Goal: Task Accomplishment & Management: Manage account settings

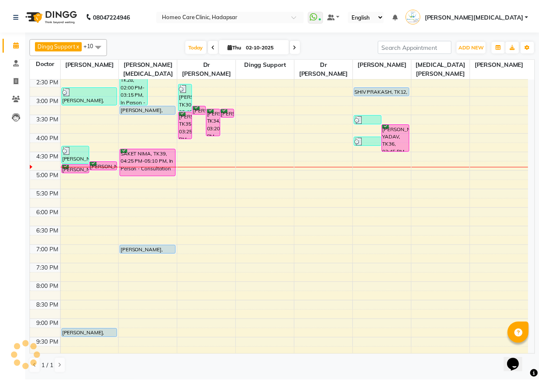
scroll to position [189, 0]
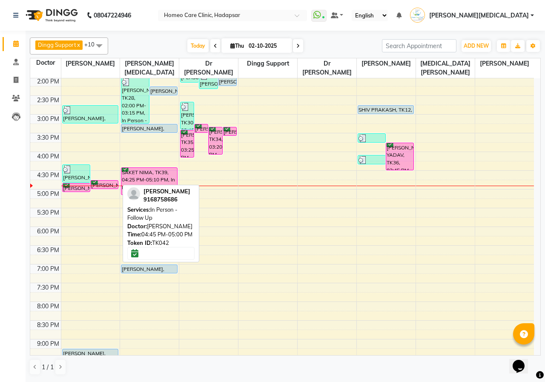
click at [104, 180] on link "[PERSON_NAME], TK42, 04:45 PM-05:00 PM, In Person - Follow Up" at bounding box center [104, 184] width 28 height 9
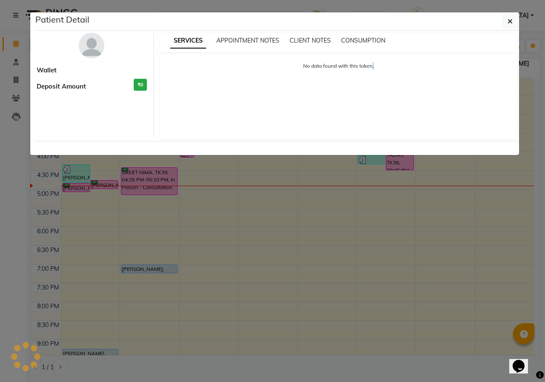
select select "6"
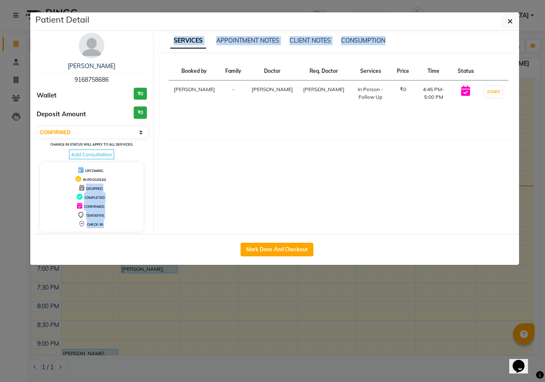
click at [126, 181] on ngb-modal-window "Patient Detail [PERSON_NAME] 9168758686 Wallet ₹0 Deposit Amount ₹0 Select IN S…" at bounding box center [272, 191] width 545 height 382
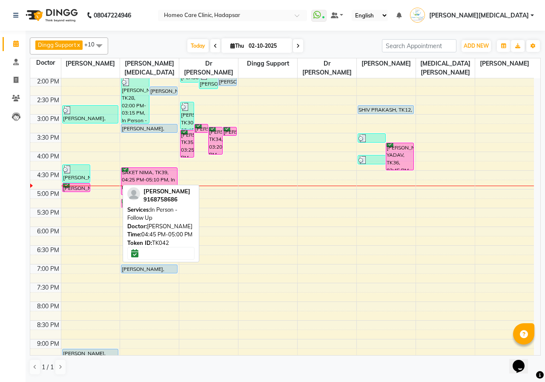
drag, startPoint x: 106, startPoint y: 184, endPoint x: 149, endPoint y: 198, distance: 45.2
click at [149, 198] on div "Dingg Support x [PERSON_NAME] [PERSON_NAME] x [PERSON_NAME] x [PERSON_NAME][MED…" at bounding box center [285, 206] width 511 height 344
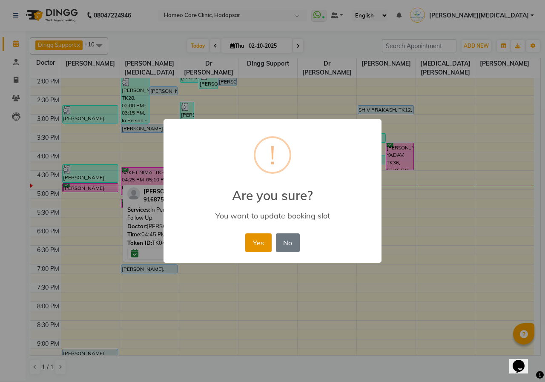
click at [256, 241] on button "Yes" at bounding box center [258, 242] width 26 height 19
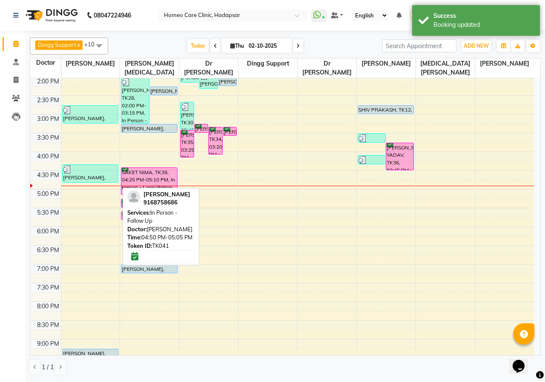
drag, startPoint x: 86, startPoint y: 188, endPoint x: 142, endPoint y: 210, distance: 60.6
click at [142, 210] on div "Dingg Support x [PERSON_NAME] [PERSON_NAME] x [PERSON_NAME] x [PERSON_NAME][MED…" at bounding box center [285, 206] width 511 height 344
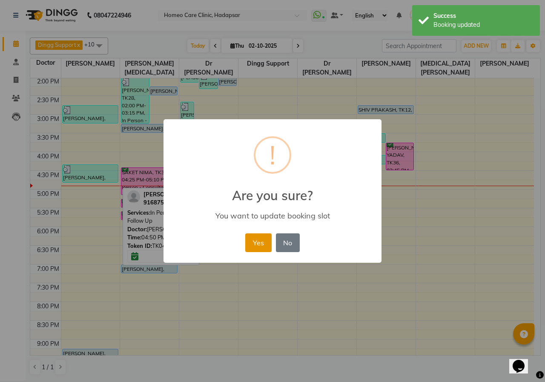
click at [265, 239] on button "Yes" at bounding box center [258, 242] width 26 height 19
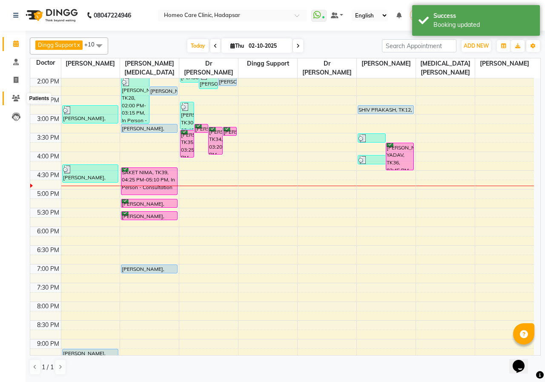
click at [16, 95] on icon at bounding box center [16, 98] width 8 height 6
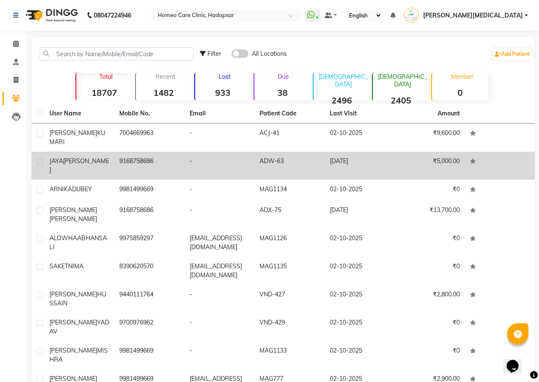
click at [281, 152] on td "ADW-63" at bounding box center [289, 166] width 70 height 28
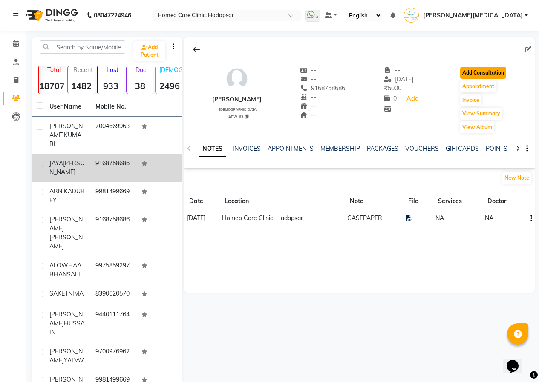
click at [476, 76] on button "Add Consultation" at bounding box center [483, 73] width 46 height 12
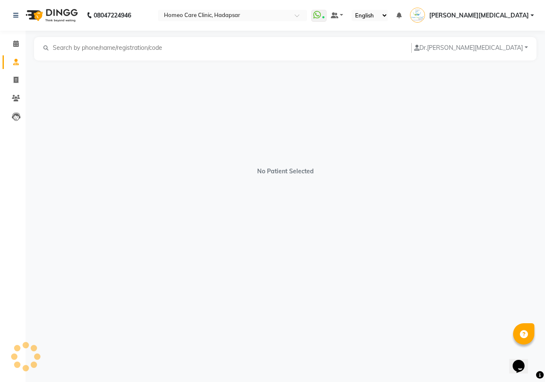
select select "[DEMOGRAPHIC_DATA]"
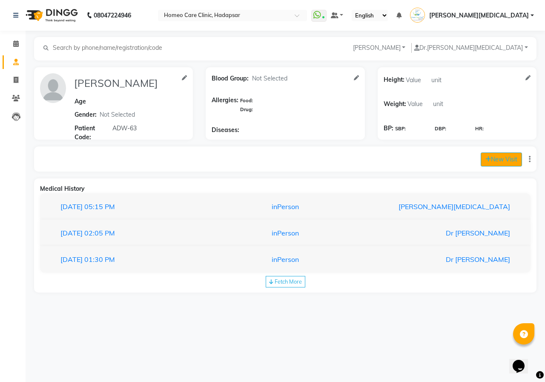
click at [491, 158] on button "New Visit" at bounding box center [501, 159] width 41 height 14
select select "1010"
select select "inPerson"
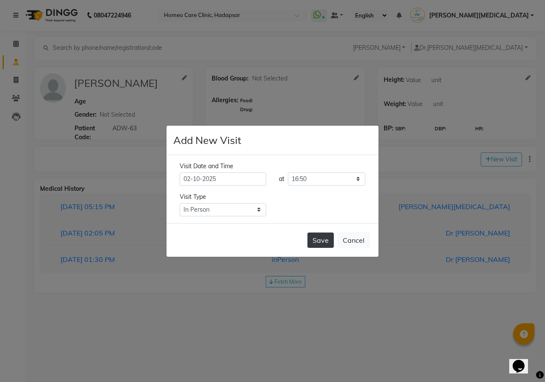
click at [325, 242] on button "Save" at bounding box center [320, 239] width 26 height 15
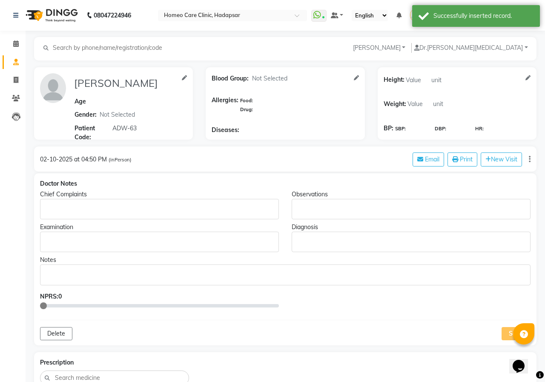
type input "[PERSON_NAME]"
select select "[DEMOGRAPHIC_DATA]"
type input "ADW-63"
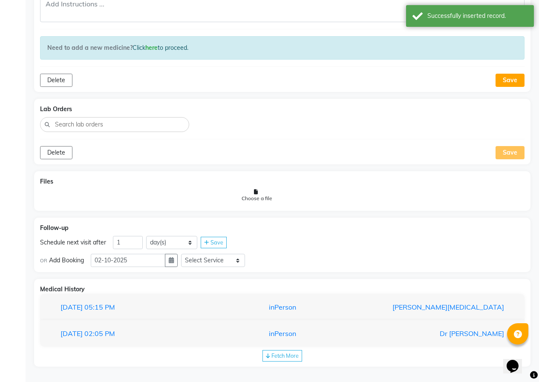
scroll to position [395, 0]
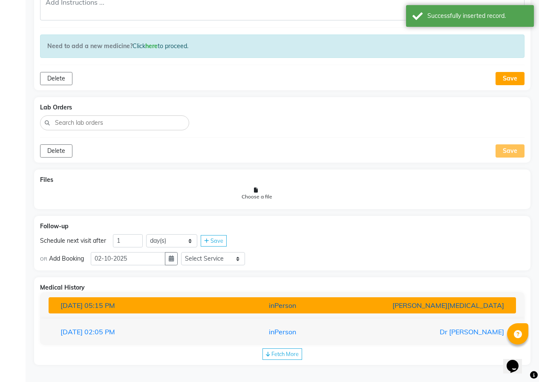
click at [138, 306] on div "[DATE] 05:15 PM" at bounding box center [130, 305] width 152 height 10
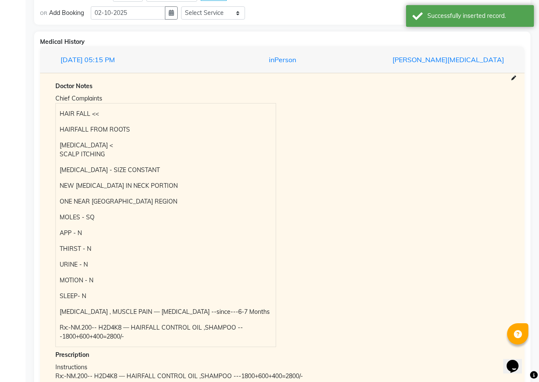
scroll to position [650, 0]
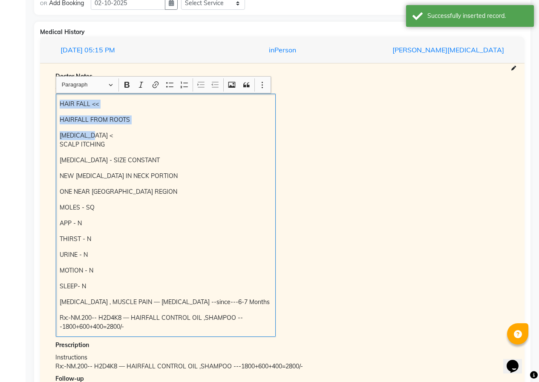
drag, startPoint x: 58, startPoint y: 106, endPoint x: 133, endPoint y: 138, distance: 81.1
click at [127, 128] on div "HAIR FALL << HAIRFALL FROM ROOTS [MEDICAL_DATA] < SCALP ITCHING [MEDICAL_DATA] …" at bounding box center [166, 215] width 220 height 243
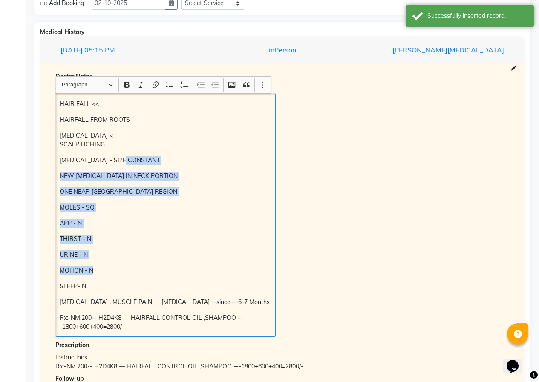
drag, startPoint x: 144, startPoint y: 159, endPoint x: 161, endPoint y: 262, distance: 104.8
click at [161, 262] on div "HAIR FALL << HAIRFALL FROM ROOTS [MEDICAL_DATA] < SCALP ITCHING [MEDICAL_DATA] …" at bounding box center [166, 215] width 220 height 243
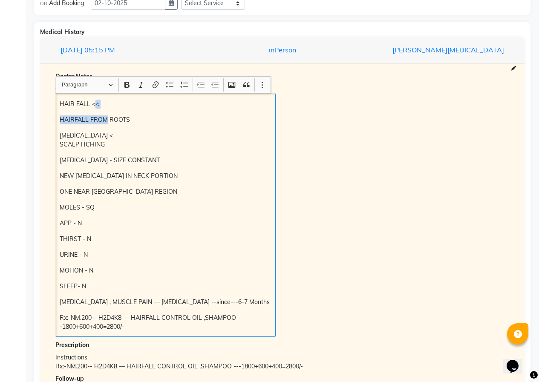
click at [105, 109] on div "HAIR FALL << HAIRFALL FROM ROOTS [MEDICAL_DATA] < SCALP ITCHING [MEDICAL_DATA] …" at bounding box center [166, 215] width 220 height 243
click at [64, 101] on p "HAIR FALL <<" at bounding box center [166, 104] width 212 height 9
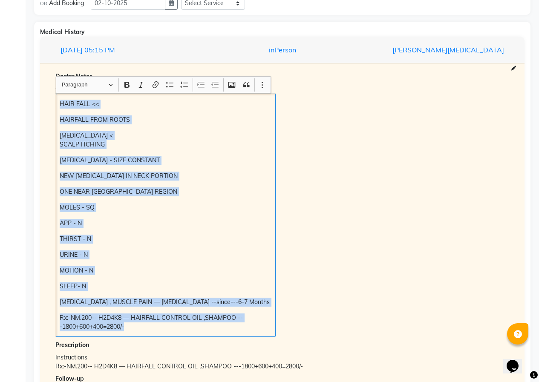
drag, startPoint x: 60, startPoint y: 105, endPoint x: 181, endPoint y: 305, distance: 234.0
click at [199, 325] on div "HAIR FALL << HAIRFALL FROM ROOTS [MEDICAL_DATA] < SCALP ITCHING [MEDICAL_DATA] …" at bounding box center [166, 215] width 220 height 243
copy div "HAIR FALL << HAIRFALL FROM ROOTS [MEDICAL_DATA] < SCALP ITCHING [MEDICAL_DATA] …"
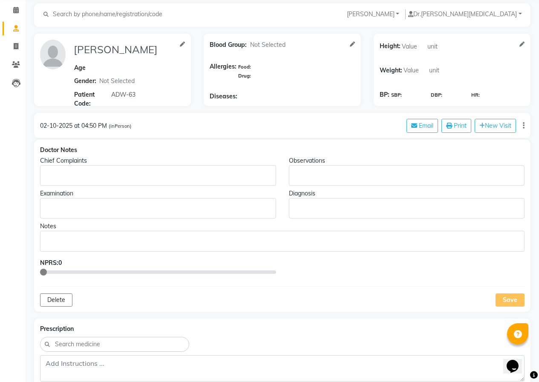
scroll to position [11, 0]
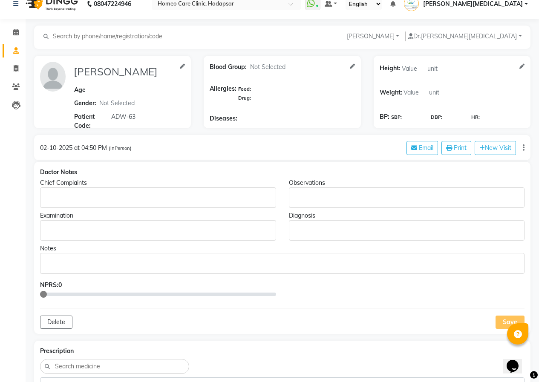
click at [54, 200] on p "Rich Text Editor, main" at bounding box center [158, 197] width 228 height 9
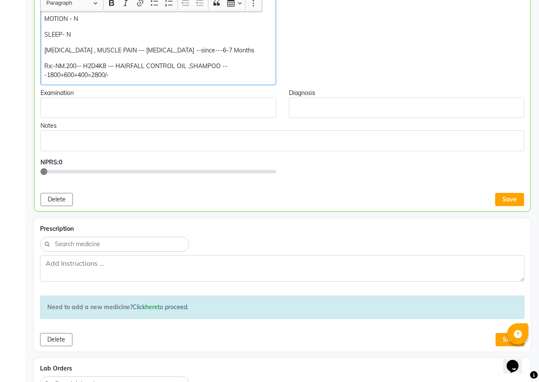
scroll to position [361, 0]
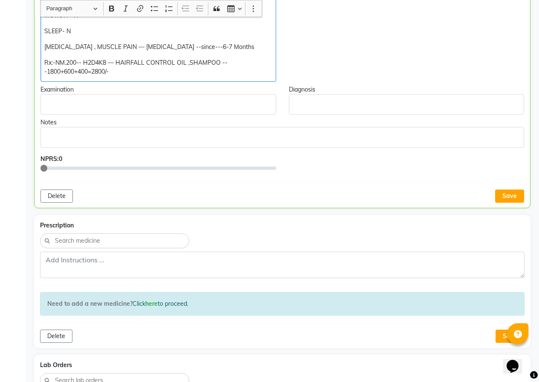
click at [507, 198] on button "Save" at bounding box center [509, 195] width 29 height 13
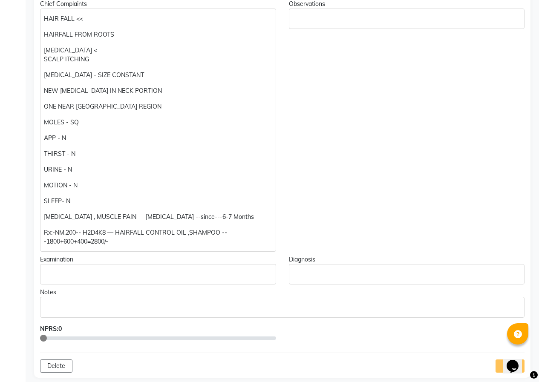
scroll to position [63, 0]
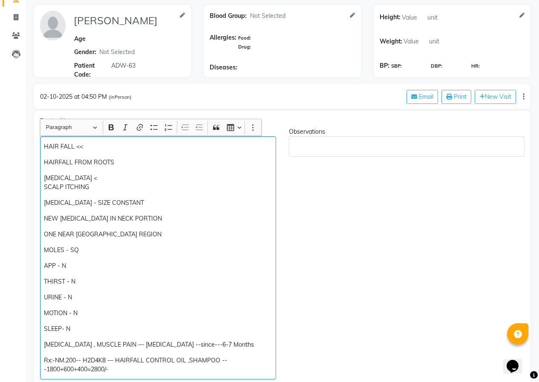
click at [92, 148] on p "HAIR FALL <<" at bounding box center [158, 146] width 228 height 9
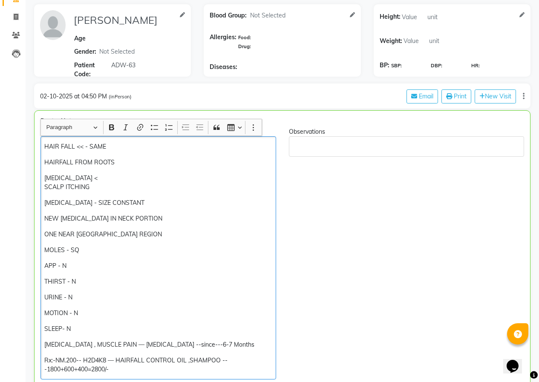
scroll to position [106, 0]
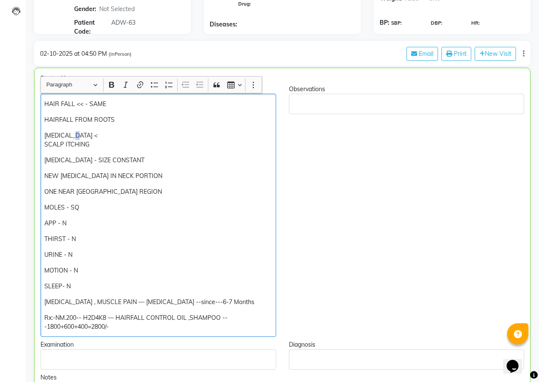
click at [84, 134] on p "[PERSON_NAME] < SCALP ITCHING" at bounding box center [157, 140] width 227 height 18
click at [101, 144] on p "[MEDICAL_DATA] > SCALP ITCHING" at bounding box center [157, 140] width 227 height 18
click at [125, 161] on p "[MEDICAL_DATA] - SIZE CONSTANT" at bounding box center [157, 160] width 227 height 9
drag, startPoint x: 134, startPoint y: 175, endPoint x: 31, endPoint y: 173, distance: 102.6
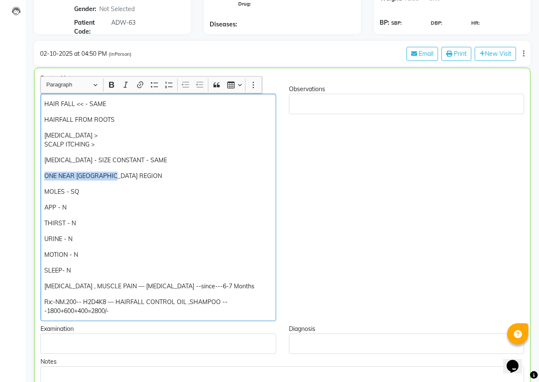
drag, startPoint x: 136, startPoint y: 173, endPoint x: 26, endPoint y: 169, distance: 109.5
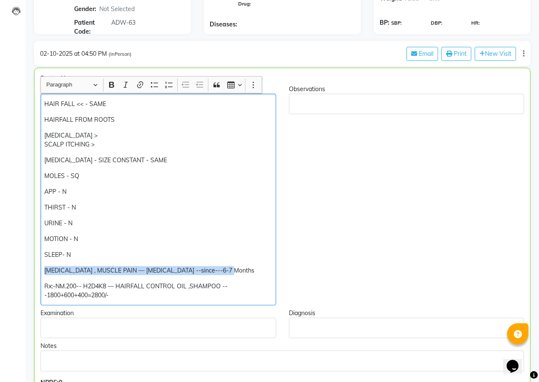
drag, startPoint x: 224, startPoint y: 270, endPoint x: 42, endPoint y: 267, distance: 181.8
click at [37, 265] on div "Chief Complaints HAIR FALL << - SAME HAIRFALL FROM ROOTS [MEDICAL_DATA] > SCALP…" at bounding box center [158, 195] width 248 height 221
copy p "[MEDICAL_DATA] , MUSCLE PAIN — [MEDICAL_DATA] --since---6-7 Months"
click at [94, 176] on p "MOLES - SQ" at bounding box center [157, 176] width 227 height 9
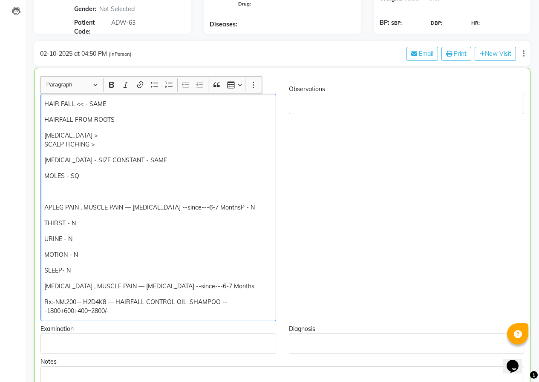
click at [46, 205] on p "APLEG PAIN , MUSCLE PAIN — [MEDICAL_DATA] --since---6-7 MonthsP - N" at bounding box center [157, 207] width 227 height 9
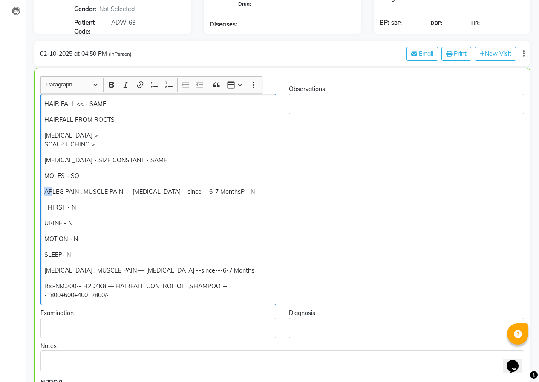
drag, startPoint x: 52, startPoint y: 192, endPoint x: 40, endPoint y: 191, distance: 11.1
click at [40, 191] on div "HAIR FALL << - SAME HAIRFALL FROM ROOTS [MEDICAL_DATA] > SCALP ITCHING > [MEDIC…" at bounding box center [157, 200] width 235 height 212
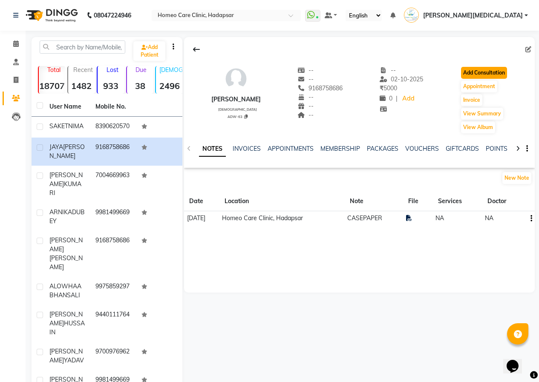
click at [486, 68] on button "Add Consultation" at bounding box center [484, 73] width 46 height 12
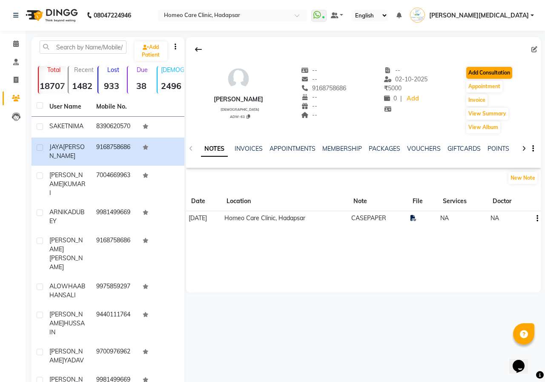
select select "[DEMOGRAPHIC_DATA]"
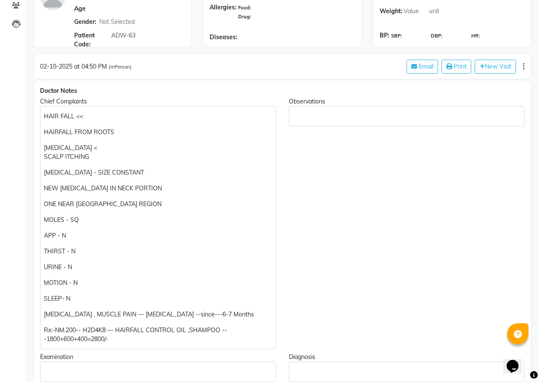
scroll to position [170, 0]
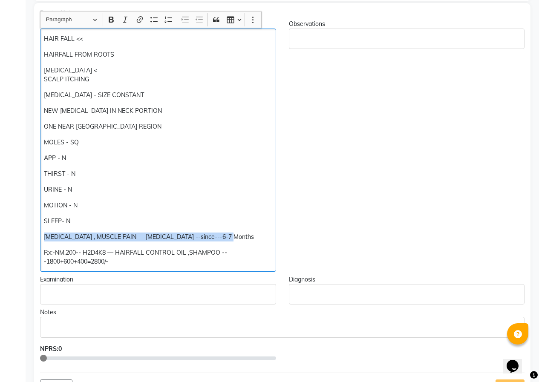
drag, startPoint x: 224, startPoint y: 235, endPoint x: 43, endPoint y: 231, distance: 181.0
click at [43, 231] on div "HAIR FALL << HAIRFALL FROM ROOTS [MEDICAL_DATA] < SCALP ITCHING [MEDICAL_DATA] …" at bounding box center [158, 150] width 236 height 243
copy p "[MEDICAL_DATA] , MUSCLE PAIN — [MEDICAL_DATA] --since---6-7 Months"
click at [94, 139] on p "MOLES - SQ" at bounding box center [158, 142] width 228 height 9
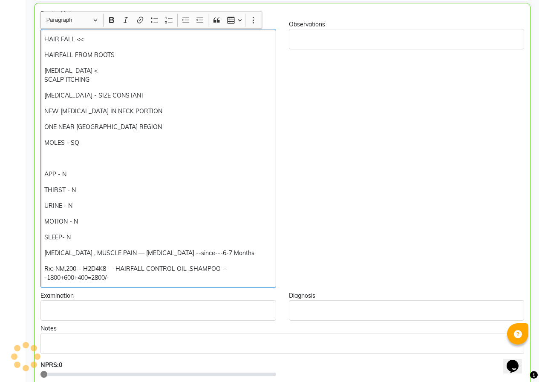
scroll to position [171, 0]
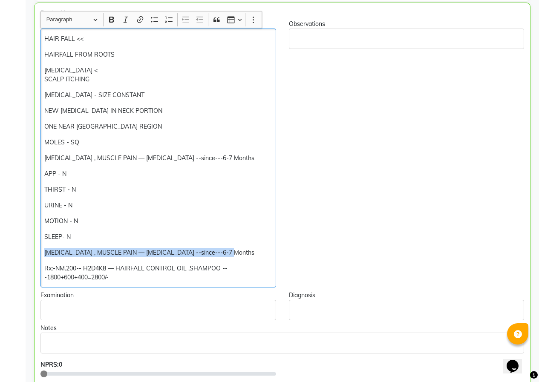
drag, startPoint x: 232, startPoint y: 253, endPoint x: 42, endPoint y: 252, distance: 189.9
click at [42, 252] on div "HAIR FALL << HAIRFALL FROM ROOTS [MEDICAL_DATA] < SCALP ITCHING [MEDICAL_DATA] …" at bounding box center [157, 158] width 235 height 259
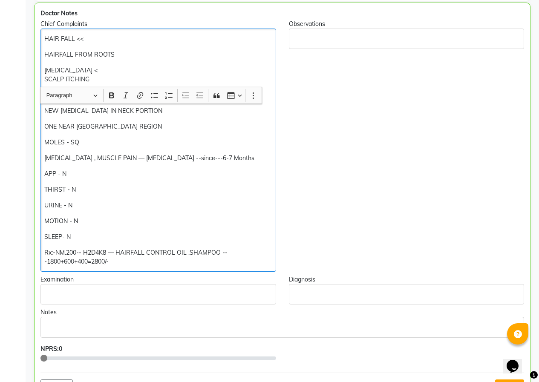
scroll to position [298, 0]
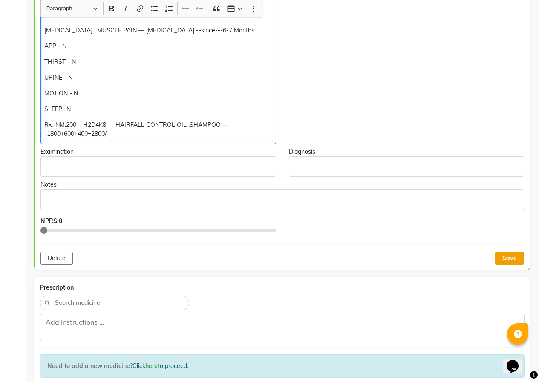
click at [508, 260] on button "Save" at bounding box center [509, 258] width 29 height 13
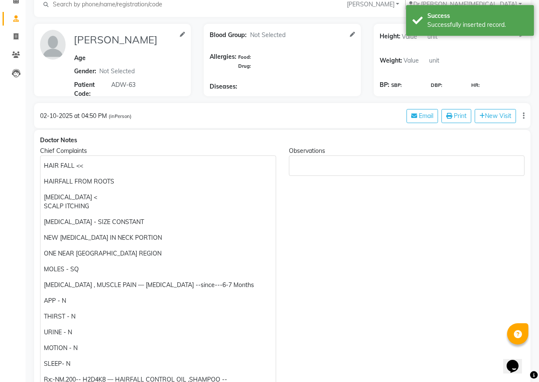
scroll to position [43, 0]
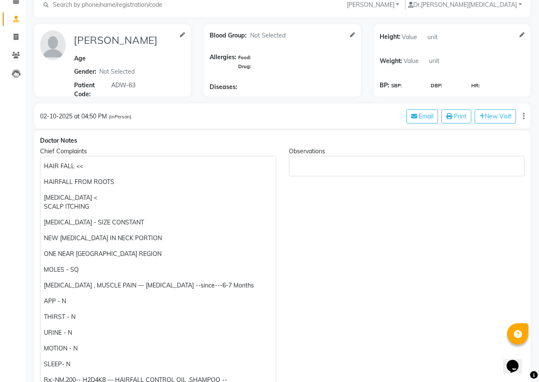
click at [117, 181] on p "HAIRFALL FROM ROOTS" at bounding box center [158, 182] width 228 height 9
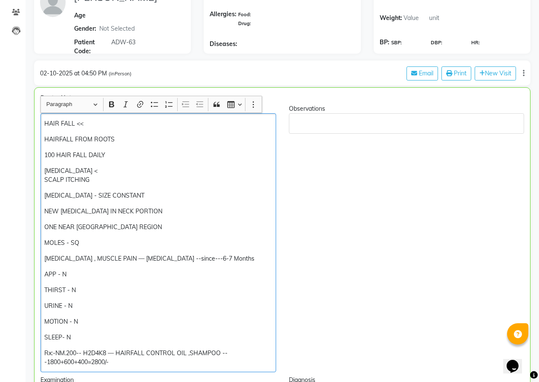
scroll to position [129, 0]
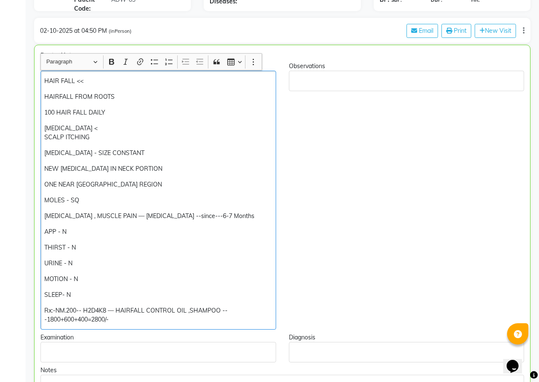
click at [135, 94] on p "HAIRFALL FROM ROOTS" at bounding box center [157, 96] width 227 height 9
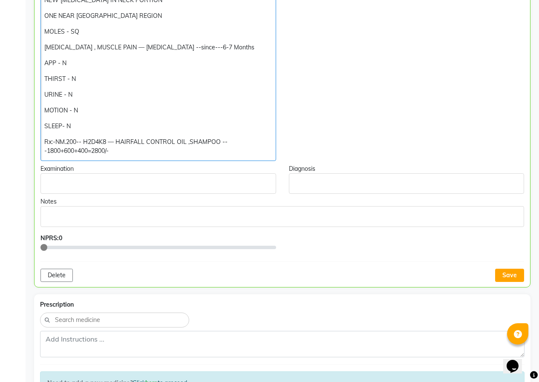
scroll to position [299, 0]
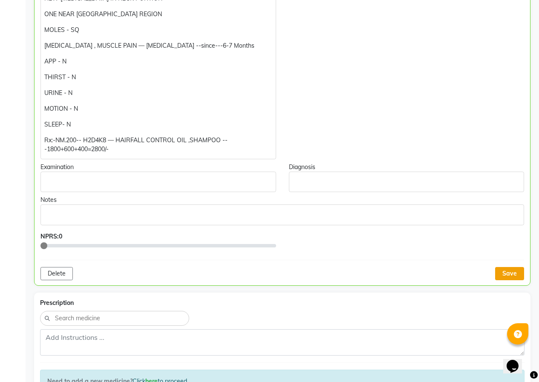
click at [502, 272] on button "Save" at bounding box center [509, 273] width 29 height 13
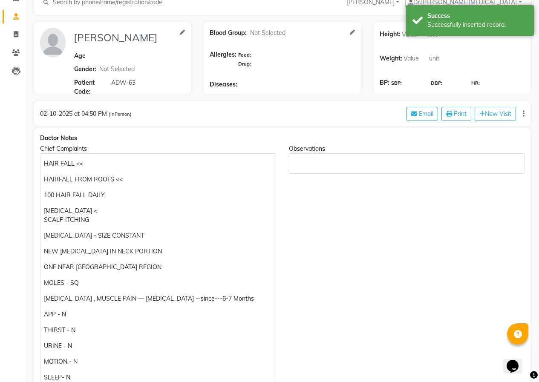
scroll to position [0, 0]
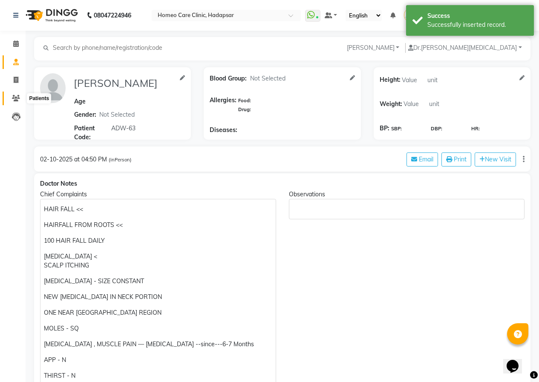
click at [17, 94] on span at bounding box center [16, 99] width 15 height 10
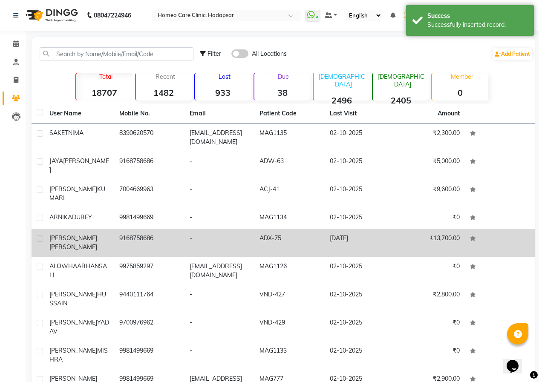
click at [122, 229] on td "9168758686" at bounding box center [149, 243] width 70 height 28
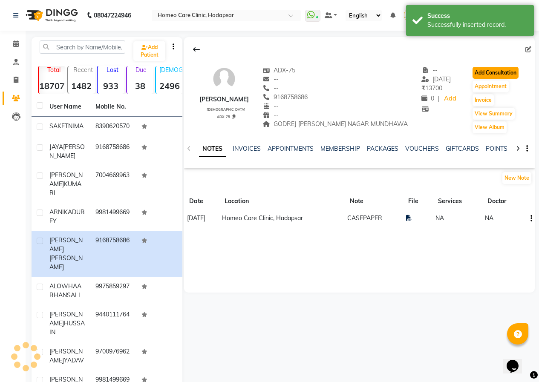
click at [508, 67] on button "Add Consultation" at bounding box center [495, 73] width 46 height 12
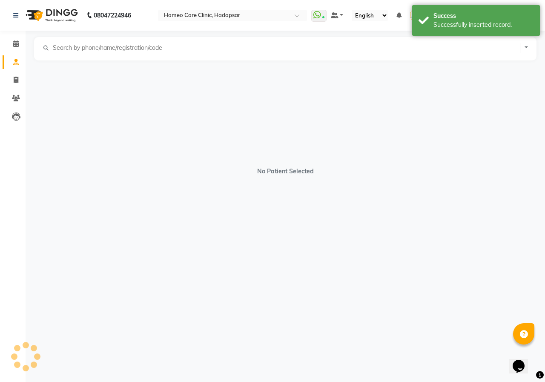
select select "[DEMOGRAPHIC_DATA]"
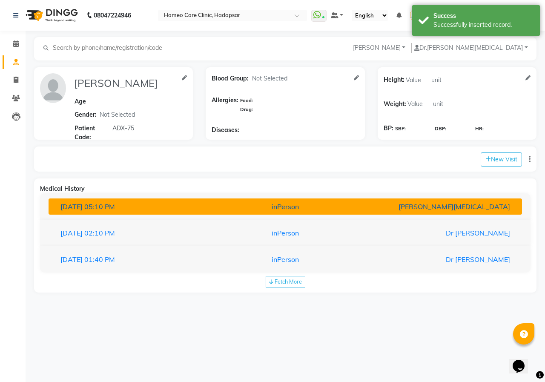
click at [170, 206] on div "[DATE] 05:10 PM" at bounding box center [131, 206] width 154 height 10
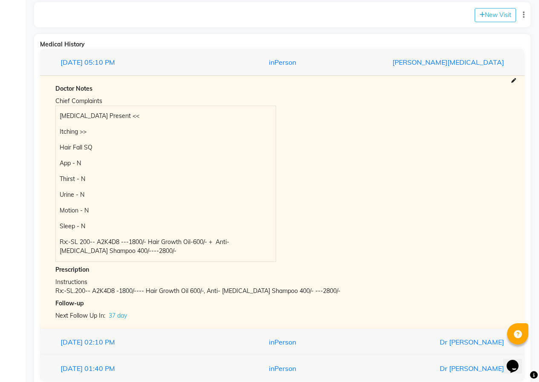
scroll to position [170, 0]
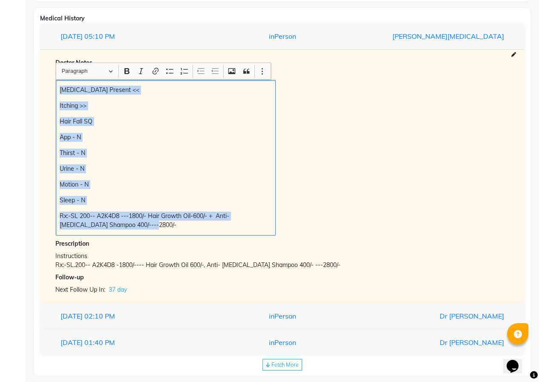
drag, startPoint x: 67, startPoint y: 90, endPoint x: 248, endPoint y: 222, distance: 223.6
click at [257, 226] on div "[MEDICAL_DATA] Present << Itching >> Hair Fall SQ App - N Thirst - N Urine - N …" at bounding box center [166, 157] width 220 height 155
copy div "[MEDICAL_DATA] Present << Itching >> Hair Fall SQ App - N Thirst - N Urine - N …"
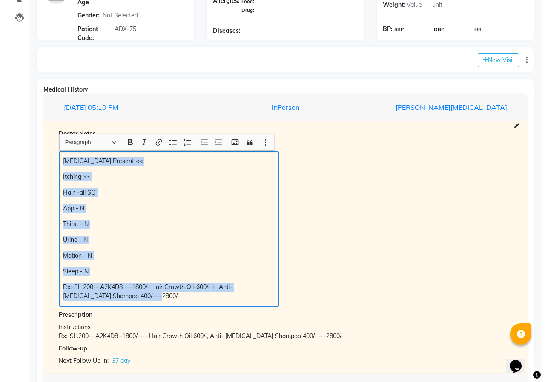
scroll to position [85, 0]
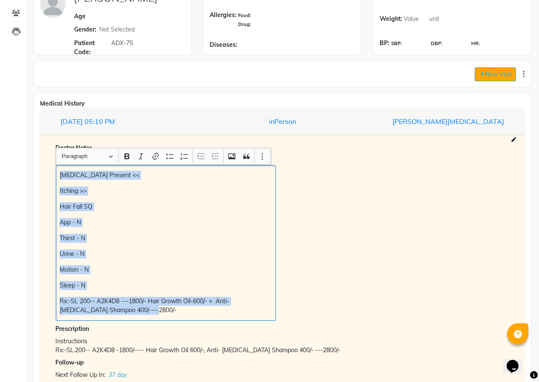
click at [494, 81] on button "New Visit" at bounding box center [494, 74] width 41 height 14
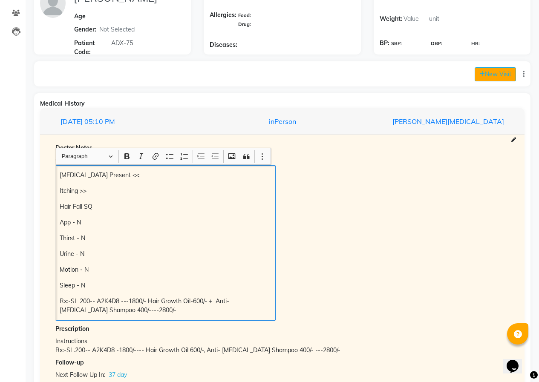
select select "1015"
select select "inPerson"
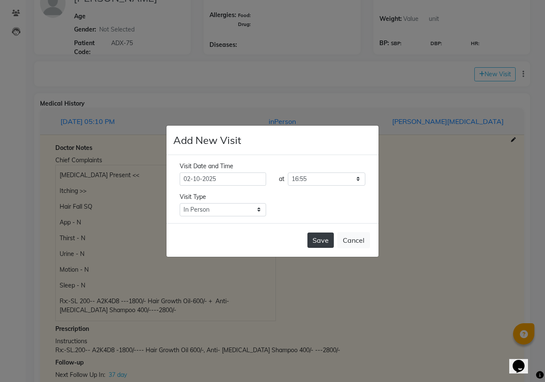
click at [325, 237] on button "Save" at bounding box center [320, 239] width 26 height 15
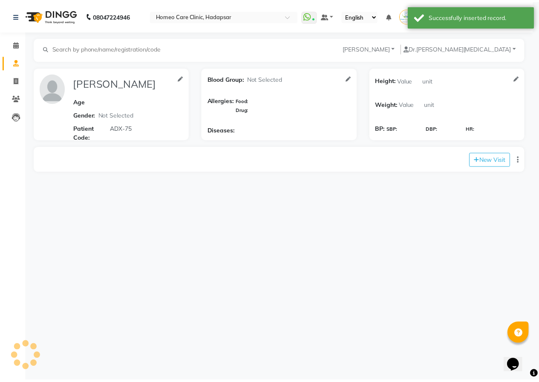
scroll to position [0, 0]
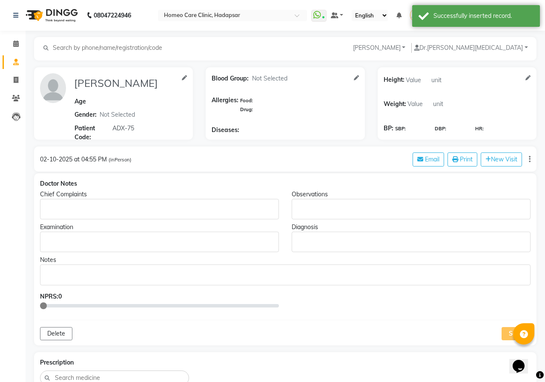
type input "[PERSON_NAME]"
select select "[DEMOGRAPHIC_DATA]"
type input "ADX-75"
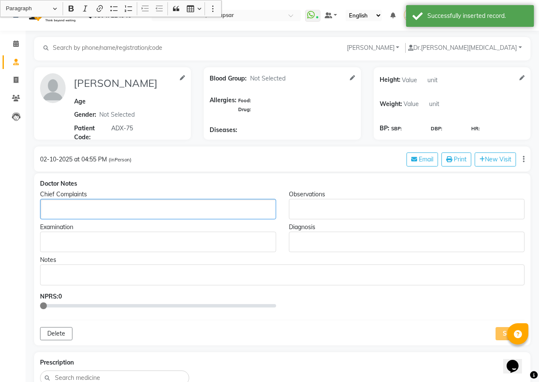
click at [66, 216] on div "Rich Text Editor, main" at bounding box center [158, 209] width 236 height 20
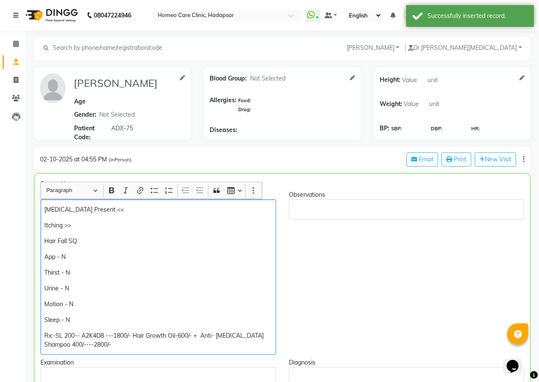
scroll to position [2, 0]
drag, startPoint x: 66, startPoint y: 227, endPoint x: 79, endPoint y: 227, distance: 13.2
click at [79, 227] on p "Itching >>" at bounding box center [157, 225] width 227 height 9
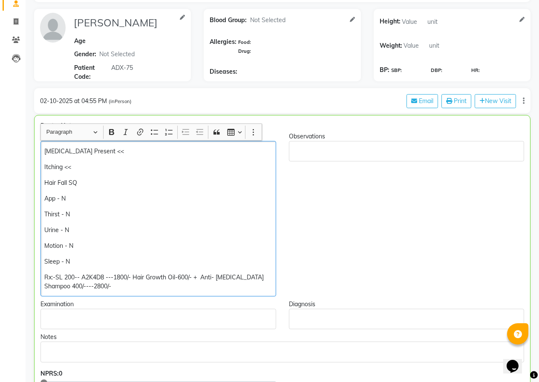
scroll to position [85, 0]
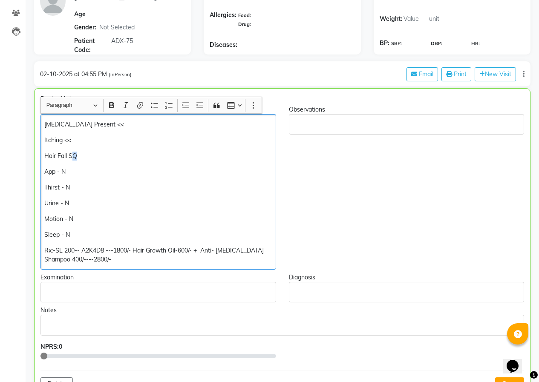
click at [77, 155] on p "Hair Fall SQ" at bounding box center [157, 156] width 227 height 9
drag, startPoint x: 70, startPoint y: 155, endPoint x: 79, endPoint y: 156, distance: 9.0
click at [79, 156] on p "Hair Fall SQ" at bounding box center [157, 156] width 227 height 9
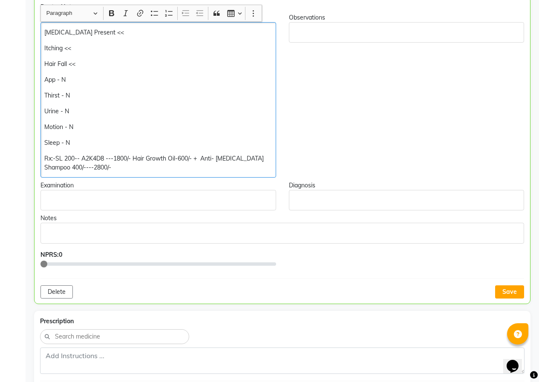
scroll to position [213, 0]
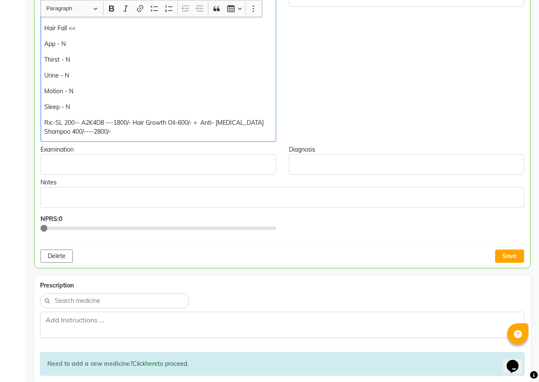
click at [496, 259] on button "Save" at bounding box center [509, 256] width 29 height 13
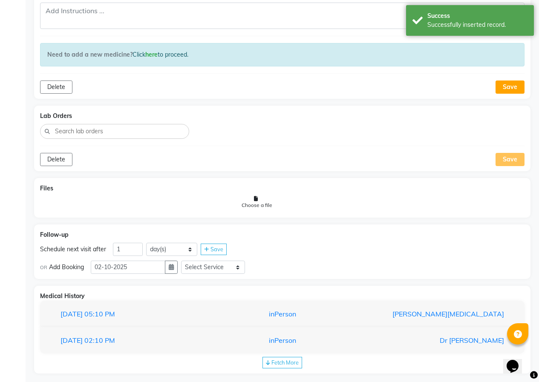
scroll to position [530, 0]
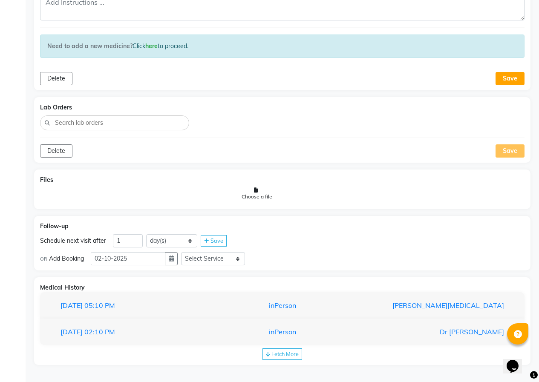
click at [293, 351] on span "Fetch More" at bounding box center [284, 353] width 27 height 7
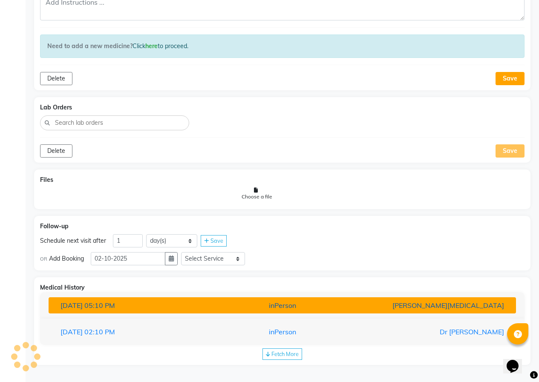
select select "10"
select select "false"
select select "days"
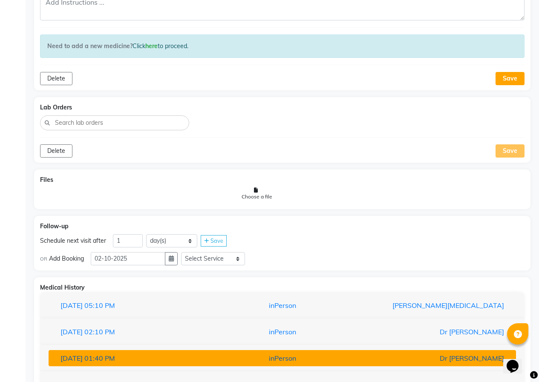
scroll to position [580, 0]
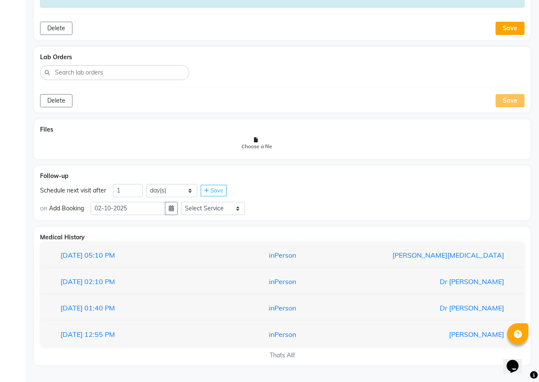
click at [210, 343] on div "[DATE] 12:55 PM inPerson [PERSON_NAME]" at bounding box center [282, 334] width 484 height 27
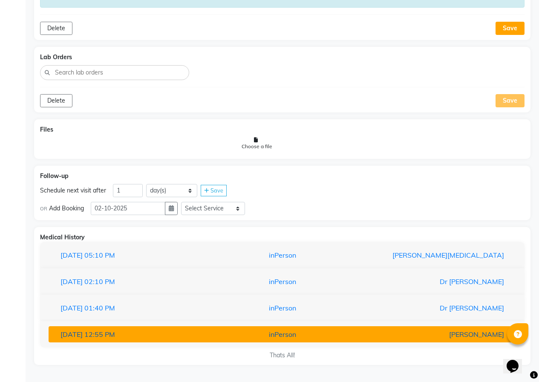
click at [207, 341] on button "[DATE] 12:55 PM inPerson [PERSON_NAME]" at bounding box center [282, 334] width 467 height 16
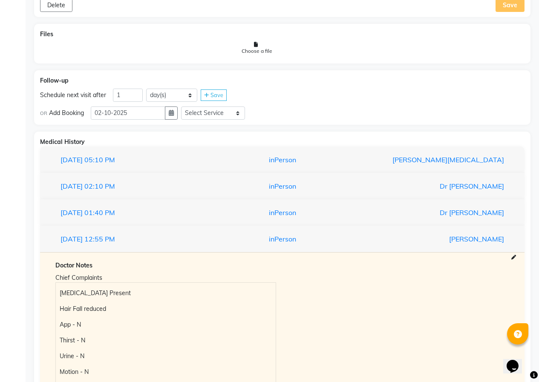
scroll to position [750, 0]
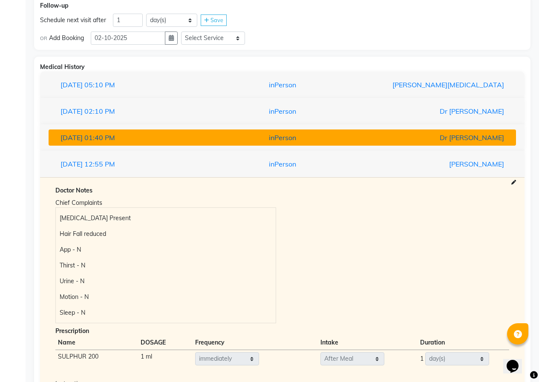
click at [112, 145] on button "[DATE] 01:40 PM inPerson Dr [PERSON_NAME]" at bounding box center [282, 137] width 467 height 16
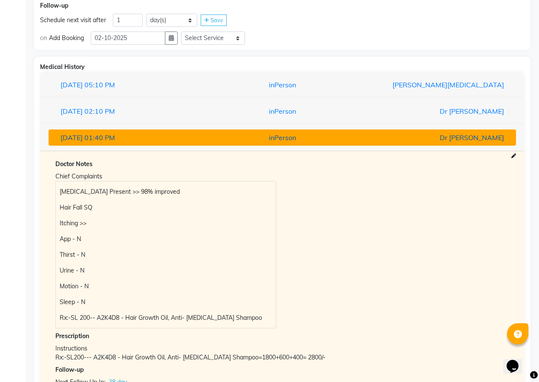
click at [167, 141] on div "[DATE] 01:40 PM" at bounding box center [130, 137] width 152 height 10
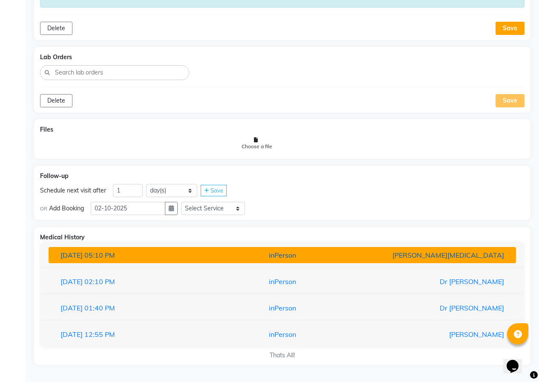
scroll to position [580, 0]
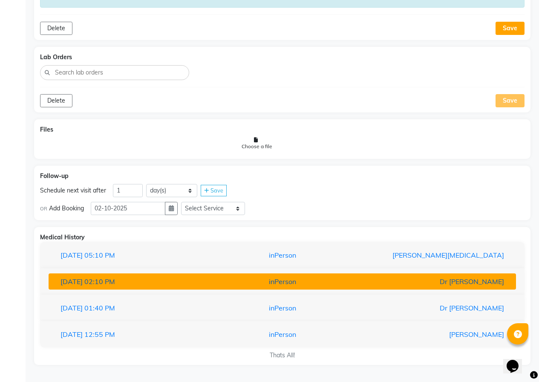
click at [161, 284] on div "[DATE] 02:10 PM" at bounding box center [130, 281] width 152 height 10
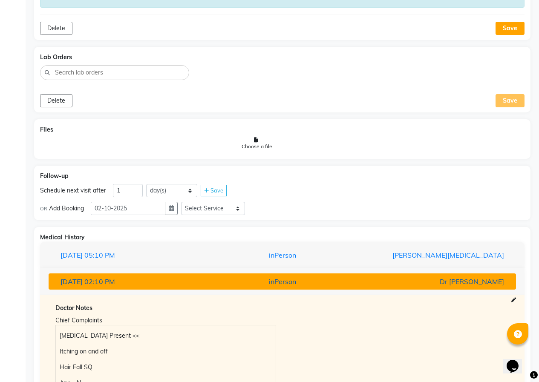
scroll to position [793, 0]
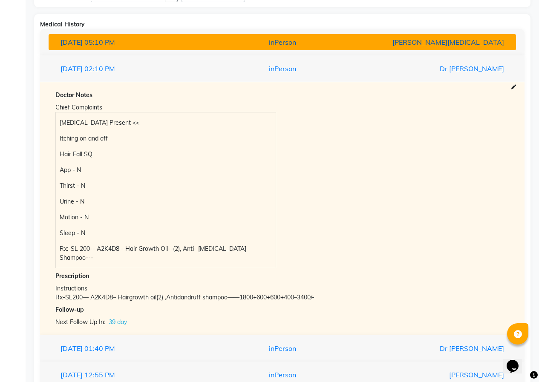
click at [115, 46] on span "05:10 PM" at bounding box center [99, 42] width 31 height 9
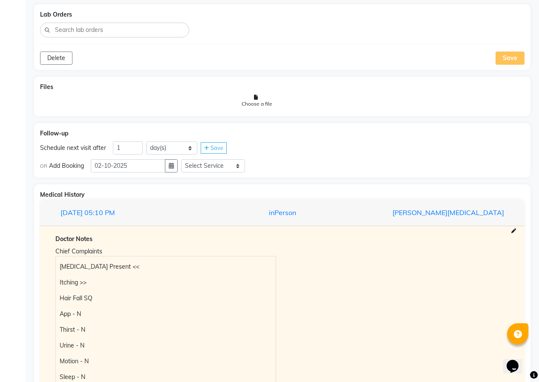
scroll to position [537, 0]
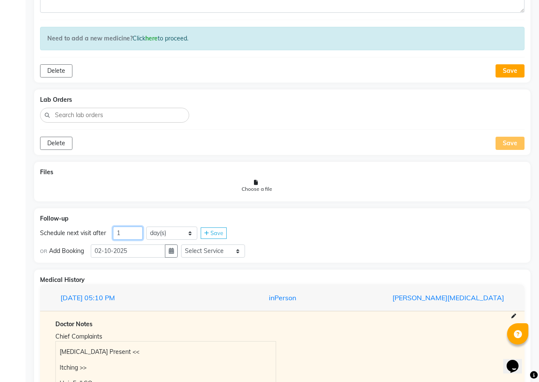
drag, startPoint x: 128, startPoint y: 233, endPoint x: 112, endPoint y: 234, distance: 15.8
click at [113, 233] on input "1" at bounding box center [128, 233] width 30 height 13
type input "38"
click at [174, 252] on icon "button" at bounding box center [171, 251] width 5 height 6
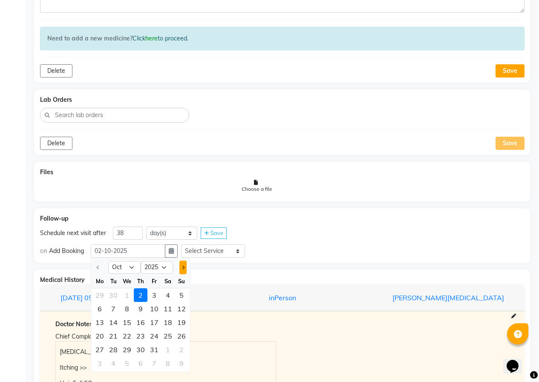
click at [186, 264] on button "Next month" at bounding box center [182, 268] width 7 height 14
select select "11"
click at [126, 310] on div "5" at bounding box center [127, 309] width 14 height 14
type input "[DATE]"
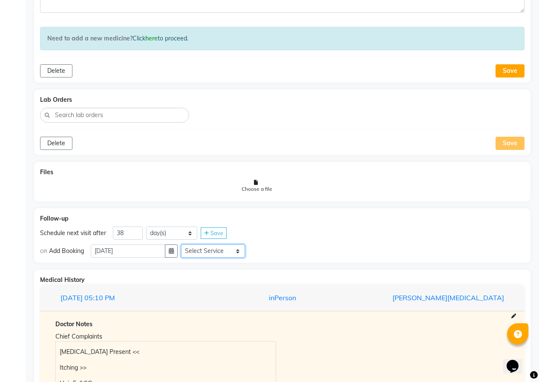
click at [204, 255] on select "Select Service In Person - Consultation Medicine Medicine 1 Hydra Facial Medi F…" at bounding box center [213, 250] width 64 height 13
select select "972997"
click at [184, 244] on select "Select Service In Person - Consultation Medicine Medicine 1 Hydra Facial Medi F…" at bounding box center [213, 250] width 64 height 13
click at [265, 249] on select "Select Slot 10:15 10:30 10:45 11:00 11:15 11:30 11:45 12:00 12:15 12:30 12:45 1…" at bounding box center [280, 250] width 64 height 13
select select "810"
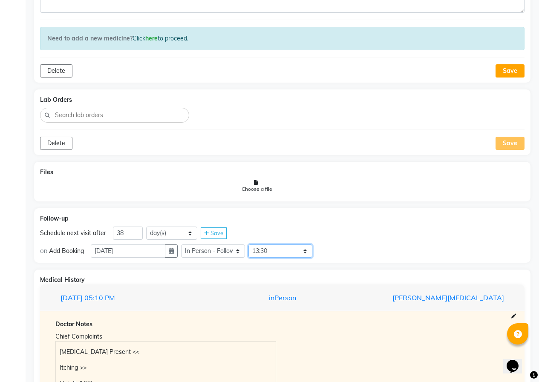
click at [252, 244] on select "Select Slot 10:15 10:30 10:45 11:00 11:15 11:30 11:45 12:00 12:15 12:30 12:45 1…" at bounding box center [280, 250] width 64 height 13
click at [338, 252] on span "Save" at bounding box center [331, 250] width 13 height 7
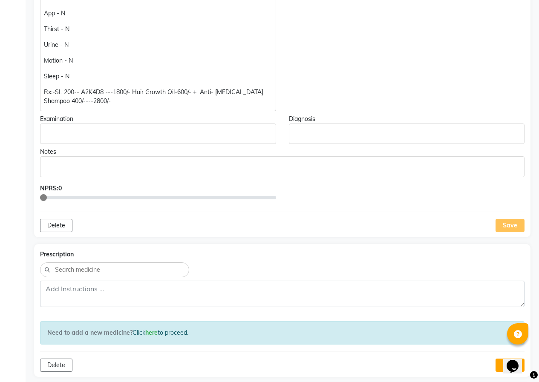
scroll to position [239, 0]
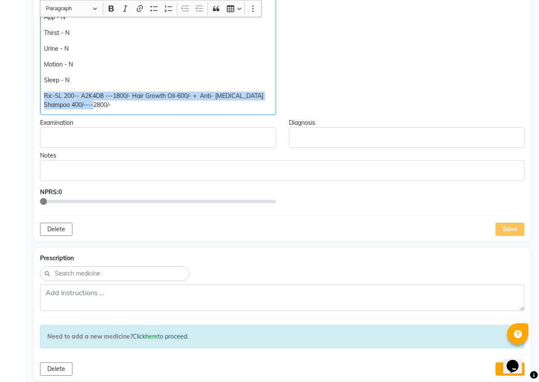
drag, startPoint x: 42, startPoint y: 96, endPoint x: 256, endPoint y: 109, distance: 214.6
click at [256, 109] on div "[MEDICAL_DATA] Present << Itching << Hair Fall << App - N Thirst - N Urine - N …" at bounding box center [158, 37] width 236 height 155
copy p "Rx:-SL 200-- A2K4D8 ---1800/- Hair Growth Oil-600/- + Anti- [MEDICAL_DATA] Sham…"
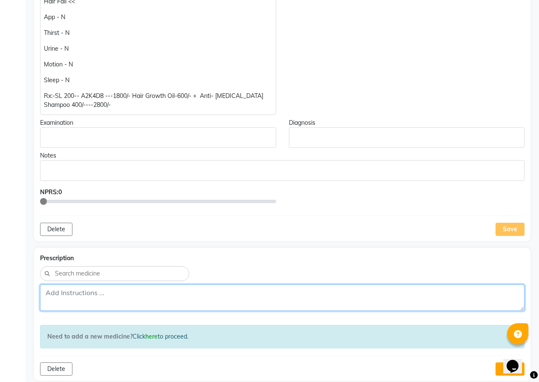
click at [91, 290] on textarea at bounding box center [282, 297] width 484 height 26
paste textarea "Rx:-SL 200-- A2K4D8 ---1800/- Hair Growth Oil-600/- + Anti- [MEDICAL_DATA] Sham…"
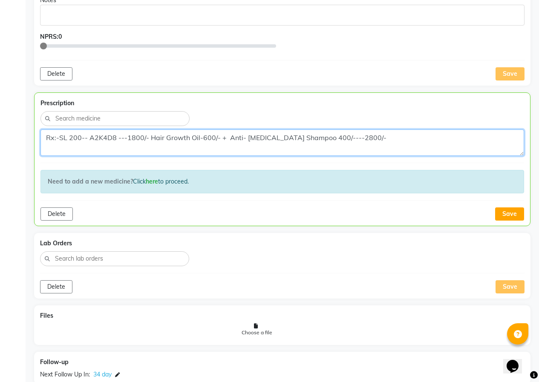
scroll to position [410, 0]
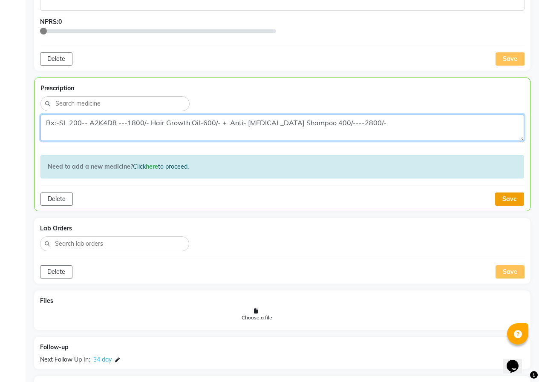
type textarea "Rx:-SL 200-- A2K4D8 ---1800/- Hair Growth Oil-600/- + Anti- [MEDICAL_DATA] Sham…"
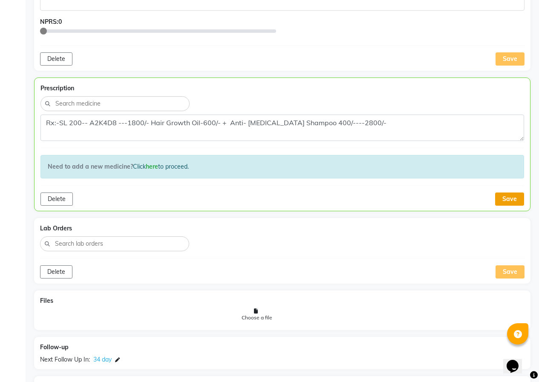
click at [502, 200] on button "Save" at bounding box center [509, 198] width 29 height 13
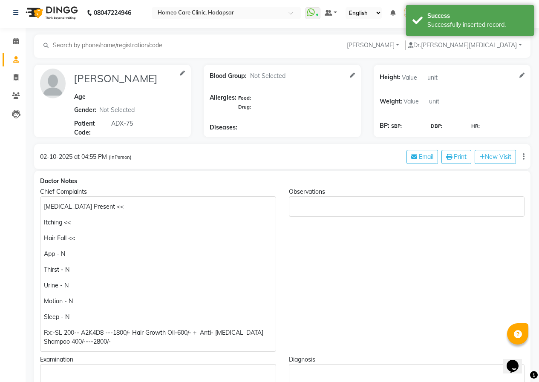
scroll to position [0, 0]
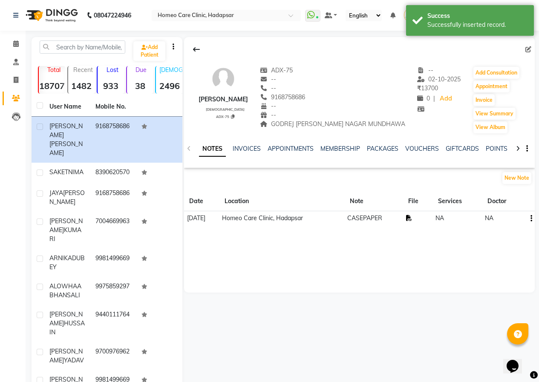
click at [412, 218] on icon at bounding box center [409, 218] width 6 height 6
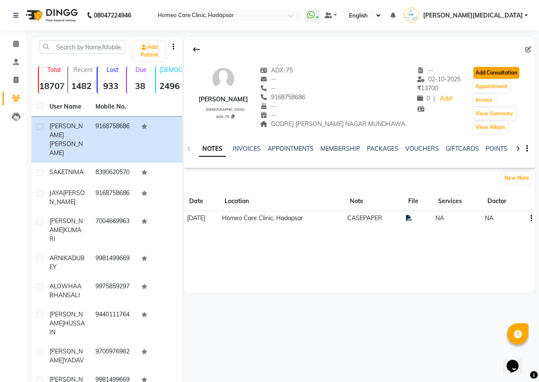
click at [474, 67] on button "Add Consultation" at bounding box center [496, 73] width 46 height 12
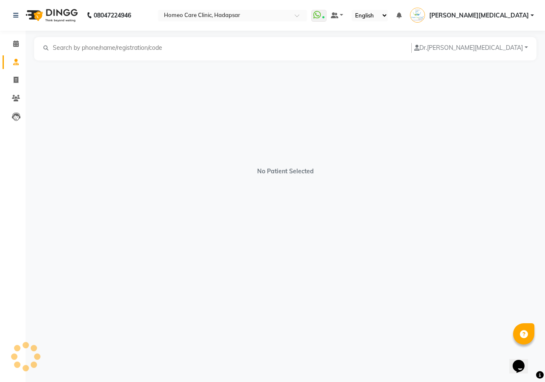
select select "[DEMOGRAPHIC_DATA]"
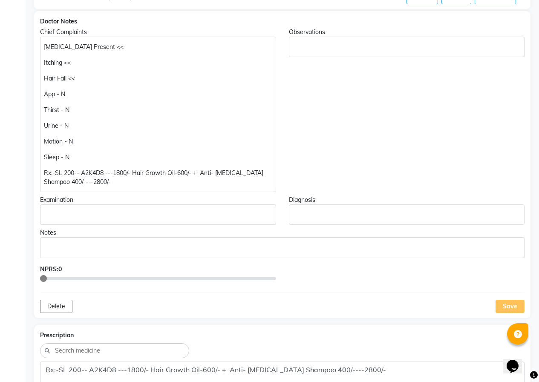
scroll to position [170, 0]
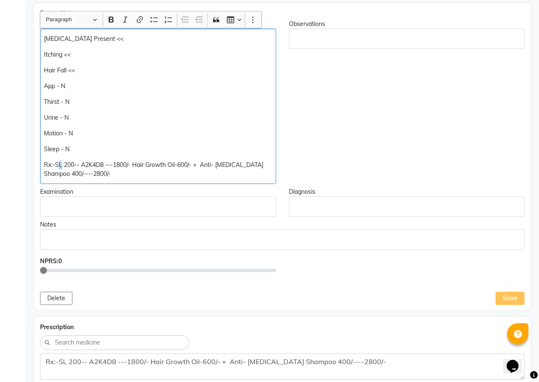
click at [58, 164] on p "Rx:-SL 200-- A2K4D8 ---1800/- Hair Growth Oil-600/- + Anti- [MEDICAL_DATA] Sham…" at bounding box center [158, 170] width 228 height 18
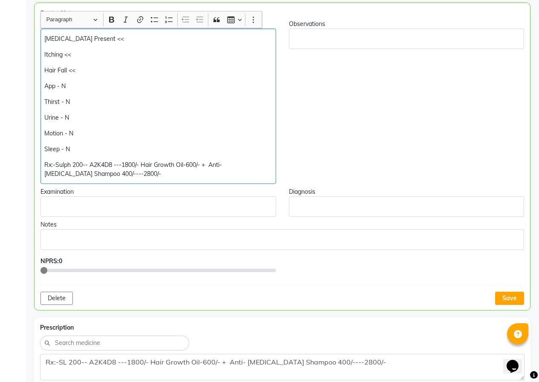
click at [74, 164] on p "Rx:-Sulph 200-- A2K4D8 ---1800/- Hair Growth Oil-600/- + Anti- [MEDICAL_DATA] S…" at bounding box center [157, 170] width 227 height 18
click at [504, 294] on button "Save" at bounding box center [509, 298] width 29 height 13
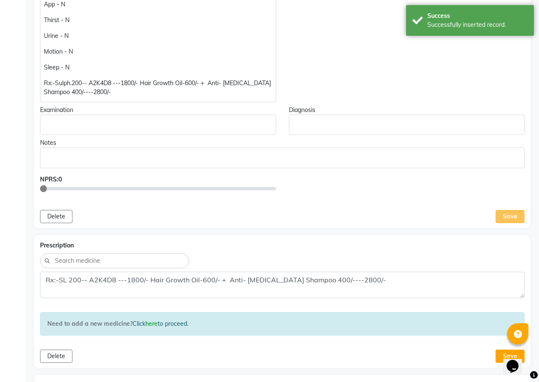
scroll to position [256, 0]
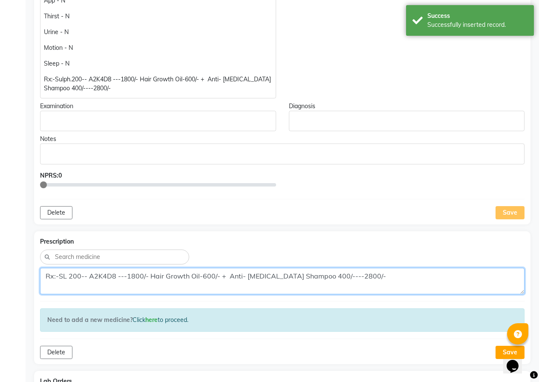
drag, startPoint x: 68, startPoint y: 275, endPoint x: 63, endPoint y: 274, distance: 5.1
click at [63, 274] on textarea "Rx:-SL 200-- A2K4D8 ---1800/- Hair Growth Oil-600/- + Anti- [MEDICAL_DATA] Sham…" at bounding box center [282, 281] width 484 height 26
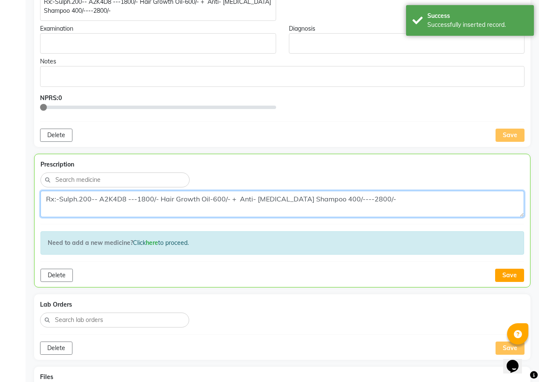
scroll to position [341, 0]
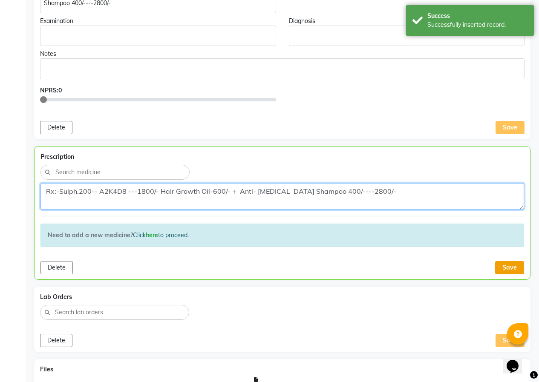
type textarea "Rx:-Sulph.200-- A2K4D8 ---1800/- Hair Growth Oil-600/- + Anti- [MEDICAL_DATA] S…"
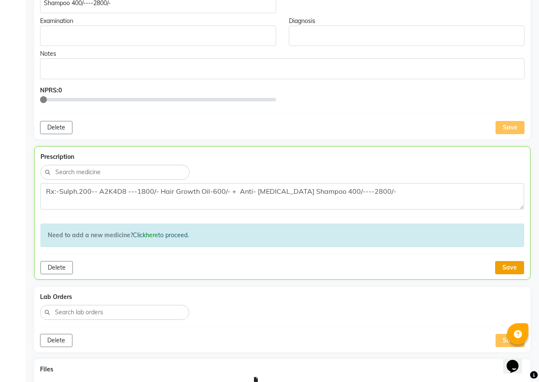
click at [500, 269] on button "Save" at bounding box center [509, 267] width 29 height 13
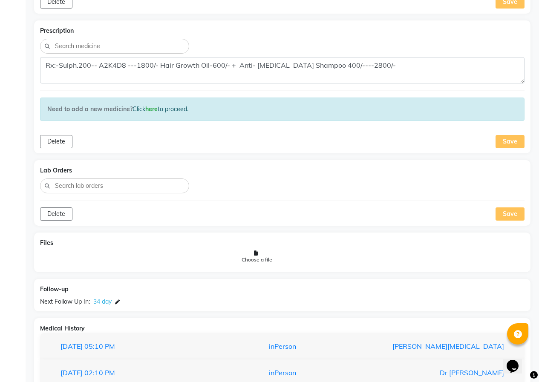
scroll to position [469, 0]
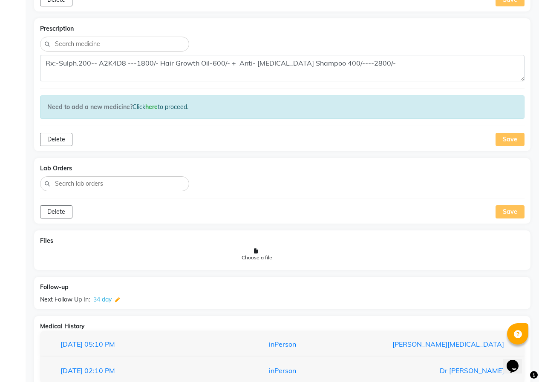
click at [118, 298] on icon at bounding box center [117, 300] width 5 height 5
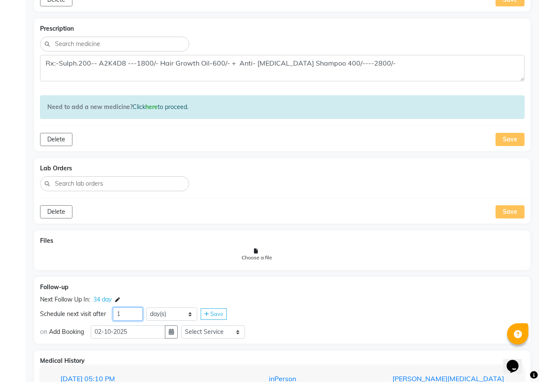
drag, startPoint x: 116, startPoint y: 313, endPoint x: 101, endPoint y: 310, distance: 15.5
click at [98, 313] on div "Schedule next visit after 1 day(s) week(s) month(s) Save" at bounding box center [282, 314] width 484 height 14
type input "2"
type input "38"
click at [178, 332] on button "button" at bounding box center [171, 331] width 13 height 13
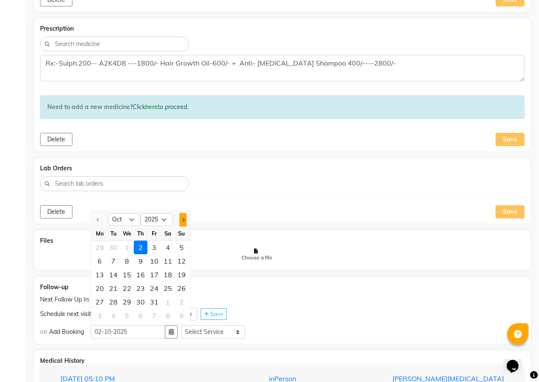
click at [182, 216] on button "Next month" at bounding box center [182, 220] width 7 height 14
select select "11"
click at [171, 263] on div "8" at bounding box center [168, 261] width 14 height 14
type input "[DATE]"
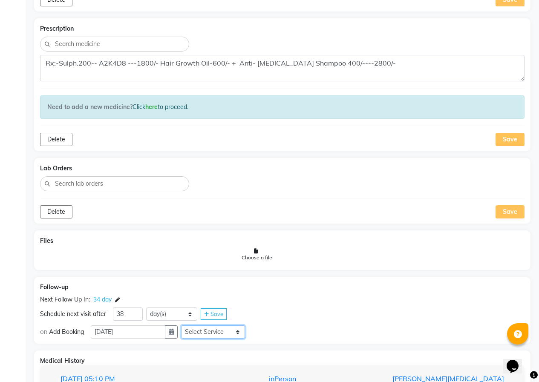
drag, startPoint x: 216, startPoint y: 330, endPoint x: 216, endPoint y: 325, distance: 4.3
click at [216, 330] on select "Select Service In Person - Consultation Medicine Medicine 1 Hydra Facial Medi F…" at bounding box center [213, 331] width 64 height 13
click at [178, 332] on button "button" at bounding box center [171, 331] width 13 height 13
select select "11"
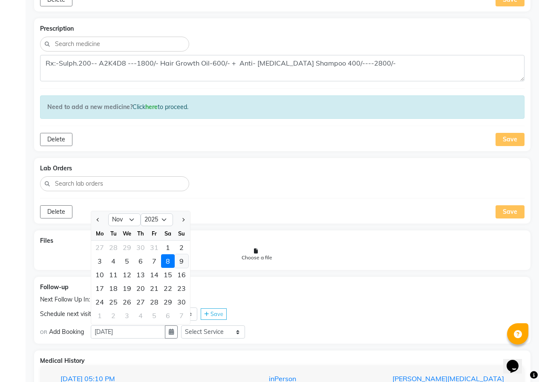
click at [180, 263] on div "9" at bounding box center [182, 261] width 14 height 14
type input "[DATE]"
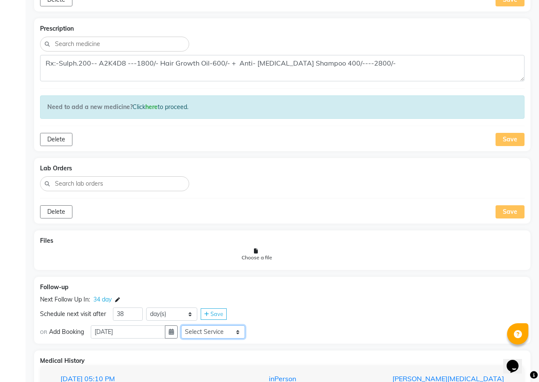
click at [203, 327] on select "Select Service In Person - Consultation Medicine Medicine 1 Hydra Facial Medi F…" at bounding box center [213, 331] width 64 height 13
select select "972997"
click at [184, 325] on select "Select Service In Person - Consultation Medicine Medicine 1 Hydra Facial Medi F…" at bounding box center [213, 331] width 64 height 13
click at [276, 328] on select "Select Slot 10:15 10:30 10:45 11:00 11:15 11:30 11:45 12:00 12:15 12:30 12:45 1…" at bounding box center [280, 331] width 64 height 13
select select "810"
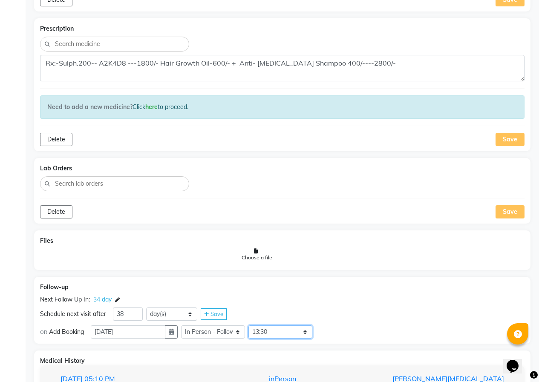
click at [252, 325] on select "Select Slot 10:15 10:30 10:45 11:00 11:15 11:30 11:45 12:00 12:15 12:30 12:45 1…" at bounding box center [280, 331] width 64 height 13
click at [336, 333] on span "Save" at bounding box center [331, 331] width 13 height 7
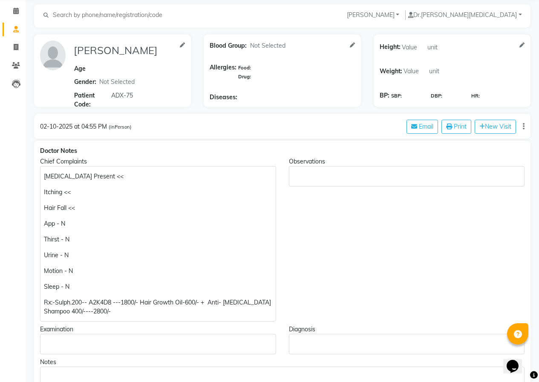
scroll to position [0, 0]
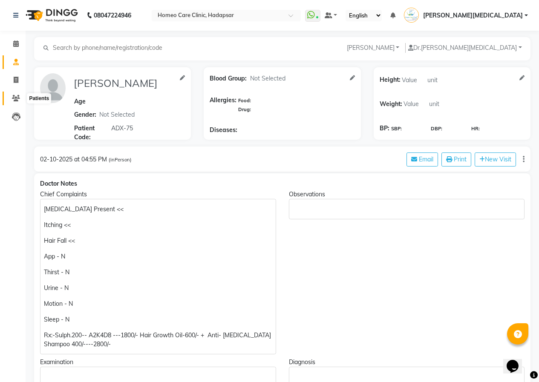
click at [17, 100] on icon at bounding box center [16, 98] width 8 height 6
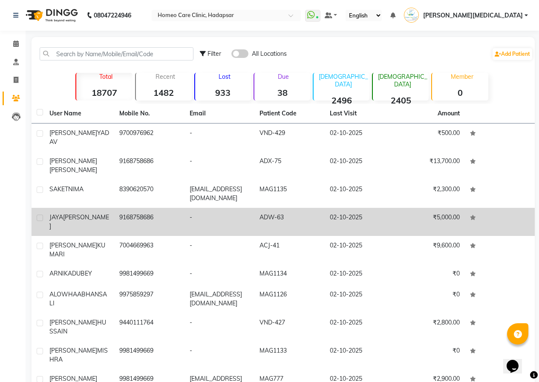
click at [167, 211] on td "9168758686" at bounding box center [149, 222] width 70 height 28
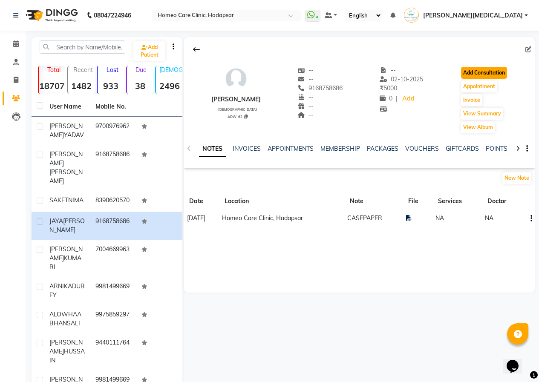
click at [467, 70] on button "Add Consultation" at bounding box center [484, 73] width 46 height 12
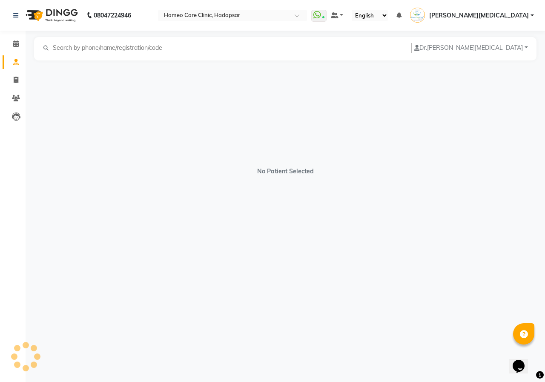
select select "[DEMOGRAPHIC_DATA]"
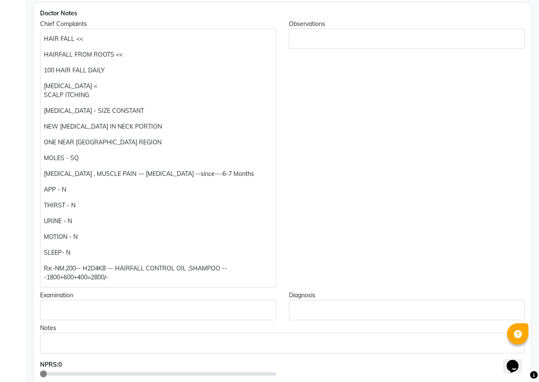
scroll to position [213, 0]
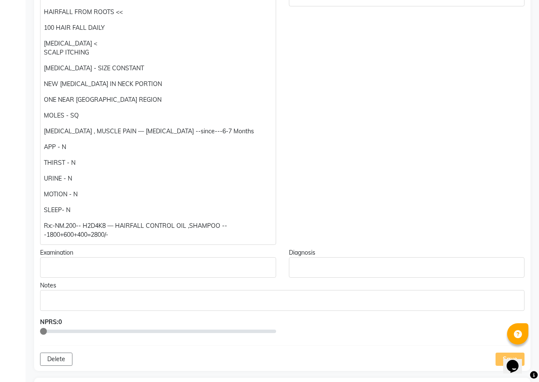
click at [112, 48] on p "[PERSON_NAME] < SCALP ITCHING" at bounding box center [158, 48] width 228 height 18
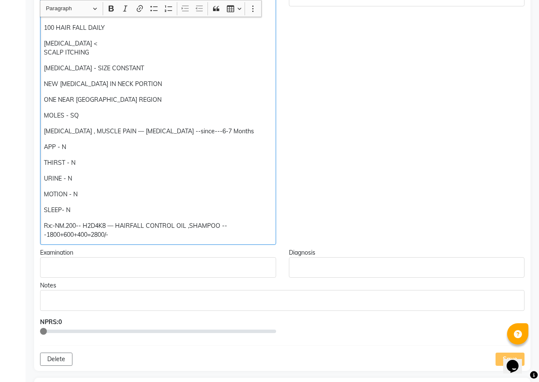
click at [112, 47] on p "[PERSON_NAME] < SCALP ITCHING" at bounding box center [158, 48] width 228 height 18
click at [93, 53] on p "[PERSON_NAME] < SCALP ITCHING" at bounding box center [158, 48] width 228 height 18
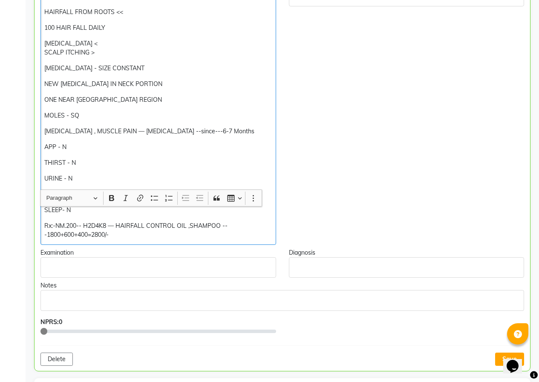
scroll to position [426, 0]
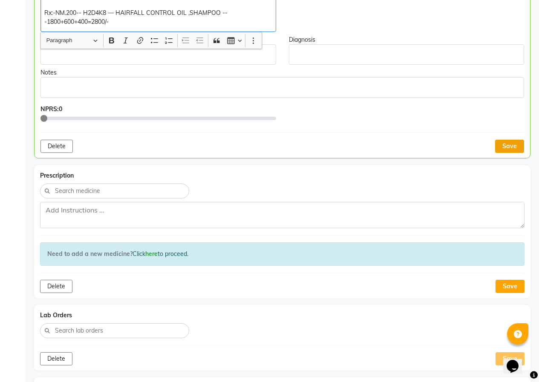
click at [506, 150] on button "Save" at bounding box center [509, 146] width 29 height 13
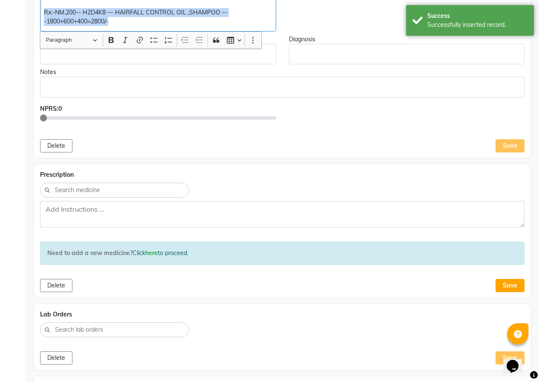
drag, startPoint x: 44, startPoint y: 11, endPoint x: 213, endPoint y: 22, distance: 169.0
click at [227, 23] on p "Rx:-NM.200-- H2D4K8 — HAIRFALL CONTROL OIL ,SHAMPOO ---1800+600+400=2800/-" at bounding box center [158, 17] width 228 height 18
copy p "Rx:-NM.200-- H2D4K8 — HAIRFALL CONTROL OIL ,SHAMPOO ---1800+600+400=2800/-"
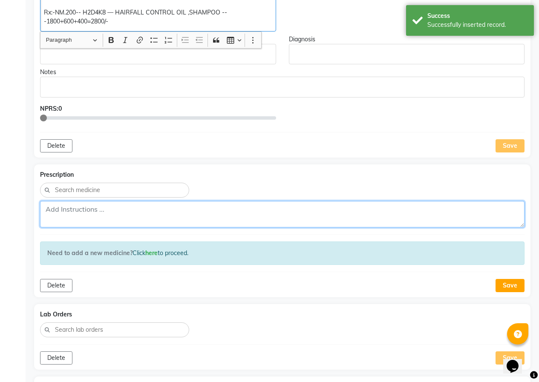
click at [88, 215] on textarea at bounding box center [282, 214] width 484 height 26
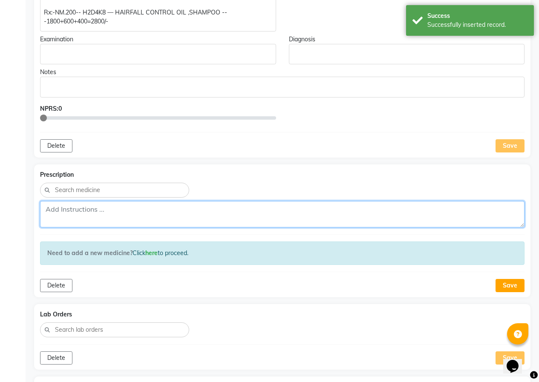
paste textarea "Rx:-NM.200-- H2D4K8 — HAIRFALL CONTROL OIL ,SHAMPOO ---1800+600+400=2800/-"
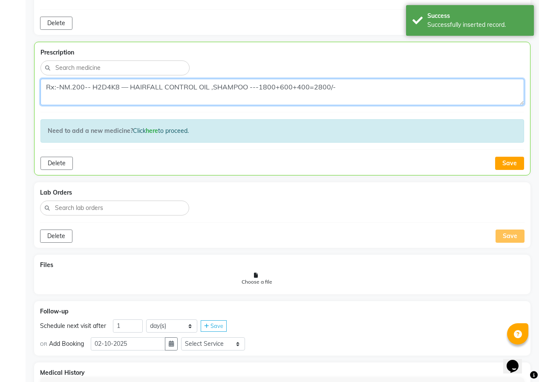
scroll to position [554, 0]
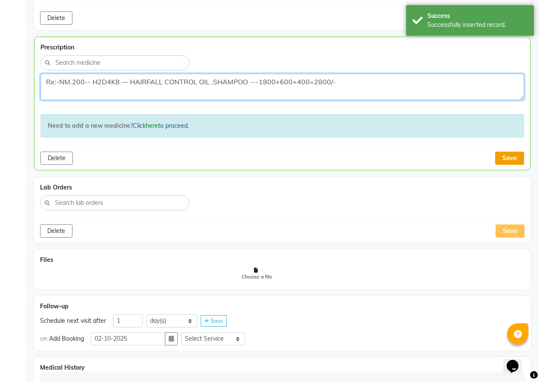
type textarea "Rx:-NM.200-- H2D4K8 — HAIRFALL CONTROL OIL ,SHAMPOO ---1800+600+400=2800/-"
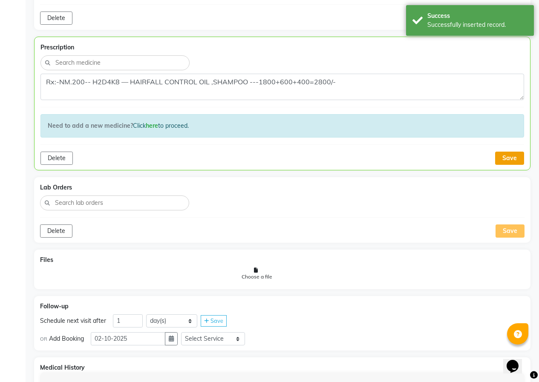
click at [505, 160] on button "Save" at bounding box center [509, 158] width 29 height 13
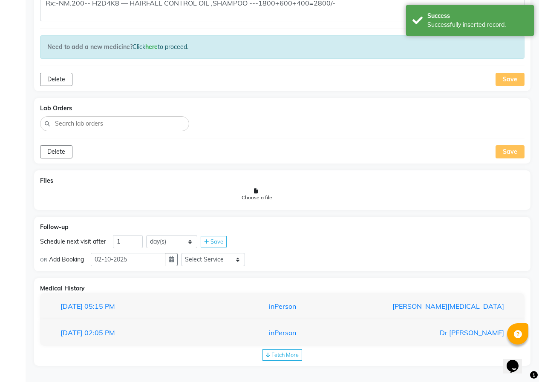
scroll to position [633, 0]
drag, startPoint x: 130, startPoint y: 242, endPoint x: 109, endPoint y: 244, distance: 21.8
click at [109, 244] on div "Schedule next visit after 1 day(s) week(s) month(s) Save" at bounding box center [282, 241] width 484 height 14
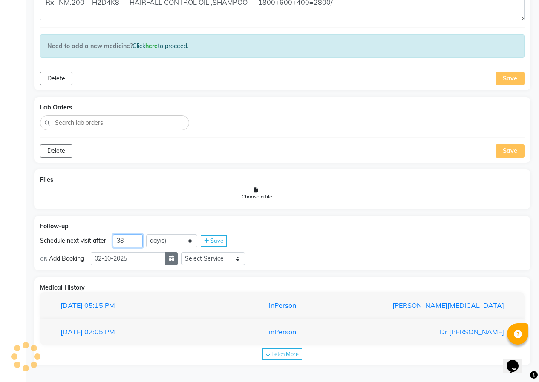
type input "38"
click at [175, 264] on button "button" at bounding box center [171, 258] width 13 height 13
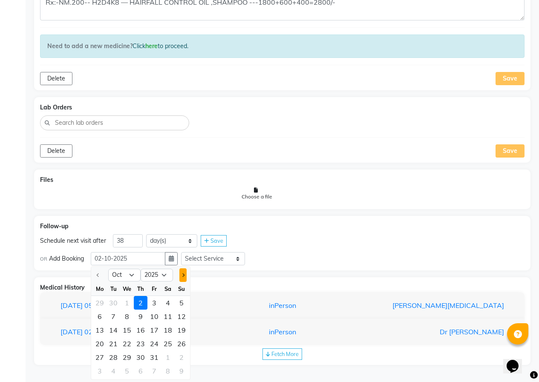
click at [184, 273] on button "Next month" at bounding box center [182, 275] width 7 height 14
select select "11"
click at [184, 314] on div "9" at bounding box center [182, 317] width 14 height 14
type input "[DATE]"
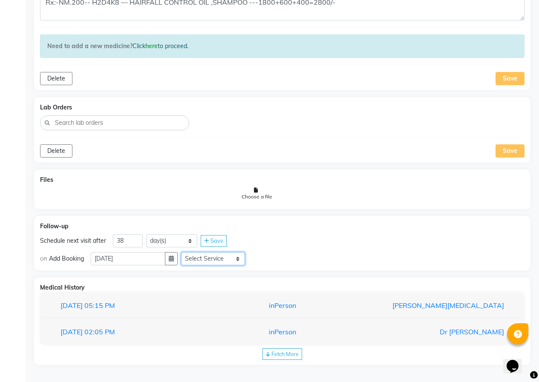
click at [213, 258] on select "Select Service In Person - Consultation Medicine Medicine 1 Hydra Facial Medi F…" at bounding box center [213, 258] width 64 height 13
select select "972997"
click at [184, 252] on select "Select Service In Person - Consultation Medicine Medicine 1 Hydra Facial Medi F…" at bounding box center [213, 258] width 64 height 13
drag, startPoint x: 271, startPoint y: 268, endPoint x: 266, endPoint y: 259, distance: 10.7
click at [266, 259] on select "Select Slot 10:15 10:30 10:45 11:00 11:15 11:30 11:45 12:00 12:15 12:30 12:45 1…" at bounding box center [280, 258] width 64 height 13
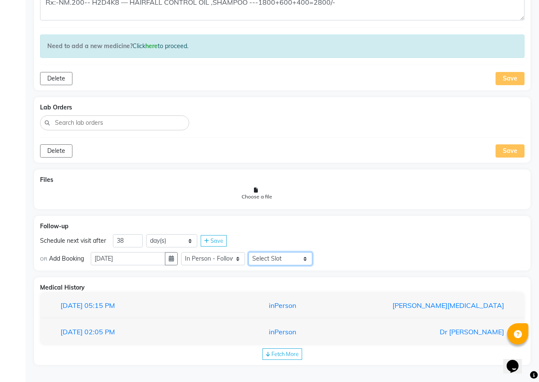
select select "780"
click at [252, 252] on select "Select Slot 10:15 10:30 10:45 11:00 11:15 11:30 11:45 12:00 12:15 12:30 12:45 1…" at bounding box center [280, 258] width 64 height 13
click at [341, 258] on div "Save" at bounding box center [329, 258] width 26 height 11
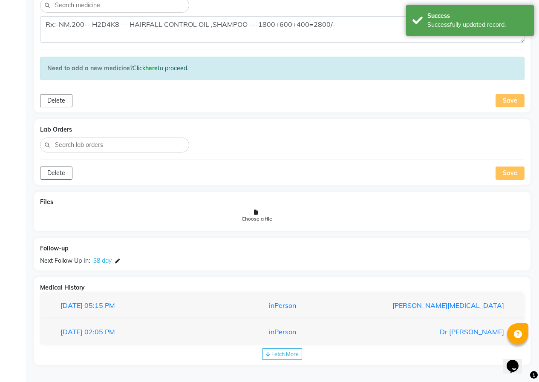
scroll to position [526, 0]
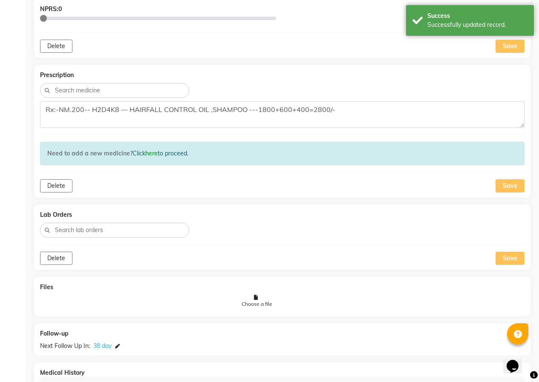
click at [506, 184] on div "Save" at bounding box center [509, 185] width 29 height 13
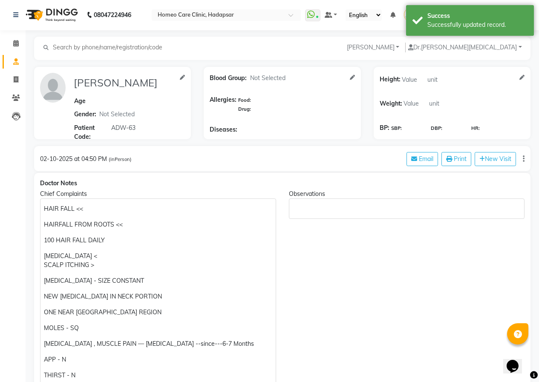
scroll to position [0, 0]
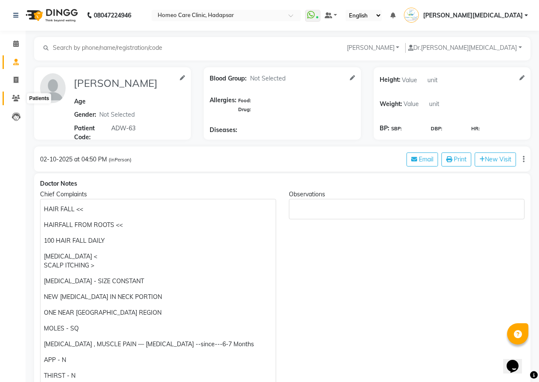
click at [14, 95] on icon at bounding box center [16, 98] width 8 height 6
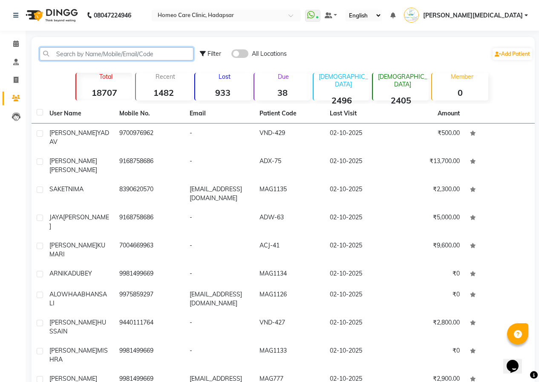
click at [94, 52] on input "text" at bounding box center [117, 53] width 154 height 13
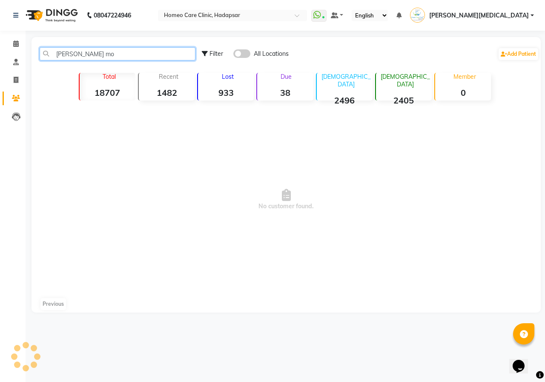
type input "[PERSON_NAME]"
drag, startPoint x: 89, startPoint y: 57, endPoint x: 46, endPoint y: 54, distance: 43.1
click at [46, 54] on input "[PERSON_NAME]" at bounding box center [118, 53] width 156 height 13
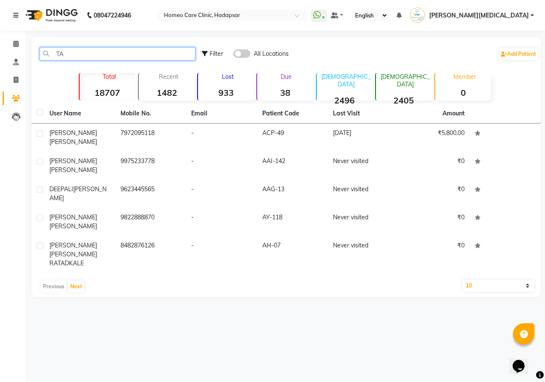
type input "T"
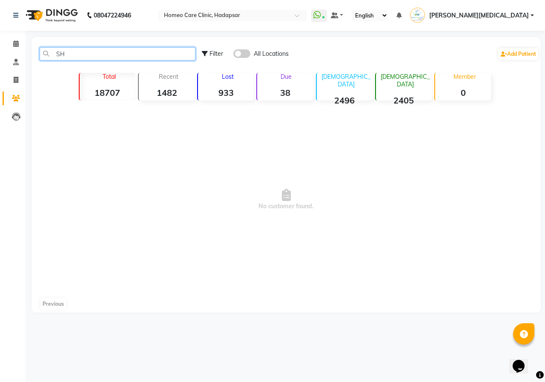
type input "S"
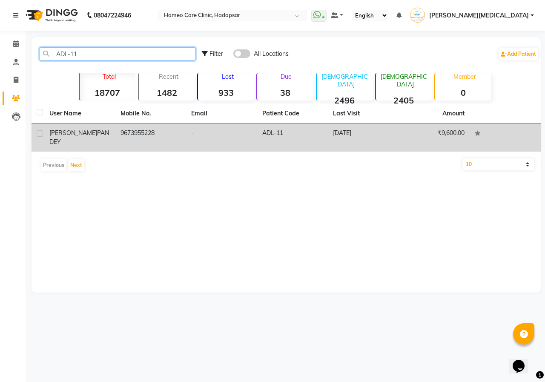
type input "ADL-11"
click at [147, 136] on td "9673955228" at bounding box center [150, 137] width 71 height 28
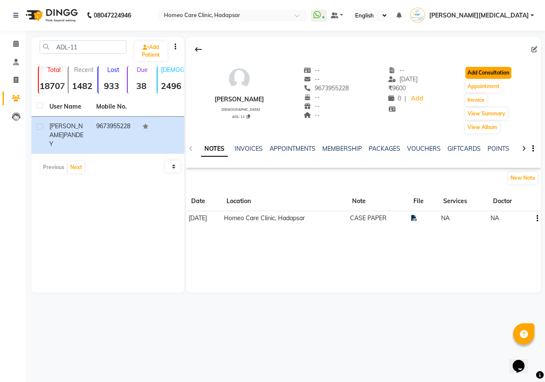
click at [506, 72] on button "Add Consultation" at bounding box center [488, 73] width 46 height 12
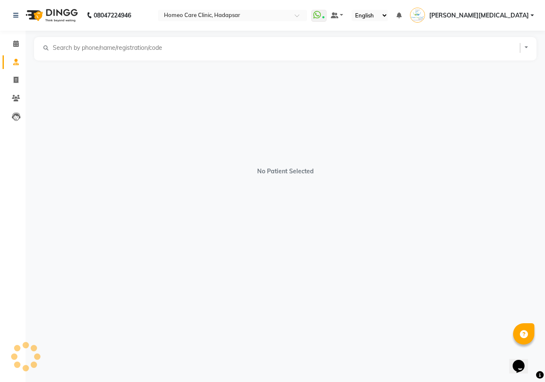
select select "[DEMOGRAPHIC_DATA]"
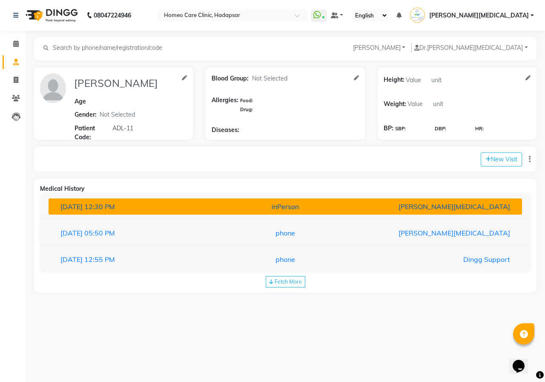
click at [330, 204] on div "inPerson" at bounding box center [285, 206] width 154 height 10
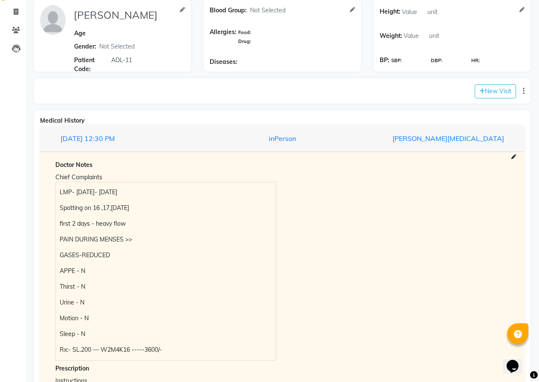
scroll to position [128, 0]
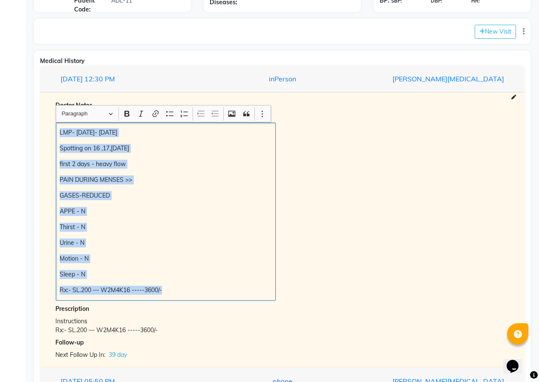
drag, startPoint x: 60, startPoint y: 131, endPoint x: 173, endPoint y: 295, distance: 199.6
click at [173, 295] on div "LMP- [DATE]- [DATE] Spotting on 16 ,17,[DATE] first 2 days - heavy flow PAIN DU…" at bounding box center [166, 212] width 220 height 178
copy div "LMP- [DATE]- [DATE] Spotting on 16 ,17,[DATE] first 2 days - heavy flow PAIN DU…"
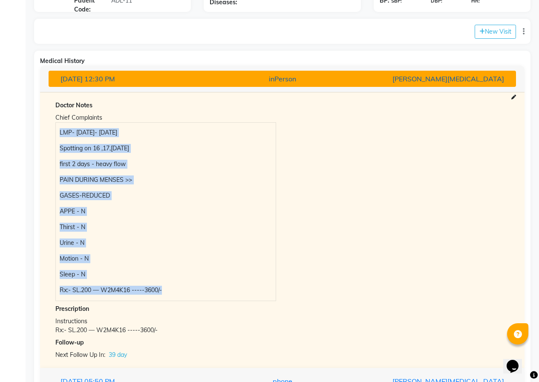
click at [309, 84] on button "[DATE] 12:30 PM inPerson [PERSON_NAME][MEDICAL_DATA]" at bounding box center [282, 79] width 467 height 16
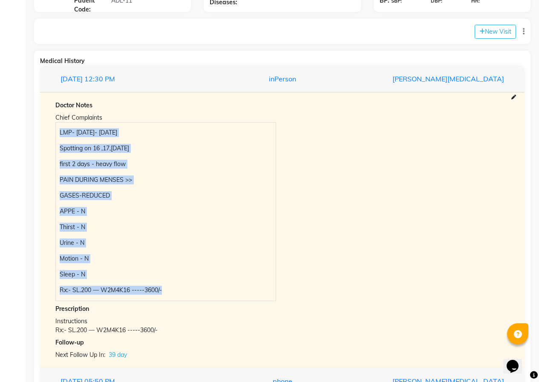
scroll to position [0, 0]
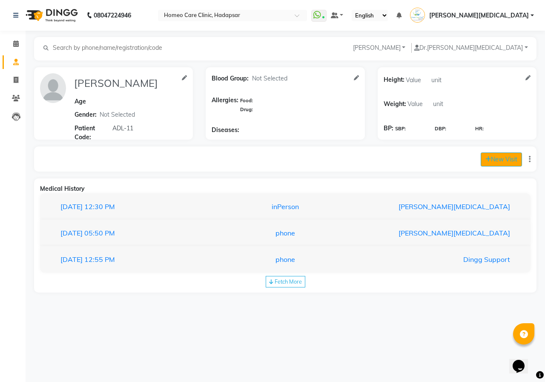
click at [500, 163] on button "New Visit" at bounding box center [501, 159] width 41 height 14
select select "1025"
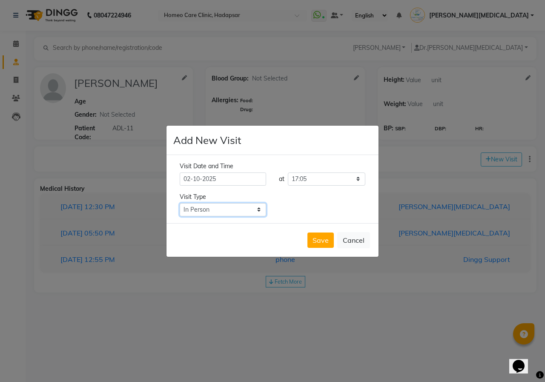
click at [237, 204] on select "Select Type In Person Video Phone Chat" at bounding box center [223, 209] width 86 height 13
select select "phone"
click at [180, 203] on select "Select Type In Person Video Phone Chat" at bounding box center [223, 209] width 86 height 13
click at [324, 240] on button "Save" at bounding box center [320, 239] width 26 height 15
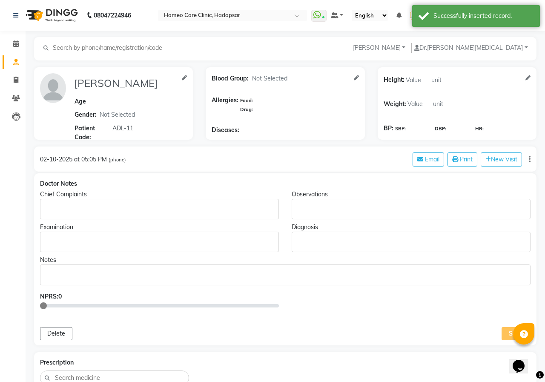
type input "[PERSON_NAME]"
select select "[DEMOGRAPHIC_DATA]"
type input "ADL-11"
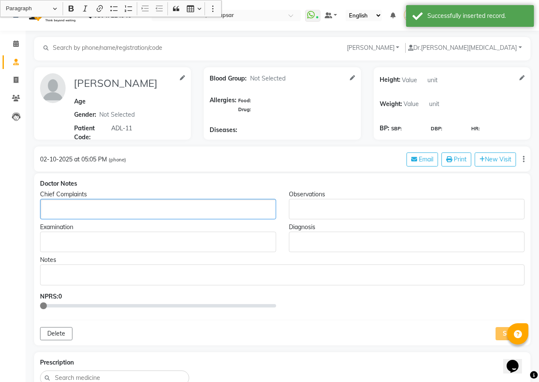
click at [52, 211] on p "Rich Text Editor, main" at bounding box center [158, 209] width 228 height 9
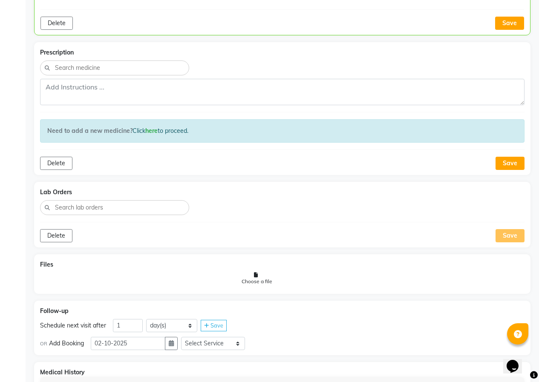
scroll to position [553, 0]
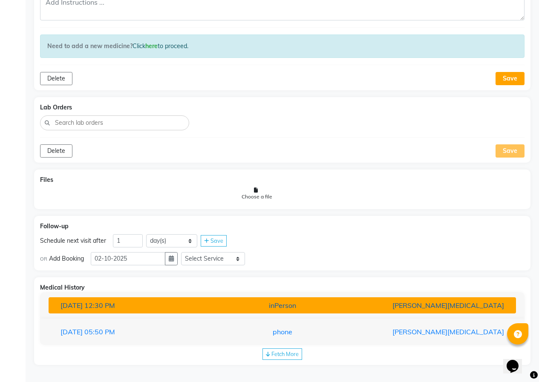
click at [115, 302] on span "12:30 PM" at bounding box center [99, 305] width 31 height 9
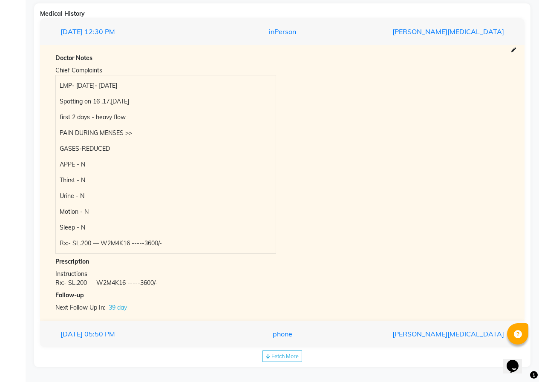
scroll to position [829, 0]
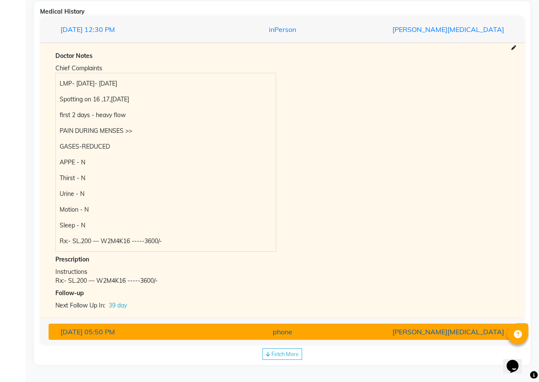
click at [127, 338] on button "[DATE] 05:50 PM phone [PERSON_NAME][MEDICAL_DATA]" at bounding box center [282, 332] width 467 height 16
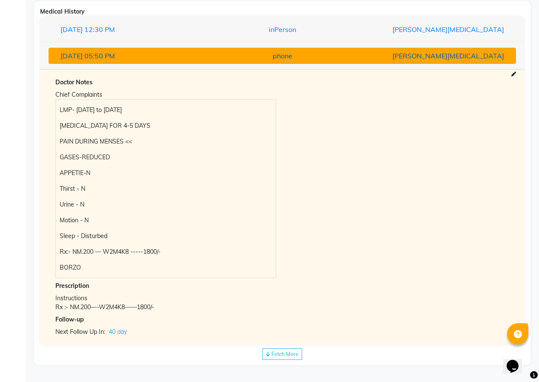
click at [113, 56] on span "05:50 PM" at bounding box center [99, 56] width 31 height 9
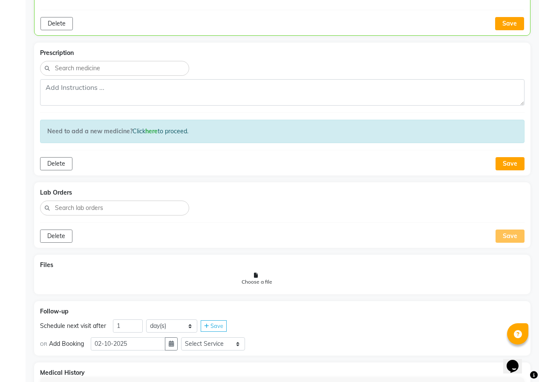
scroll to position [340, 0]
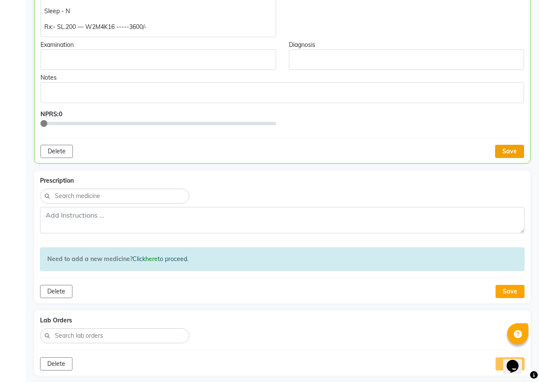
click at [515, 151] on button "Save" at bounding box center [509, 151] width 29 height 13
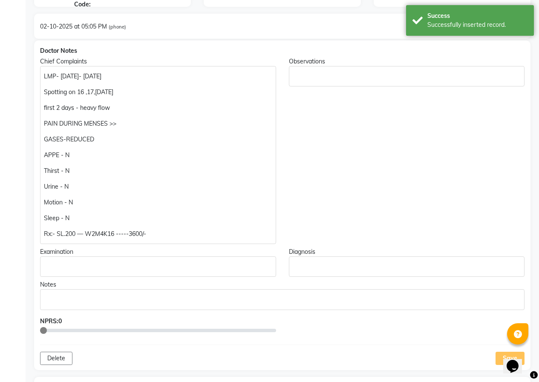
scroll to position [85, 0]
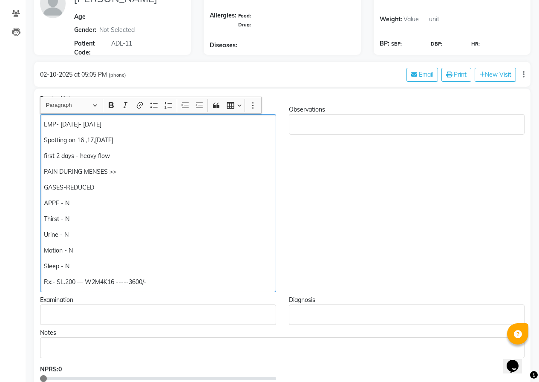
drag, startPoint x: 117, startPoint y: 122, endPoint x: 61, endPoint y: 122, distance: 56.2
click at [61, 122] on p "LMP- [DATE]- [DATE]" at bounding box center [158, 124] width 228 height 9
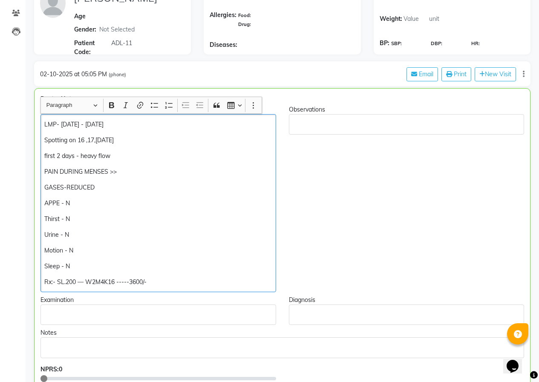
drag, startPoint x: 123, startPoint y: 139, endPoint x: 80, endPoint y: 136, distance: 43.1
click at [80, 136] on p "Spotting on 16 ,17,[DATE]" at bounding box center [157, 140] width 227 height 9
drag, startPoint x: 112, startPoint y: 156, endPoint x: 96, endPoint y: 156, distance: 16.6
click at [106, 156] on p "first 2 days - heavy flow" at bounding box center [157, 156] width 227 height 9
drag, startPoint x: 96, startPoint y: 156, endPoint x: 41, endPoint y: 154, distance: 55.0
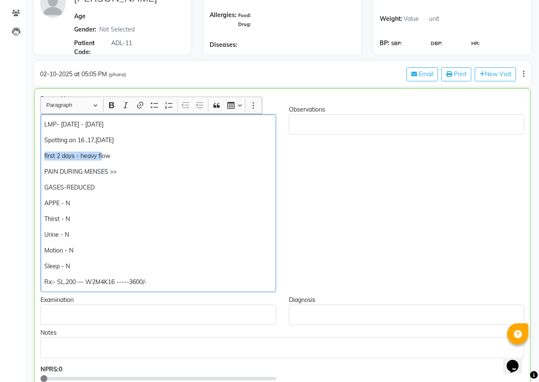
click at [41, 154] on div "LMP- [DATE] - [DATE] Spotting on 16 ,17,[DATE] first 2 days - heavy flow PAIN D…" at bounding box center [157, 203] width 235 height 178
drag, startPoint x: 105, startPoint y: 156, endPoint x: 41, endPoint y: 155, distance: 63.9
click at [41, 155] on div "LMP- [DATE] - [DATE] Spotting on 16 ,17,[DATE] first 2 days - heavy flow PAIN D…" at bounding box center [157, 203] width 235 height 178
drag, startPoint x: 119, startPoint y: 139, endPoint x: 107, endPoint y: 139, distance: 11.5
click at [110, 139] on p "Spotting on 16 ,17,[DATE]" at bounding box center [157, 140] width 227 height 9
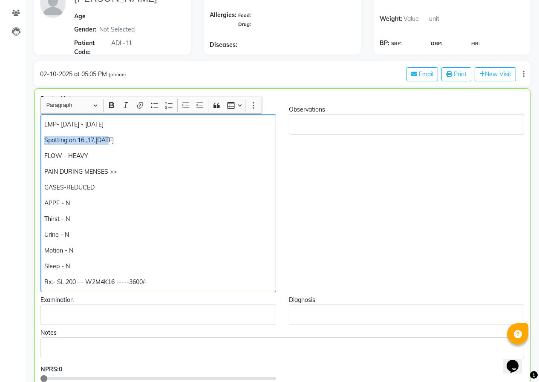
drag, startPoint x: 107, startPoint y: 139, endPoint x: 46, endPoint y: 138, distance: 61.8
click at [35, 139] on div "Chief Complaints LMP- [DATE] - [DATE] Spotting on 16 ,17,[DATE] FLOW - HEAVY PA…" at bounding box center [158, 198] width 248 height 187
click at [119, 143] on p "Spotting on 16 ,17,[DATE]" at bounding box center [157, 140] width 227 height 9
drag, startPoint x: 93, startPoint y: 155, endPoint x: 35, endPoint y: 155, distance: 58.3
click at [35, 155] on div "Chief Complaints LMP- [DATE] - [DATE] [DATE] & [DATE] - spotting FLOW - HEAVY P…" at bounding box center [158, 198] width 248 height 187
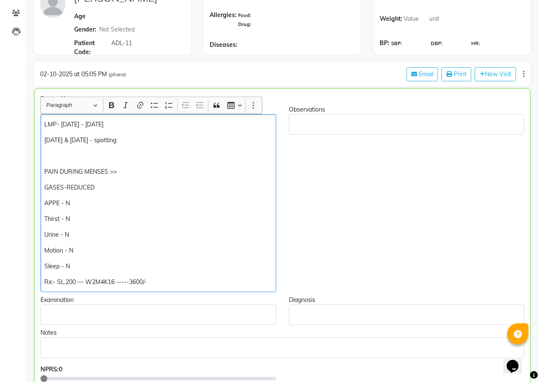
click at [143, 121] on p "LMP- [DATE] - [DATE]" at bounding box center [157, 124] width 227 height 9
click at [46, 174] on p "PAIN DURING MENSES >>" at bounding box center [157, 171] width 227 height 9
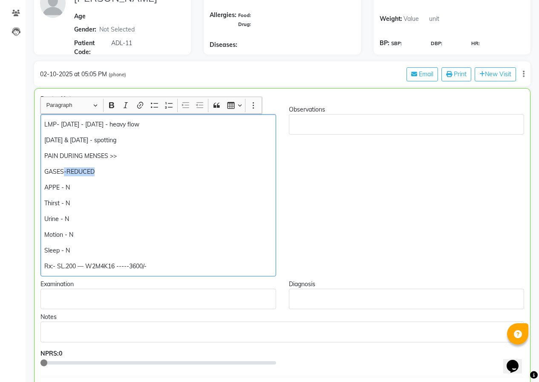
drag, startPoint x: 100, startPoint y: 170, endPoint x: 65, endPoint y: 167, distance: 35.5
click at [65, 167] on p "GASES-REDUCED" at bounding box center [157, 171] width 227 height 9
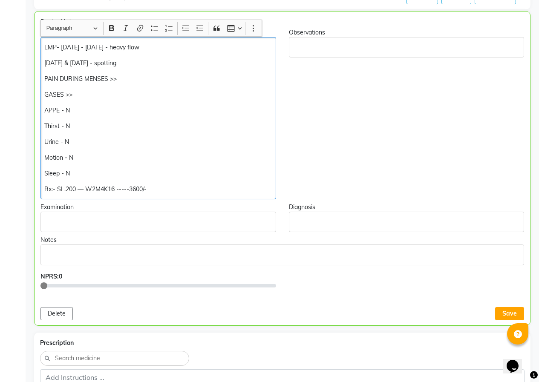
scroll to position [170, 0]
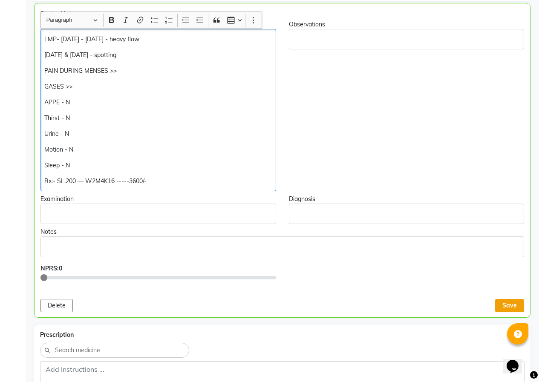
click at [502, 303] on button "Save" at bounding box center [509, 305] width 29 height 13
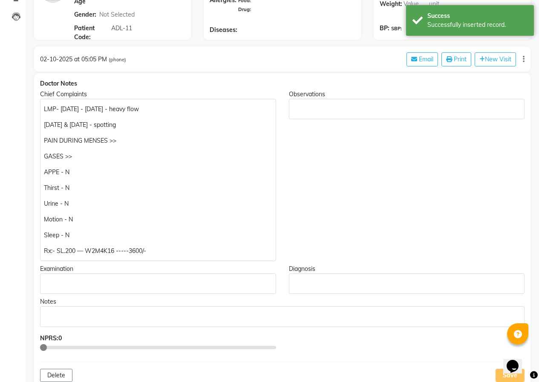
scroll to position [85, 0]
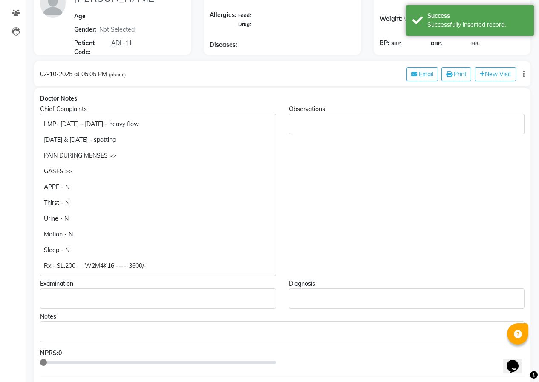
click at [141, 137] on p "[DATE] & [DATE] - spotting" at bounding box center [158, 139] width 228 height 9
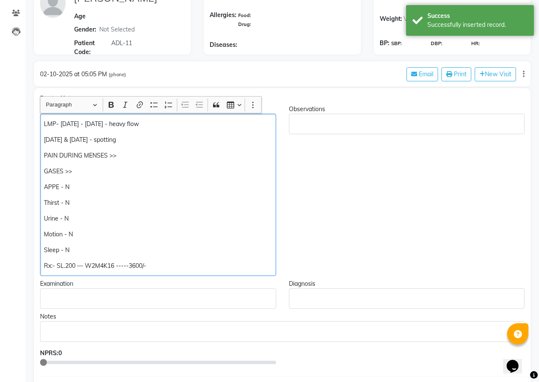
click at [152, 121] on p "LMP- [DATE] - [DATE] - heavy flow" at bounding box center [158, 124] width 228 height 9
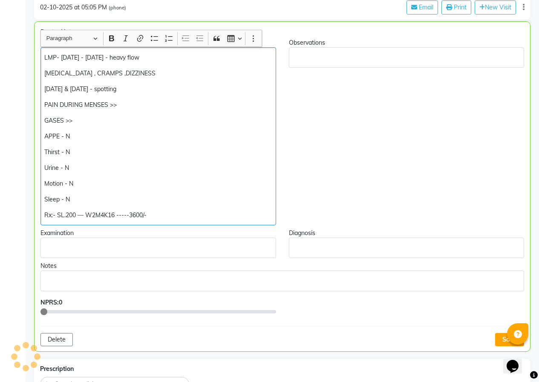
scroll to position [171, 0]
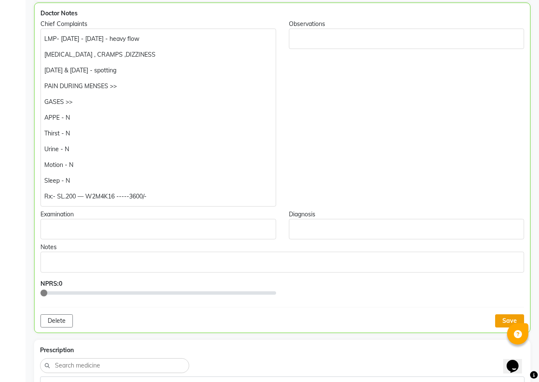
click at [506, 320] on button "Save" at bounding box center [509, 320] width 29 height 13
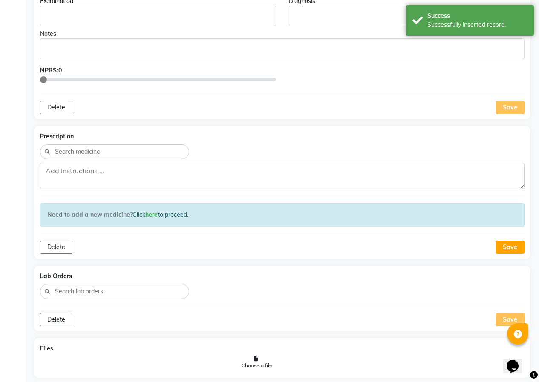
scroll to position [552, 0]
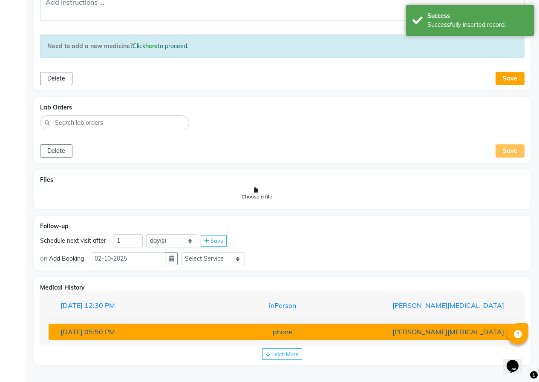
click at [172, 334] on div "[DATE] 05:50 PM" at bounding box center [130, 332] width 152 height 10
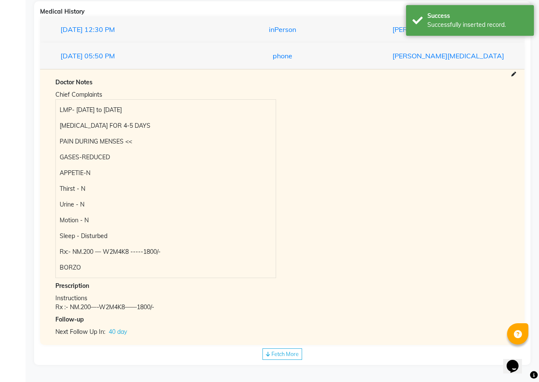
click at [292, 353] on span "Fetch More" at bounding box center [284, 353] width 27 height 7
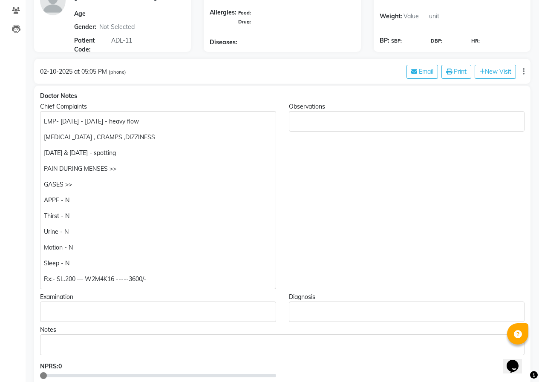
scroll to position [128, 0]
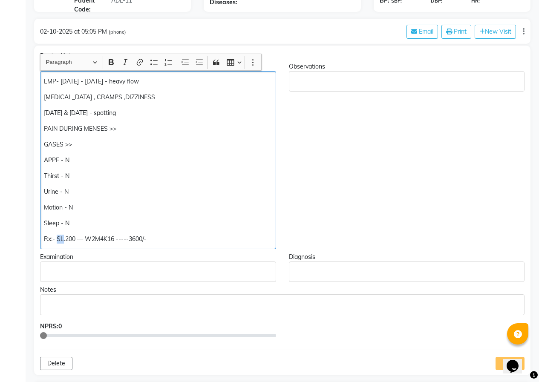
drag, startPoint x: 63, startPoint y: 240, endPoint x: 57, endPoint y: 240, distance: 6.0
click at [57, 240] on p "Rx:- SL.200 — W2M4K16 -----3600/-" at bounding box center [158, 239] width 228 height 9
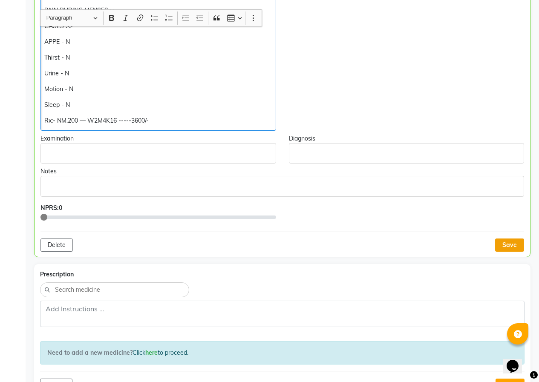
scroll to position [256, 0]
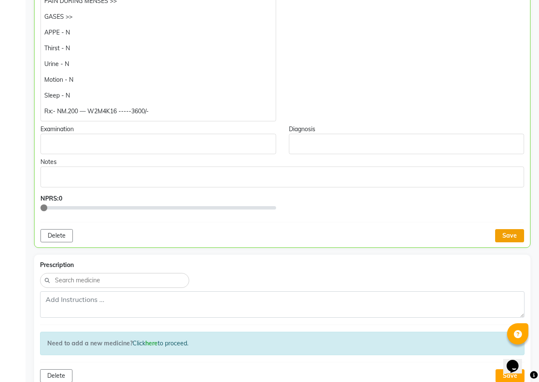
click at [504, 235] on button "Save" at bounding box center [509, 235] width 29 height 13
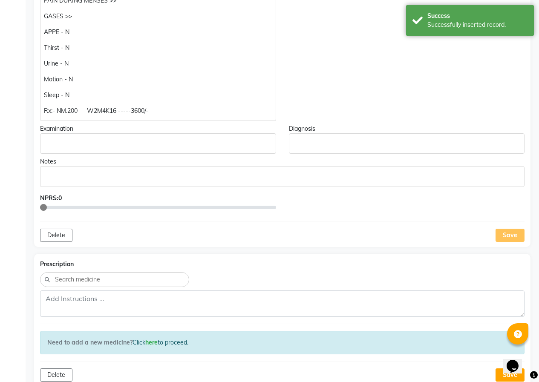
click at [514, 240] on div "Save" at bounding box center [509, 235] width 29 height 13
click at [510, 239] on div "Save" at bounding box center [509, 235] width 29 height 13
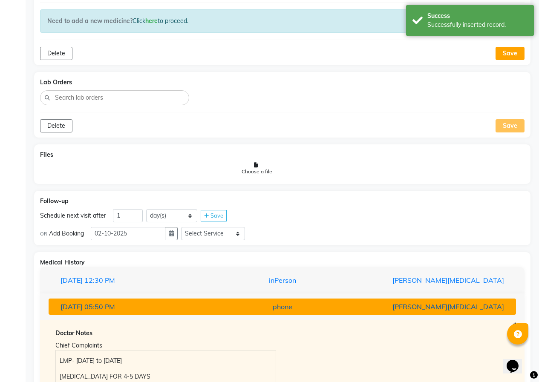
scroll to position [597, 0]
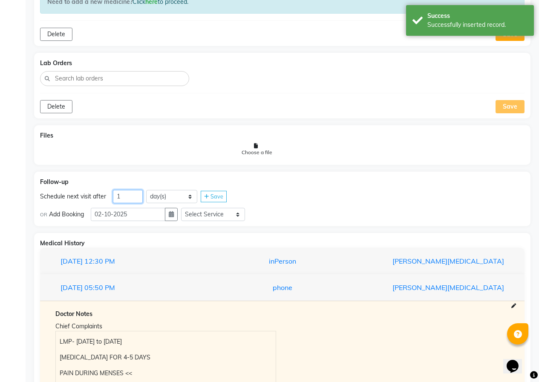
drag, startPoint x: 123, startPoint y: 195, endPoint x: 103, endPoint y: 195, distance: 20.0
click at [103, 195] on div "Schedule next visit after 1 day(s) week(s) month(s) Save" at bounding box center [282, 197] width 484 height 14
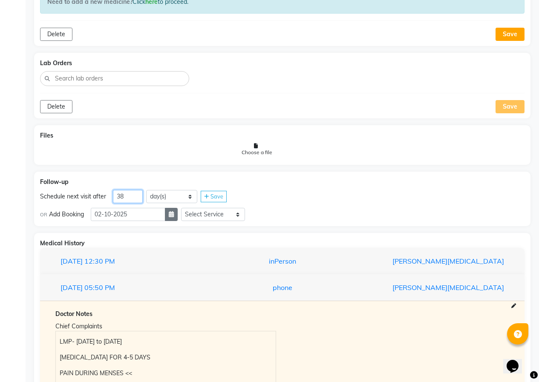
type input "38"
click at [178, 218] on button "button" at bounding box center [171, 214] width 13 height 13
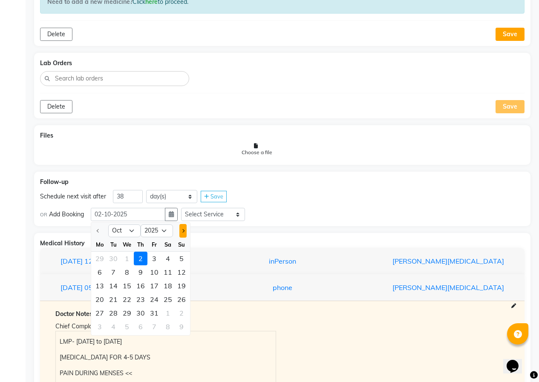
click at [185, 233] on button "Next month" at bounding box center [182, 231] width 7 height 14
select select "11"
click at [181, 272] on div "9" at bounding box center [182, 272] width 14 height 14
type input "[DATE]"
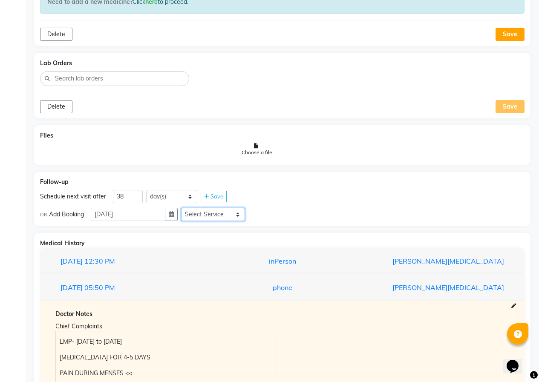
click at [207, 214] on select "Select Service In Person - Consultation Medicine Medicine 1 Hydra Facial Medi F…" at bounding box center [213, 214] width 64 height 13
select select "981031"
click at [184, 208] on select "Select Service In Person - Consultation Medicine Medicine 1 Hydra Facial Medi F…" at bounding box center [213, 214] width 64 height 13
click at [275, 217] on select "Select Slot 10:15 10:30 10:45 11:00 11:15 11:30 11:45 12:00 12:15 12:30 12:45 1…" at bounding box center [280, 214] width 64 height 13
select select "840"
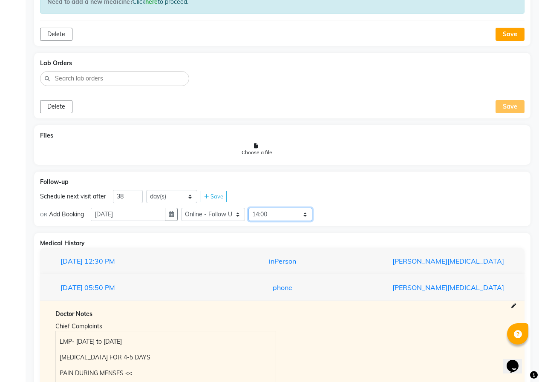
click at [252, 208] on select "Select Slot 10:15 10:30 10:45 11:00 11:15 11:30 11:45 12:00 12:15 12:30 12:45 1…" at bounding box center [280, 214] width 64 height 13
click at [336, 220] on div "Save" at bounding box center [329, 214] width 26 height 11
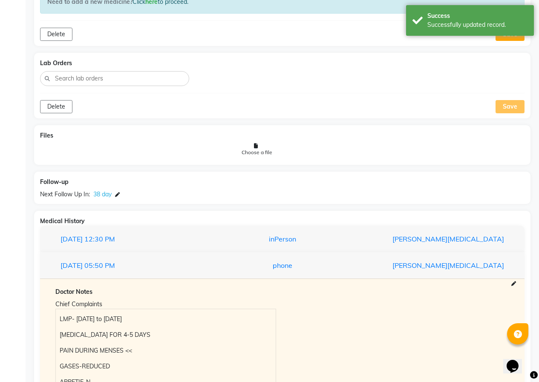
click at [333, 217] on div "Medical History" at bounding box center [282, 221] width 484 height 9
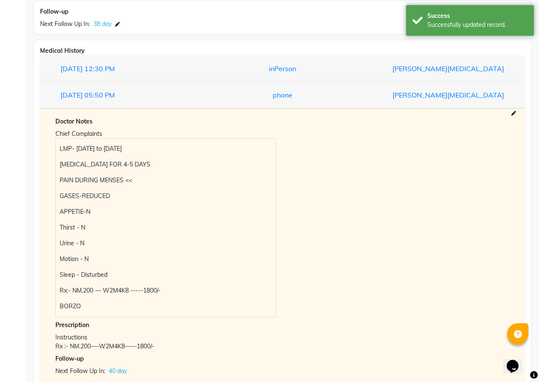
scroll to position [809, 0]
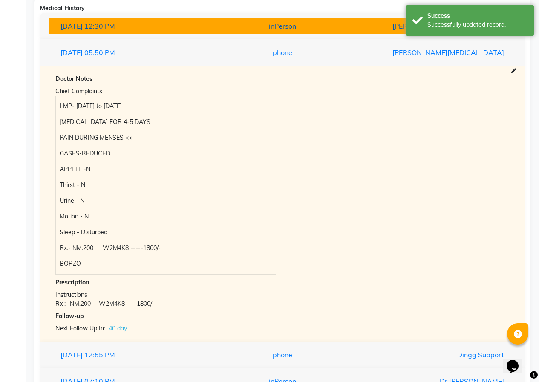
click at [115, 26] on span "12:30 PM" at bounding box center [99, 26] width 31 height 9
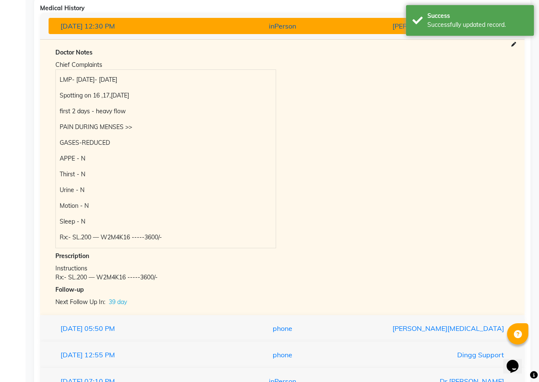
click at [118, 21] on div "[DATE] 12:30 PM" at bounding box center [130, 26] width 152 height 10
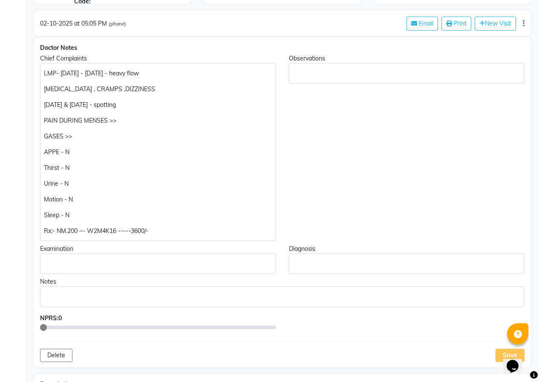
scroll to position [141, 0]
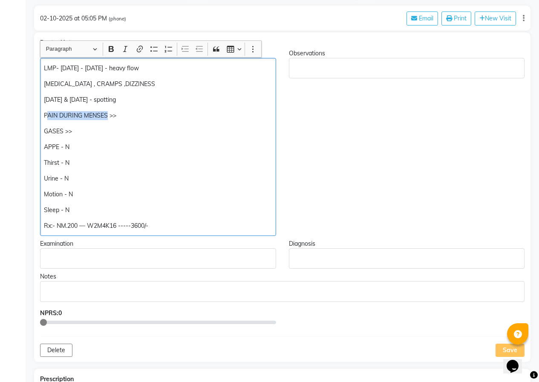
drag, startPoint x: 109, startPoint y: 116, endPoint x: 46, endPoint y: 112, distance: 63.1
click at [46, 112] on p "PAIN DURING MENSES >>" at bounding box center [158, 115] width 228 height 9
drag, startPoint x: 128, startPoint y: 116, endPoint x: 35, endPoint y: 118, distance: 93.3
click at [35, 118] on div "Chief Complaints LMP- [DATE] - [DATE] - heavy flow [MEDICAL_DATA] , CRAMPS ,DIZ…" at bounding box center [158, 142] width 249 height 187
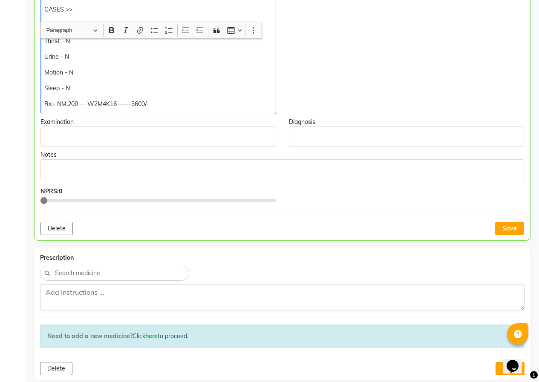
scroll to position [269, 0]
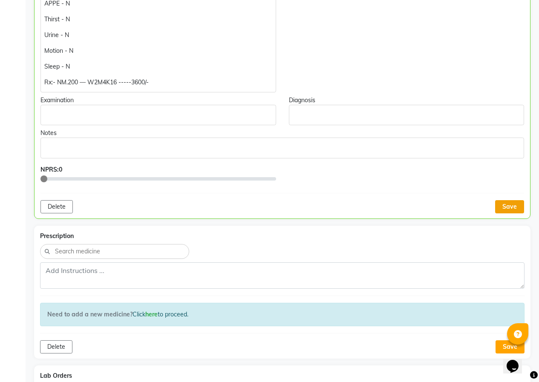
click at [509, 203] on button "Save" at bounding box center [509, 206] width 29 height 13
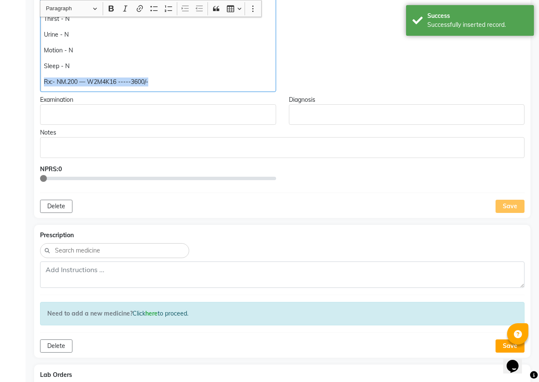
drag, startPoint x: 57, startPoint y: 81, endPoint x: 158, endPoint y: 80, distance: 100.9
click at [161, 80] on div "LMP- [DATE] - [DATE] - heavy flow [MEDICAL_DATA] , CRAMPS ,DIZZINESS [DATE] & […" at bounding box center [158, 11] width 236 height 162
copy p "Rx:- NM.200 — W2M4K16 -----3600/-"
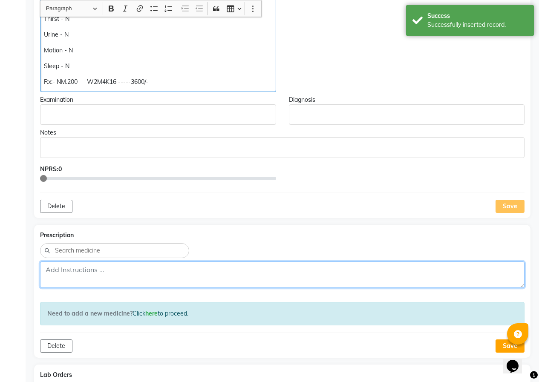
click at [93, 279] on textarea at bounding box center [282, 274] width 484 height 26
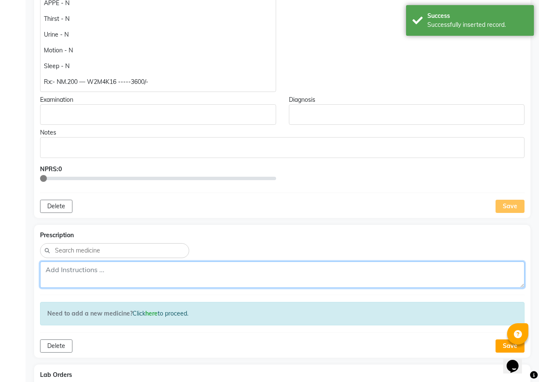
paste textarea "Rx:- NM.200 — W2M4K16 -----3600/-"
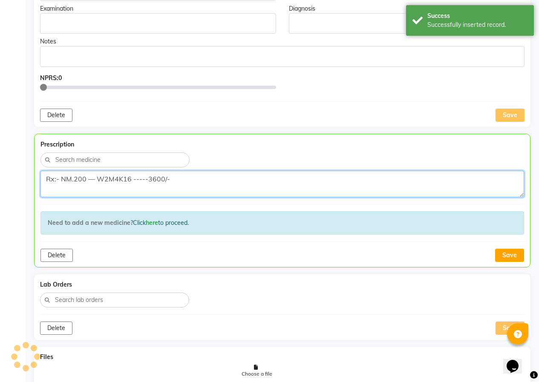
scroll to position [397, 0]
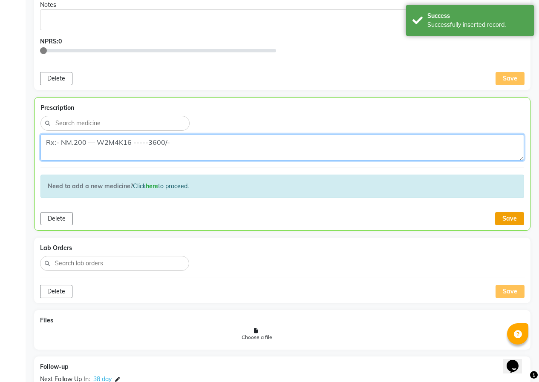
type textarea "Rx:- NM.200 — W2M4K16 -----3600/-"
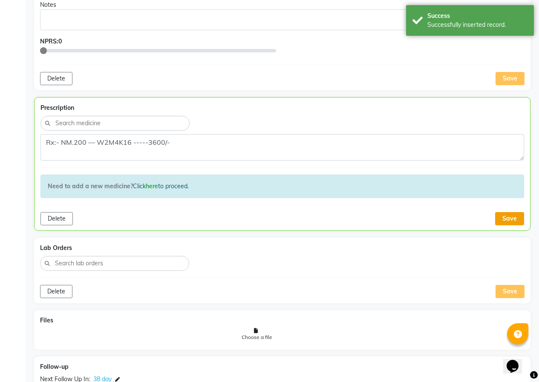
click at [505, 221] on button "Save" at bounding box center [509, 218] width 29 height 13
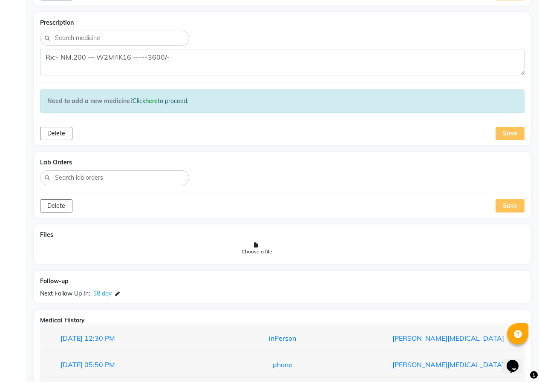
scroll to position [423, 0]
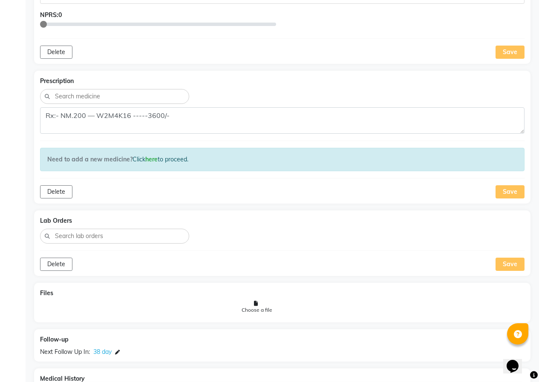
click at [505, 191] on div "Save" at bounding box center [509, 191] width 29 height 13
drag, startPoint x: 502, startPoint y: 55, endPoint x: 492, endPoint y: 60, distance: 12.2
click at [502, 55] on div "Save" at bounding box center [509, 52] width 29 height 13
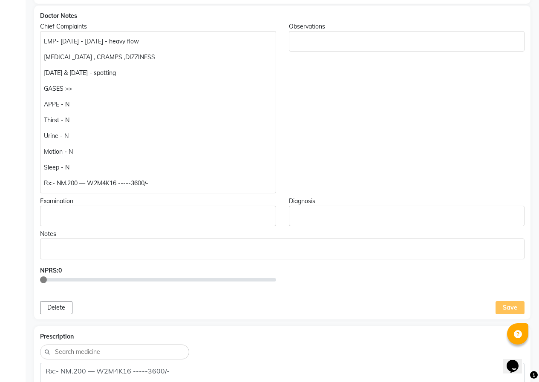
scroll to position [40, 0]
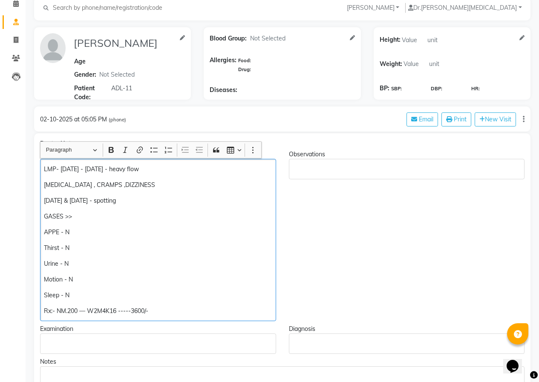
click at [176, 184] on p "[MEDICAL_DATA] , CRAMPS ,DIZZINESS" at bounding box center [158, 185] width 228 height 9
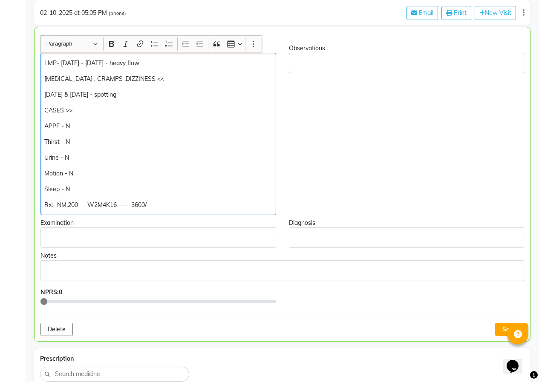
scroll to position [168, 0]
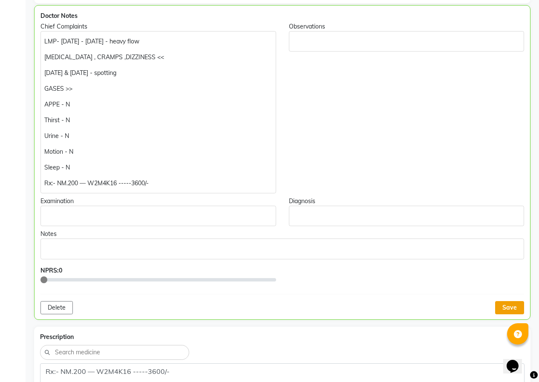
click at [509, 305] on button "Save" at bounding box center [509, 307] width 29 height 13
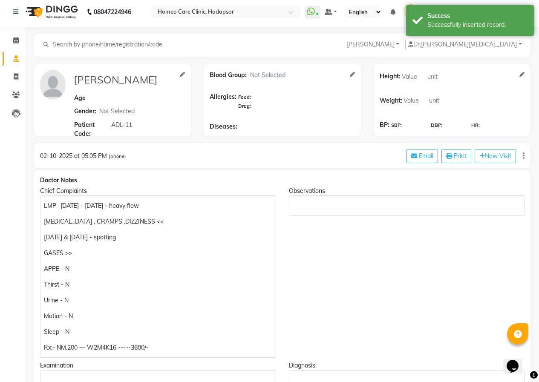
scroll to position [0, 0]
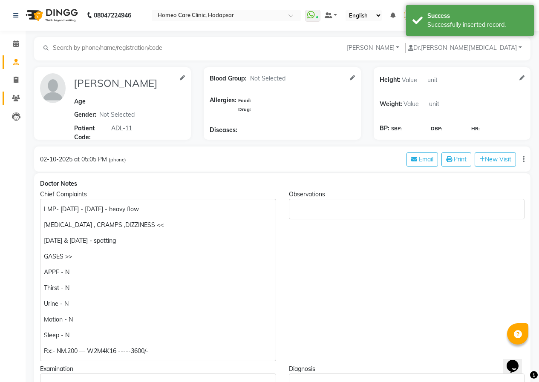
click at [14, 97] on icon at bounding box center [16, 98] width 8 height 6
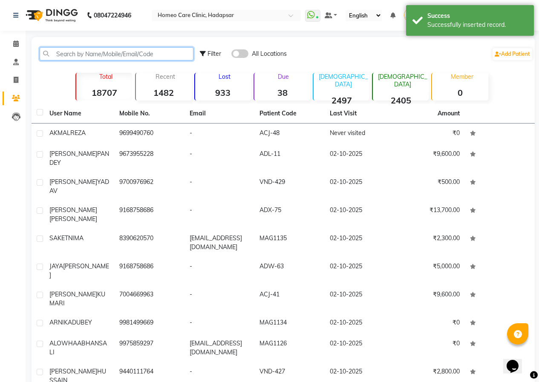
click at [102, 57] on input "text" at bounding box center [117, 53] width 154 height 13
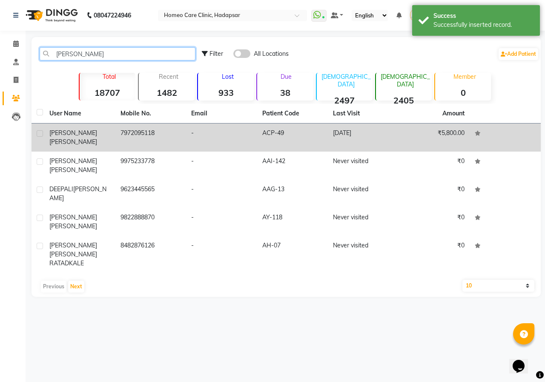
type input "[PERSON_NAME]"
click at [202, 132] on td "-" at bounding box center [221, 137] width 71 height 28
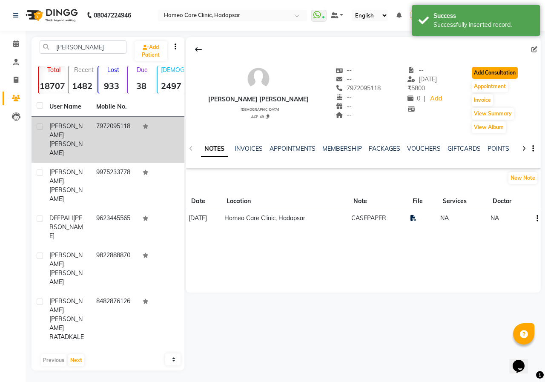
click at [492, 68] on button "Add Consultation" at bounding box center [495, 73] width 46 height 12
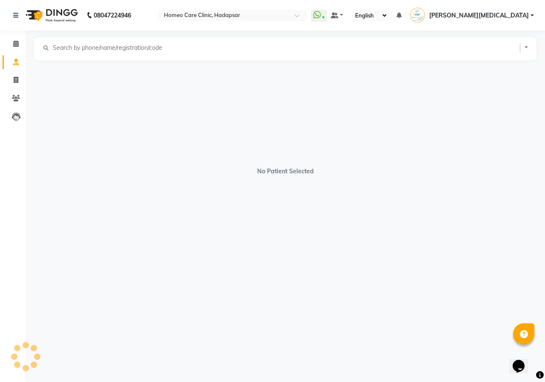
select select "[DEMOGRAPHIC_DATA]"
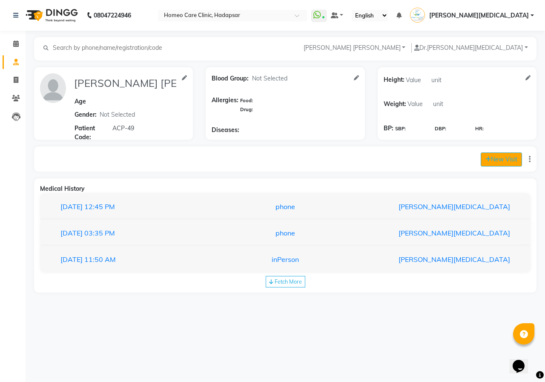
click at [491, 161] on button "New Visit" at bounding box center [501, 159] width 41 height 14
select select "1035"
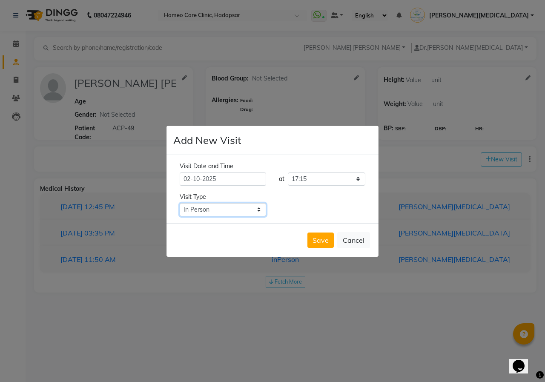
drag, startPoint x: 251, startPoint y: 207, endPoint x: 248, endPoint y: 215, distance: 8.6
click at [251, 207] on select "Select Type In Person Video Phone Chat" at bounding box center [223, 209] width 86 height 13
select select "phone"
click at [180, 203] on select "Select Type In Person Video Phone Chat" at bounding box center [223, 209] width 86 height 13
click at [333, 240] on button "Save" at bounding box center [320, 239] width 26 height 15
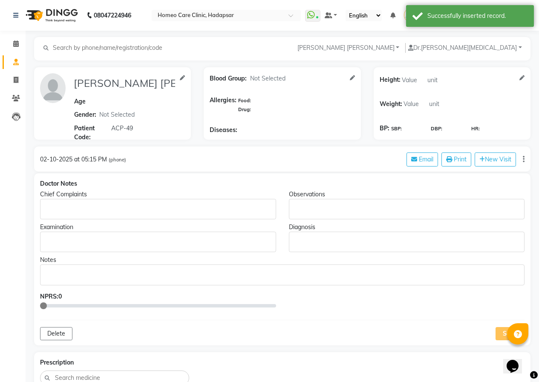
type input "[PERSON_NAME] [PERSON_NAME]"
select select "[DEMOGRAPHIC_DATA]"
type input "ACP-49"
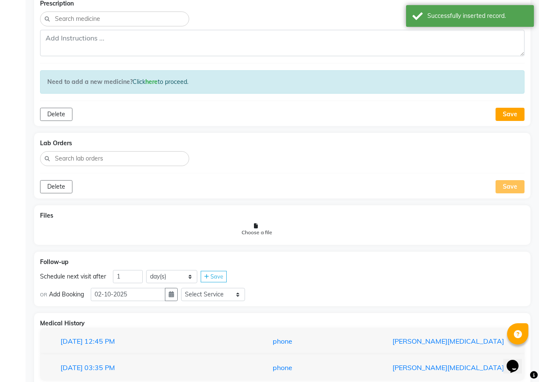
scroll to position [395, 0]
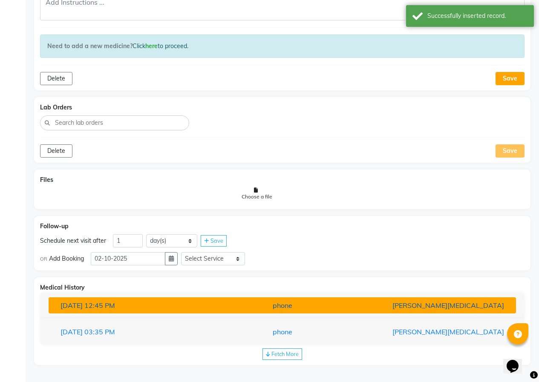
click at [106, 305] on span "12:45 PM" at bounding box center [99, 305] width 31 height 9
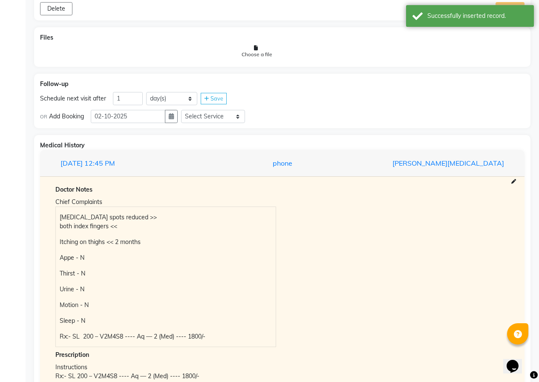
scroll to position [608, 0]
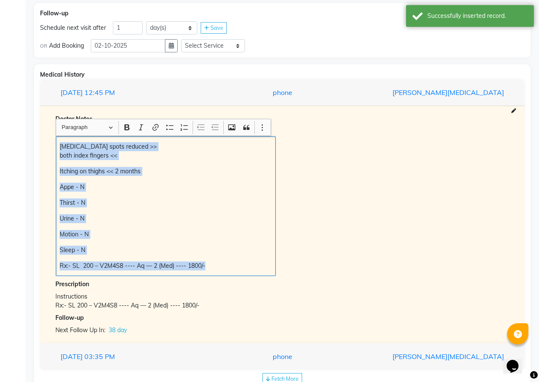
drag, startPoint x: 60, startPoint y: 146, endPoint x: 256, endPoint y: 258, distance: 225.8
click at [256, 258] on div "[MEDICAL_DATA] spots reduced >> both index fingers << Itching on thighs << 2 mo…" at bounding box center [166, 206] width 220 height 140
copy div "[MEDICAL_DATA] spots reduced >> both index fingers << Itching on thighs << 2 mo…"
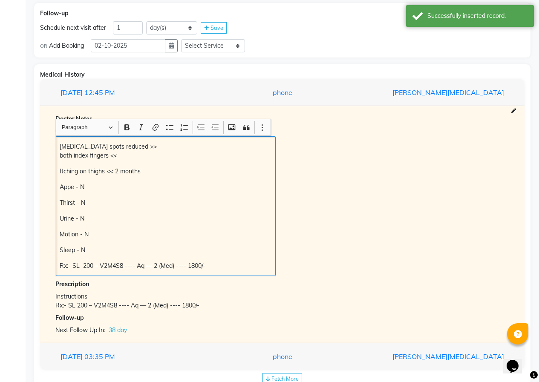
click at [348, 168] on div "Chief Complaints [MEDICAL_DATA] spots reduced >> both index fingers << Itching …" at bounding box center [282, 200] width 466 height 151
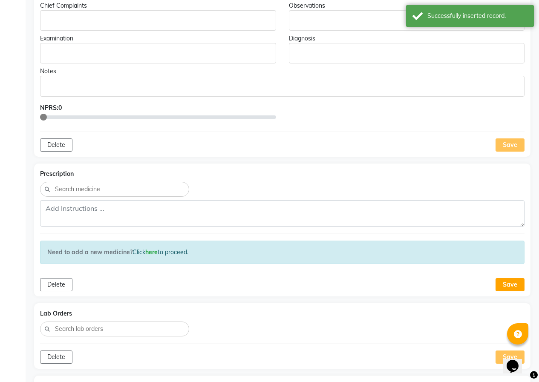
scroll to position [97, 0]
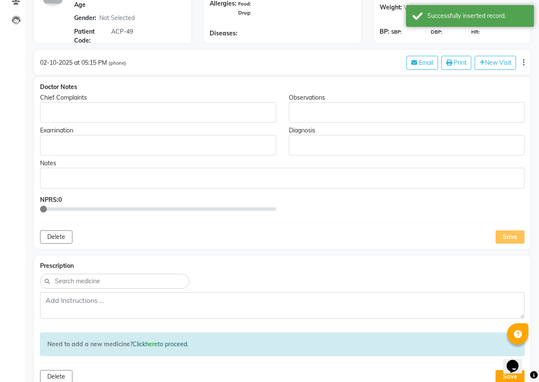
click at [52, 108] on p "Rich Text Editor, main" at bounding box center [158, 112] width 228 height 9
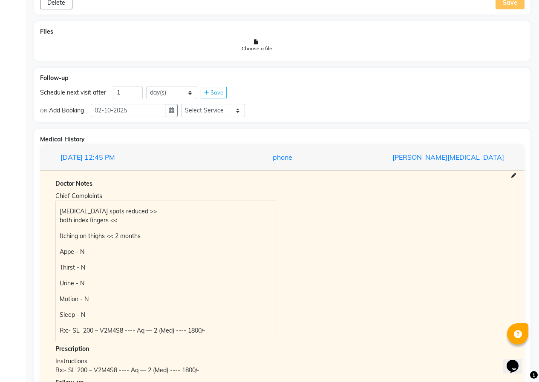
scroll to position [752, 0]
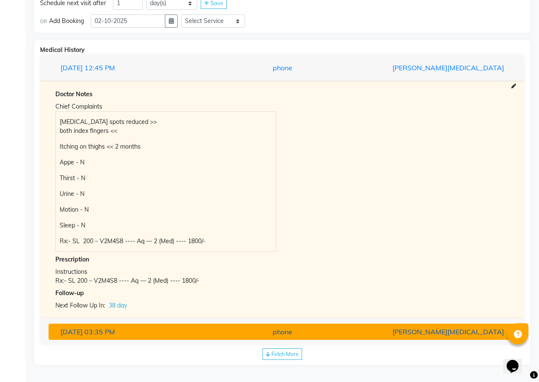
click at [115, 332] on span "03:35 PM" at bounding box center [99, 331] width 31 height 9
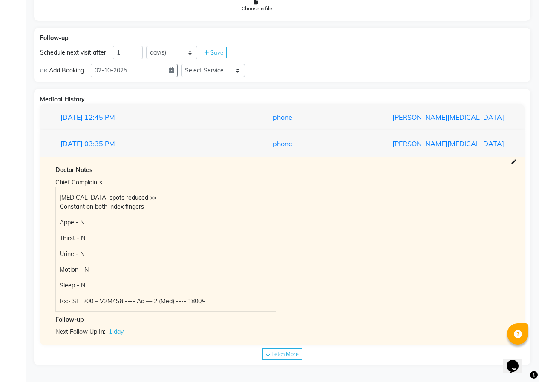
scroll to position [703, 0]
click at [270, 353] on icon at bounding box center [268, 355] width 4 height 6
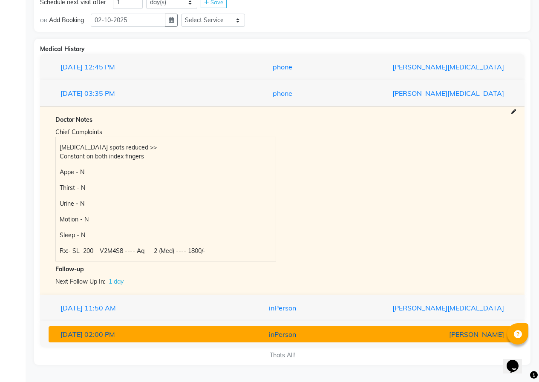
click at [150, 333] on div "[DATE] 02:00 PM" at bounding box center [130, 334] width 152 height 10
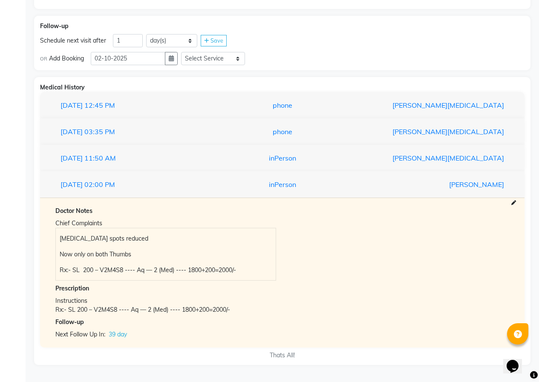
scroll to position [715, 0]
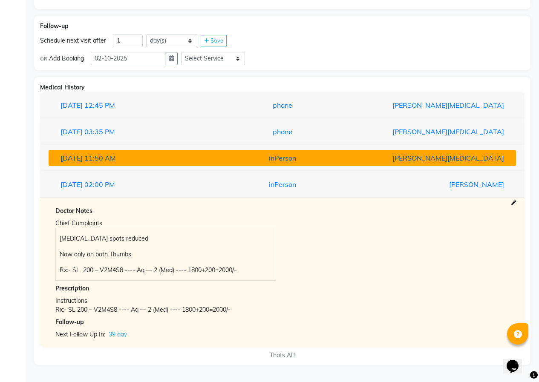
click at [115, 161] on span "11:50 AM" at bounding box center [100, 158] width 32 height 9
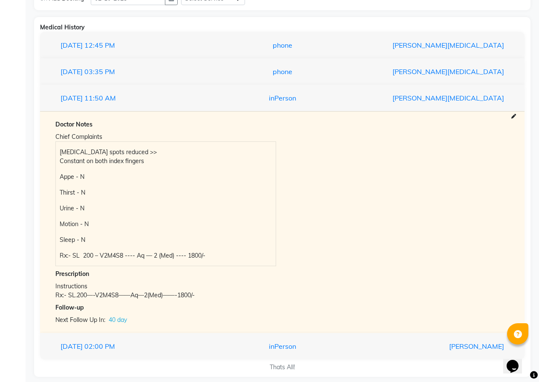
scroll to position [787, 0]
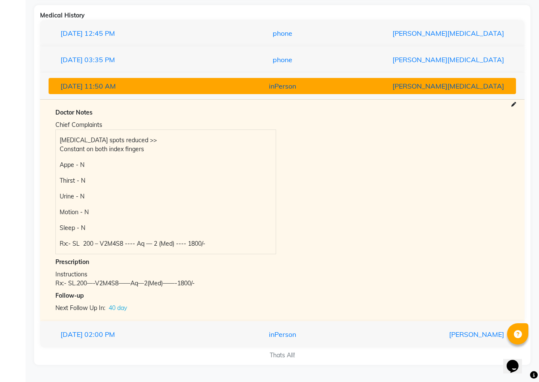
click at [83, 88] on span "[DATE]" at bounding box center [71, 86] width 22 height 9
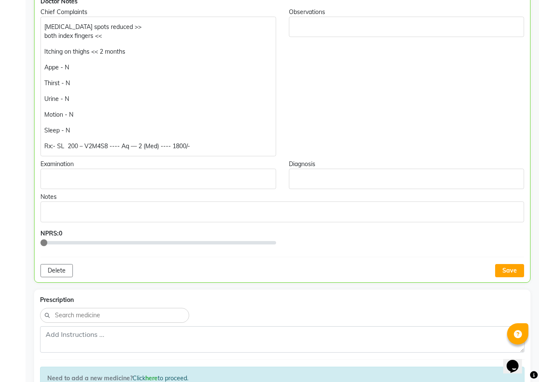
scroll to position [182, 0]
click at [504, 273] on button "Save" at bounding box center [509, 271] width 29 height 13
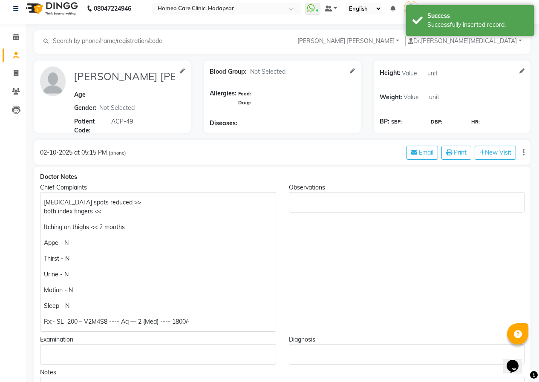
scroll to position [0, 0]
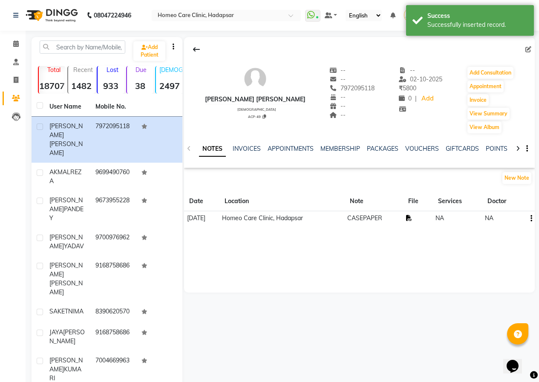
click at [412, 217] on icon at bounding box center [409, 218] width 6 height 6
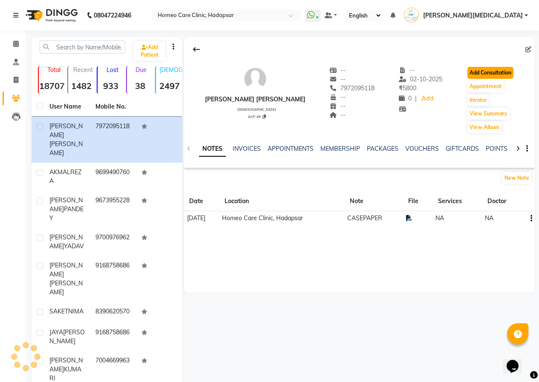
click at [495, 71] on button "Add Consultation" at bounding box center [490, 73] width 46 height 12
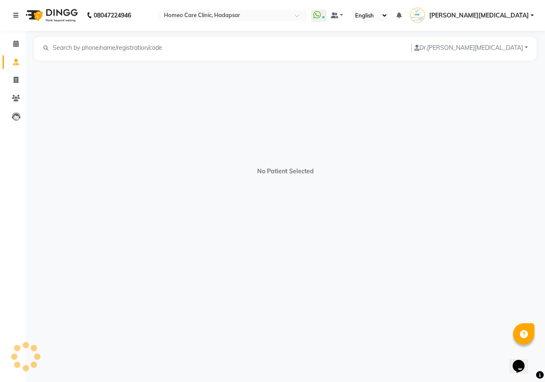
select select "[DEMOGRAPHIC_DATA]"
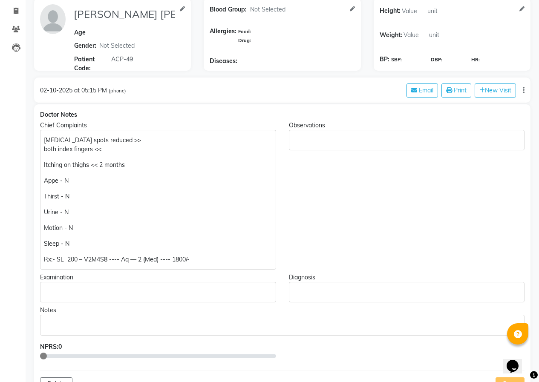
scroll to position [43, 0]
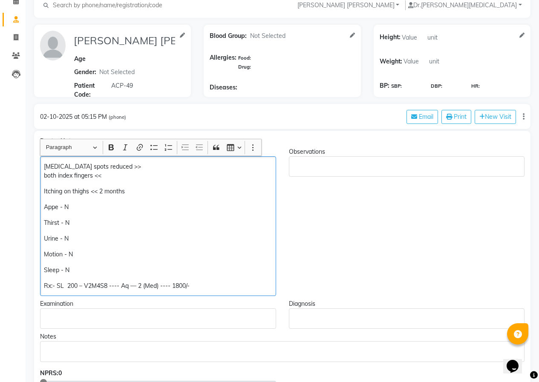
click at [138, 189] on p "Itching on thighs << 2 months" at bounding box center [158, 191] width 228 height 9
drag, startPoint x: 129, startPoint y: 189, endPoint x: 100, endPoint y: 186, distance: 29.2
click at [100, 186] on div "[MEDICAL_DATA] spots reduced >> both index fingers << Itching on thighs << 2 mo…" at bounding box center [158, 226] width 236 height 140
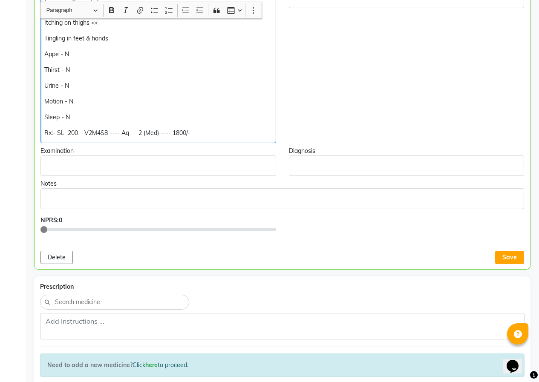
scroll to position [213, 0]
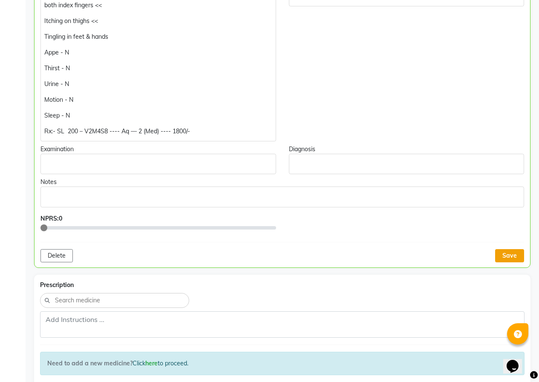
click at [519, 254] on button "Save" at bounding box center [509, 255] width 29 height 13
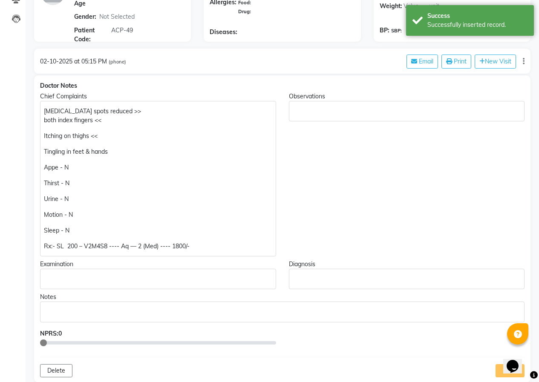
scroll to position [43, 0]
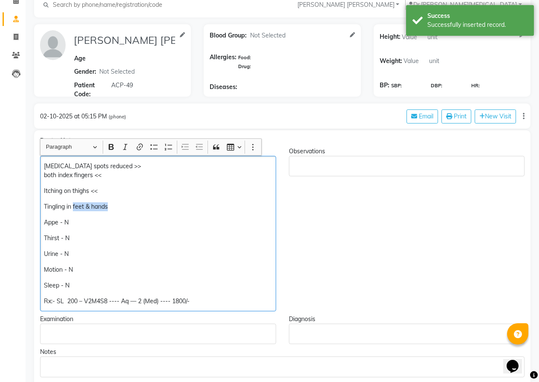
drag, startPoint x: 75, startPoint y: 207, endPoint x: 113, endPoint y: 207, distance: 37.5
click at [113, 207] on p "Tingling in feet & hands" at bounding box center [158, 206] width 228 height 9
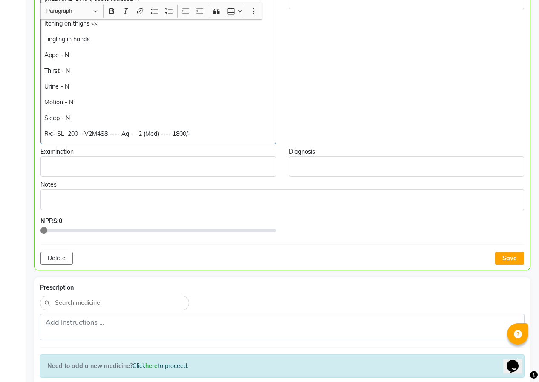
scroll to position [214, 0]
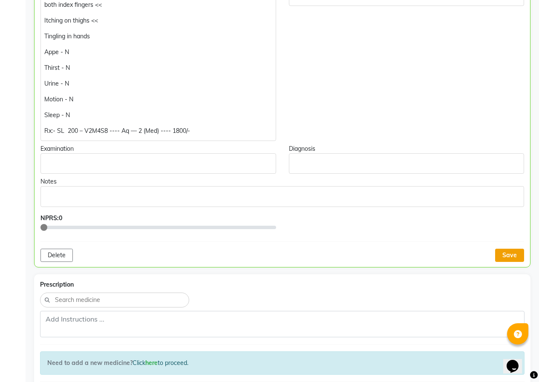
click at [499, 253] on button "Save" at bounding box center [509, 255] width 29 height 13
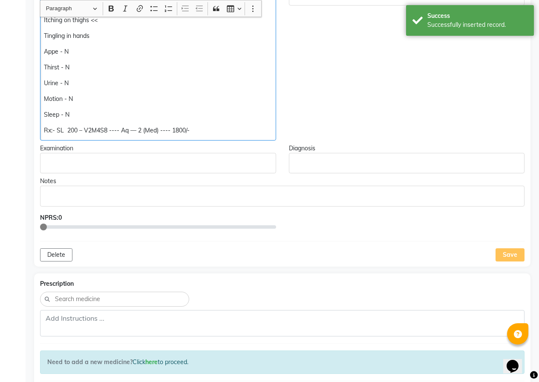
click at [68, 129] on p "Rx:- SL 200 – V2M4S8 ---- Aq — 2 (Med) ---- 1800/-" at bounding box center [158, 130] width 228 height 9
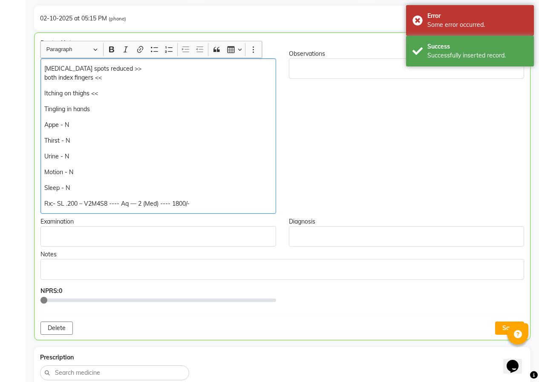
scroll to position [129, 0]
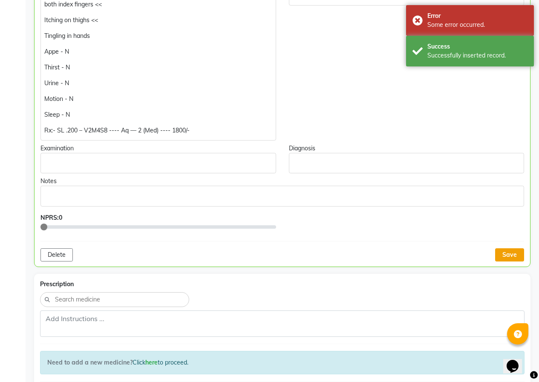
click at [507, 252] on button "Save" at bounding box center [509, 254] width 29 height 13
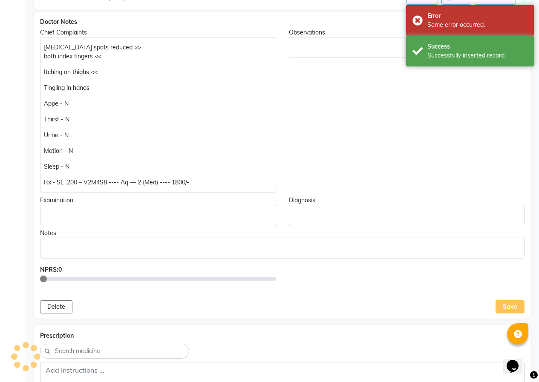
scroll to position [86, 0]
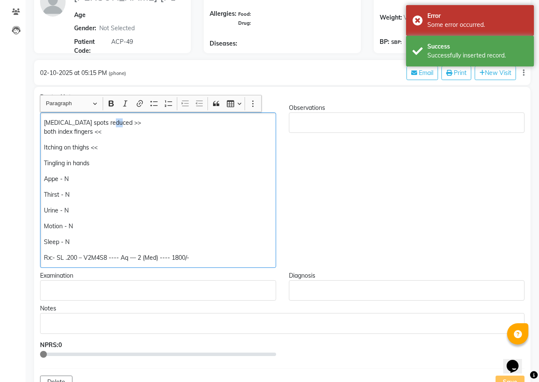
drag, startPoint x: 104, startPoint y: 121, endPoint x: 113, endPoint y: 122, distance: 9.0
click at [113, 122] on p "[MEDICAL_DATA] spots reduced >> both index fingers <<" at bounding box center [158, 127] width 228 height 18
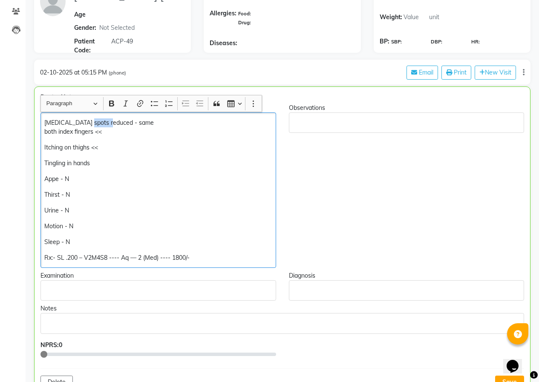
drag, startPoint x: 104, startPoint y: 123, endPoint x: 82, endPoint y: 120, distance: 22.8
click at [82, 120] on p "[MEDICAL_DATA] spots reduced - same both index fingers <<" at bounding box center [157, 127] width 227 height 18
drag, startPoint x: 103, startPoint y: 132, endPoint x: 95, endPoint y: 132, distance: 7.3
click at [95, 132] on p "[MEDICAL_DATA] spots - same both index fingers <<" at bounding box center [157, 127] width 227 height 18
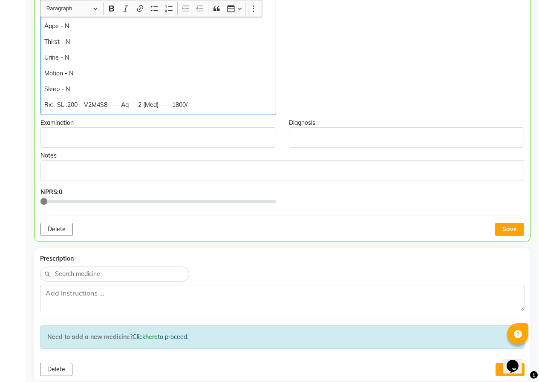
scroll to position [257, 0]
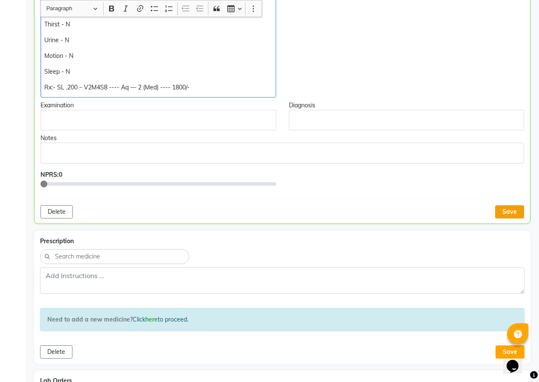
click at [504, 214] on button "Save" at bounding box center [509, 211] width 29 height 13
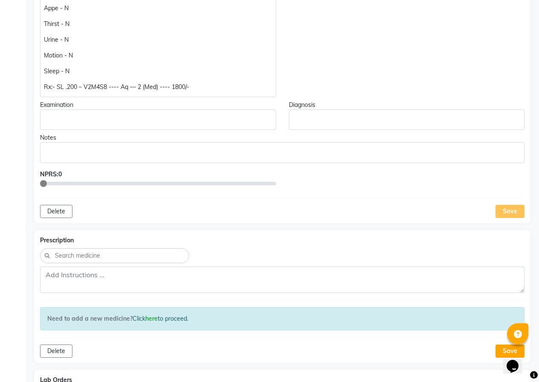
click at [516, 211] on div "Save" at bounding box center [509, 211] width 29 height 13
click at [510, 215] on div "Save" at bounding box center [509, 211] width 29 height 13
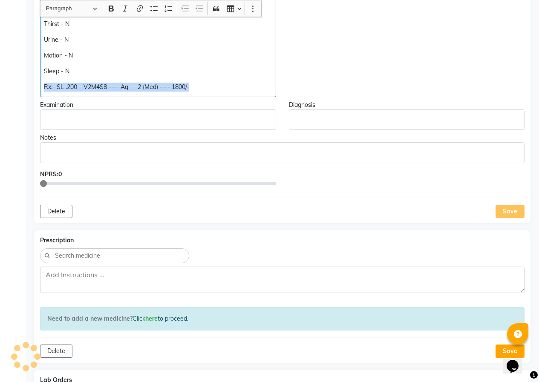
drag, startPoint x: 43, startPoint y: 87, endPoint x: 200, endPoint y: 94, distance: 156.8
click at [200, 94] on div "[MEDICAL_DATA] spots - same both index fingers - same Itching on thighs << Ting…" at bounding box center [158, 19] width 236 height 155
copy p "Rx:- SL .200 – V2M4S8 ---- Aq — 2 (Med) ---- 1800/-"
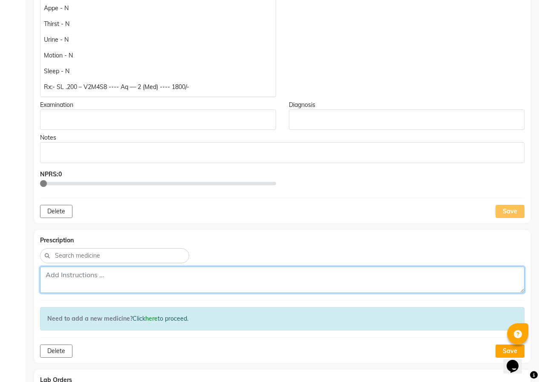
click at [69, 278] on textarea at bounding box center [282, 280] width 484 height 26
paste textarea "Rx:- SL .200 – V2M4S8 ---- Aq — 2 (Med) ---- 1800/-"
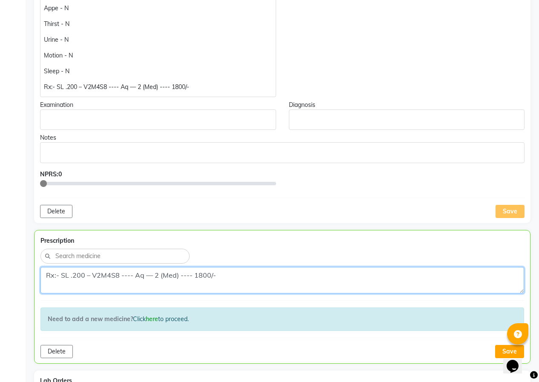
scroll to position [385, 0]
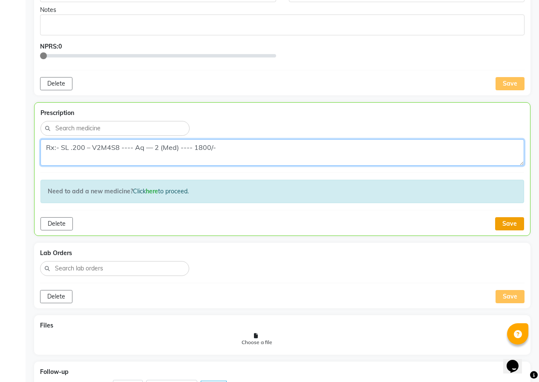
type textarea "Rx:- SL .200 – V2M4S8 ---- Aq — 2 (Med) ---- 1800/-"
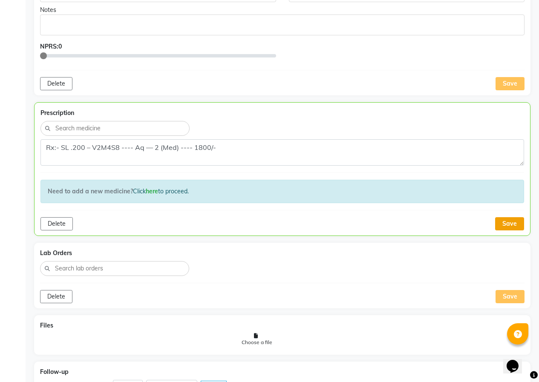
click at [503, 223] on button "Save" at bounding box center [509, 223] width 29 height 13
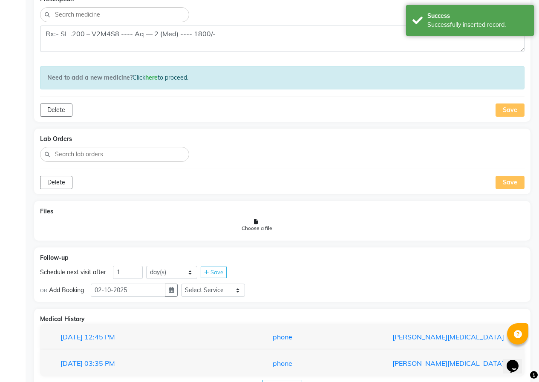
scroll to position [530, 0]
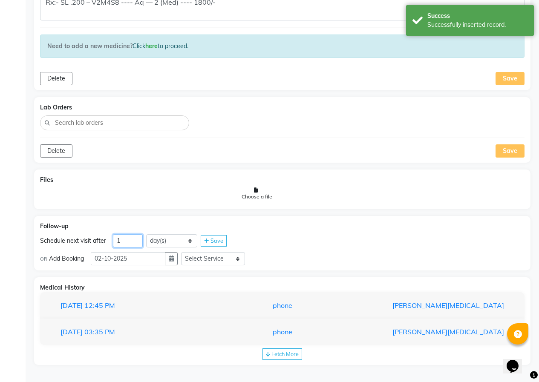
drag, startPoint x: 129, startPoint y: 237, endPoint x: 104, endPoint y: 239, distance: 25.2
click at [105, 240] on div "Schedule next visit after 1 day(s) week(s) month(s) Save" at bounding box center [282, 241] width 484 height 14
type input "40"
click at [175, 263] on button "button" at bounding box center [171, 258] width 13 height 13
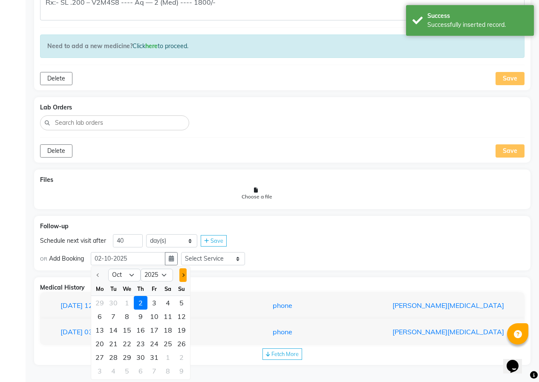
click at [185, 273] on button "Next month" at bounding box center [182, 275] width 7 height 14
select select "11"
click at [112, 330] on div "11" at bounding box center [113, 330] width 14 height 14
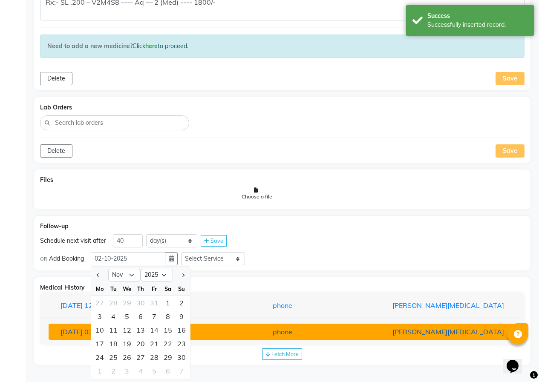
type input "[DATE]"
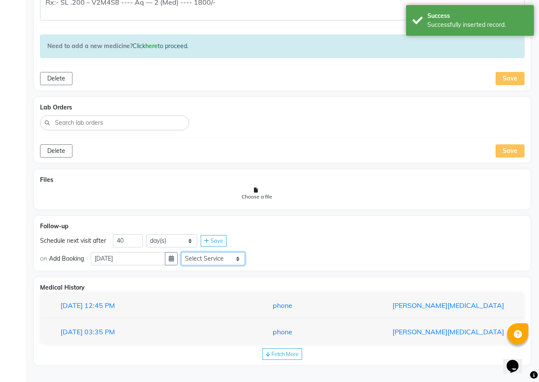
click at [234, 257] on select "Select Service In Person - Consultation Medicine Medicine 1 Hydra Facial Medi F…" at bounding box center [213, 258] width 64 height 13
select select "972997"
click at [184, 252] on select "Select Service In Person - Consultation Medicine Medicine 1 Hydra Facial Medi F…" at bounding box center [213, 258] width 64 height 13
drag, startPoint x: 266, startPoint y: 256, endPoint x: 261, endPoint y: 255, distance: 5.3
click at [264, 258] on select "Select Slot 10:15 10:30 10:45 11:00 11:15 11:30 11:45 12:00 12:15 12:30 12:45 1…" at bounding box center [280, 258] width 64 height 13
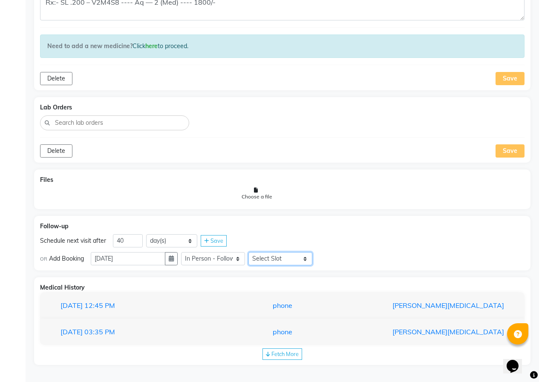
select select "780"
click at [252, 252] on select "Select Slot 10:15 10:30 10:45 11:00 11:15 11:30 11:45 12:00 12:15 12:30 12:45 1…" at bounding box center [280, 258] width 64 height 13
click at [331, 257] on span "Save" at bounding box center [331, 258] width 13 height 7
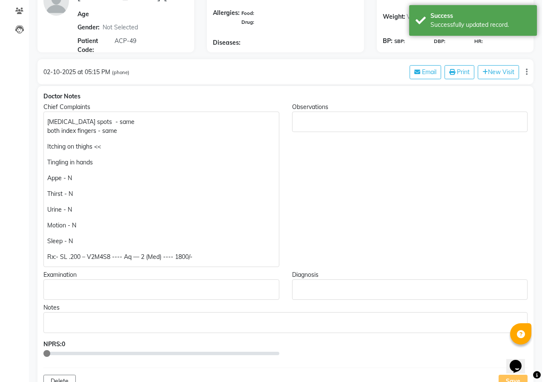
scroll to position [0, 0]
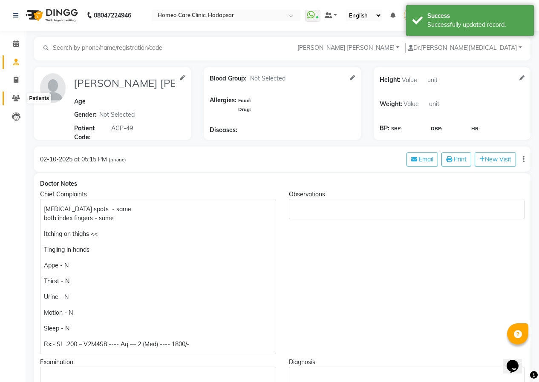
click at [16, 98] on icon at bounding box center [16, 98] width 8 height 6
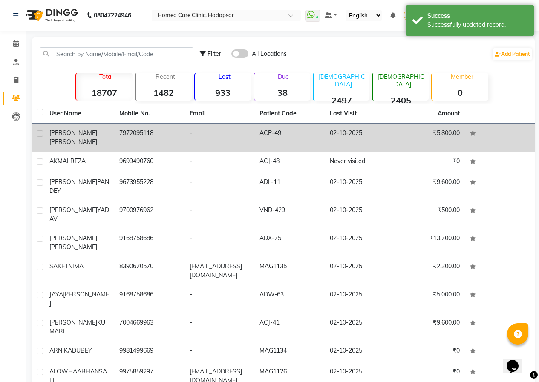
drag, startPoint x: 121, startPoint y: 135, endPoint x: 178, endPoint y: 127, distance: 57.1
click at [121, 135] on td "7972095118" at bounding box center [149, 137] width 70 height 28
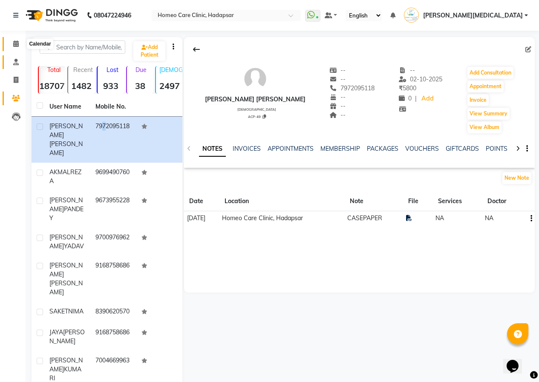
click at [18, 45] on icon at bounding box center [16, 43] width 6 height 6
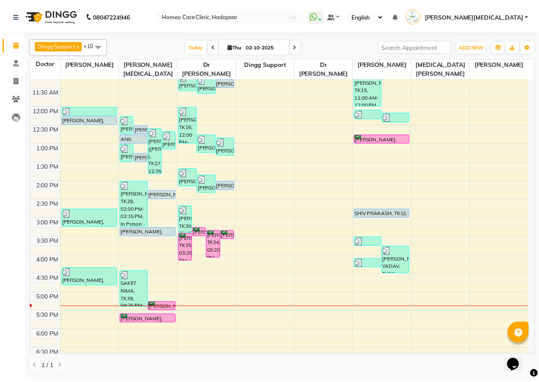
scroll to position [85, 0]
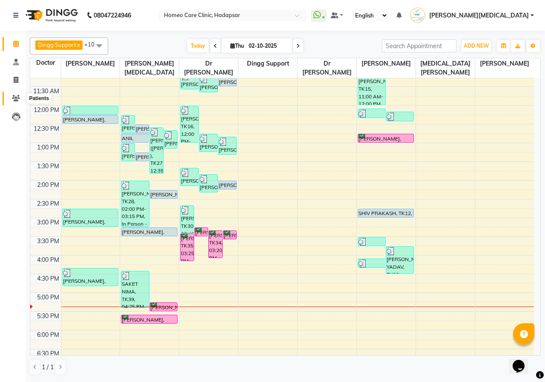
click at [17, 100] on icon at bounding box center [16, 98] width 8 height 6
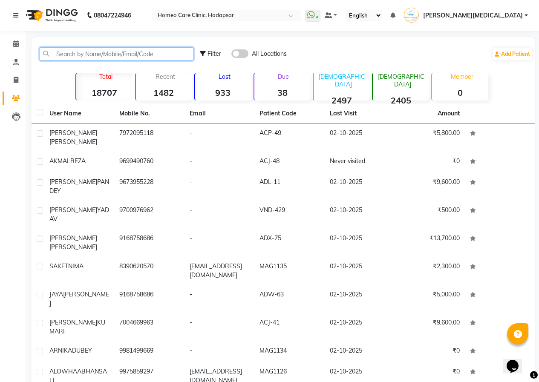
click at [85, 57] on input "text" at bounding box center [117, 53] width 154 height 13
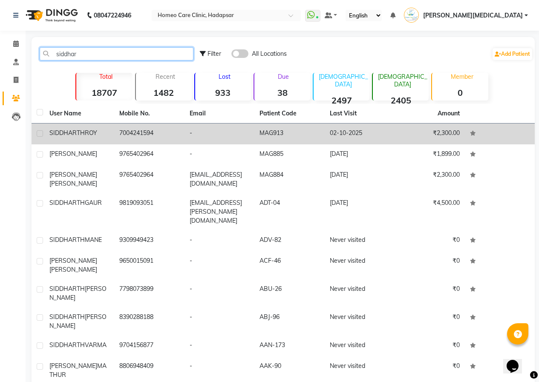
type input "siddhar"
click at [327, 128] on td "02-10-2025" at bounding box center [359, 133] width 70 height 21
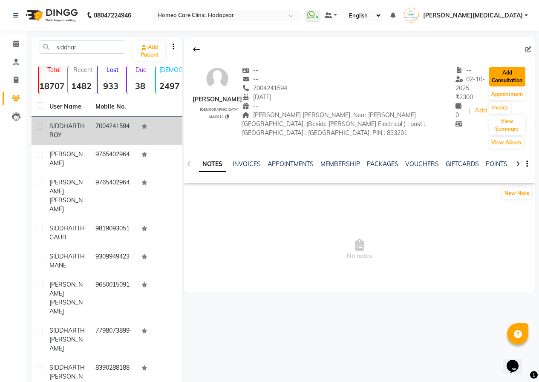
click at [499, 77] on button "Add Consultation" at bounding box center [507, 77] width 36 height 20
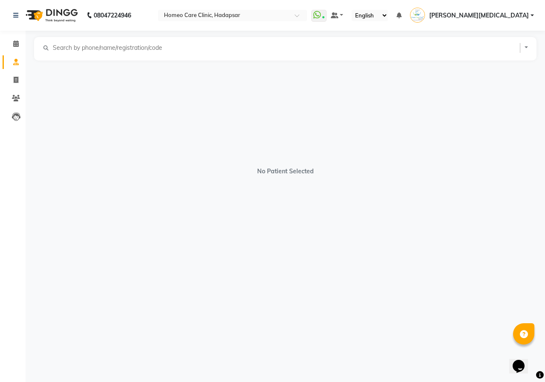
select select "[DEMOGRAPHIC_DATA]"
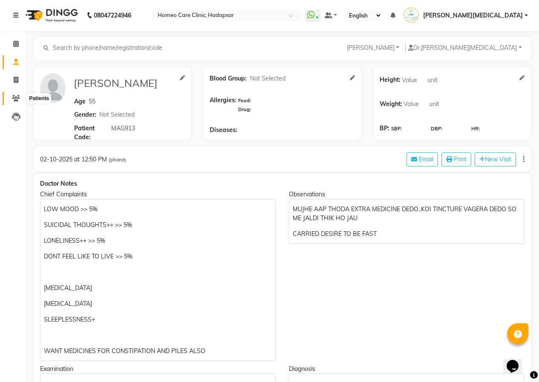
click at [13, 100] on icon at bounding box center [16, 98] width 8 height 6
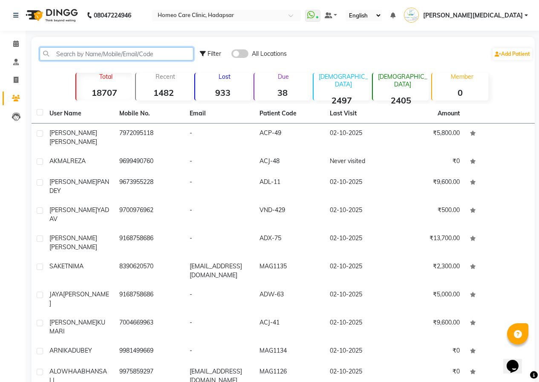
click at [72, 57] on input "text" at bounding box center [117, 53] width 154 height 13
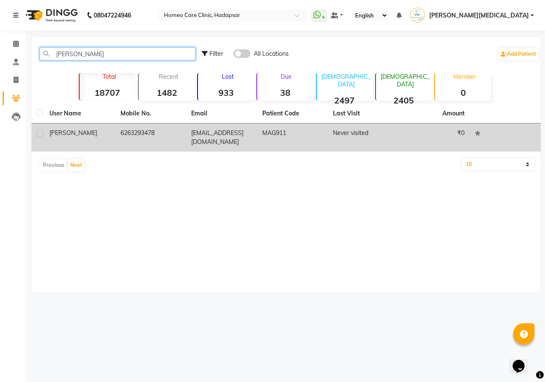
type input "[PERSON_NAME]"
click at [223, 145] on td "[EMAIL_ADDRESS][DOMAIN_NAME]" at bounding box center [221, 137] width 71 height 28
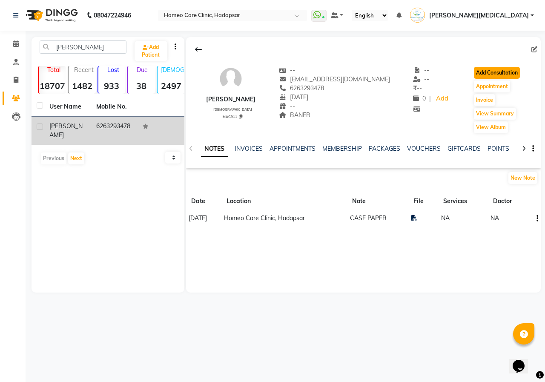
click at [486, 70] on button "Add Consultation" at bounding box center [497, 73] width 46 height 12
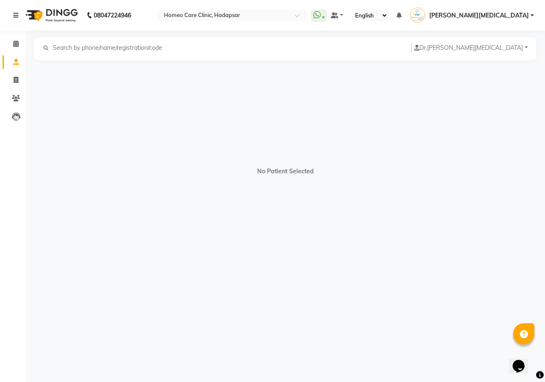
select select "[DEMOGRAPHIC_DATA]"
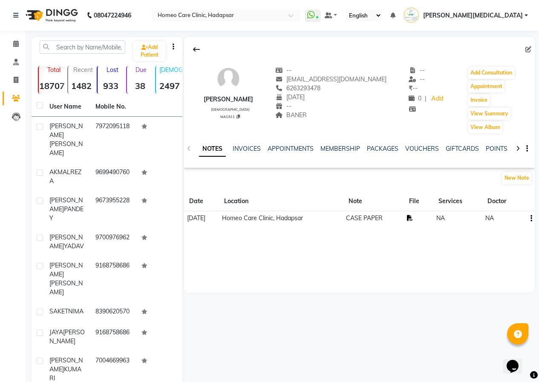
click at [413, 218] on icon at bounding box center [410, 218] width 6 height 6
click at [487, 70] on button "Add Consultation" at bounding box center [491, 73] width 46 height 12
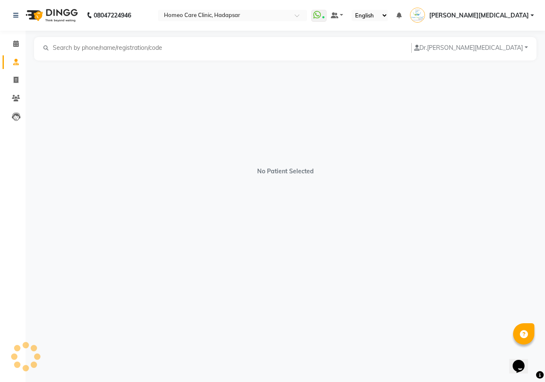
select select "[DEMOGRAPHIC_DATA]"
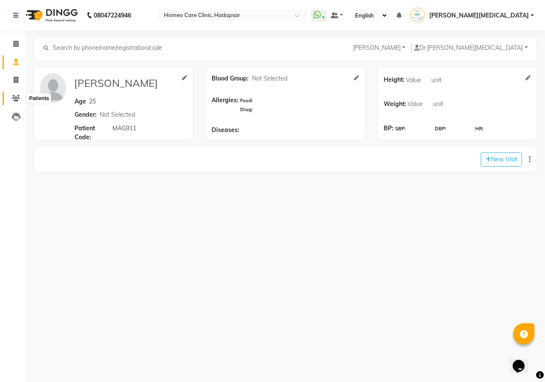
click at [9, 100] on span at bounding box center [16, 99] width 15 height 10
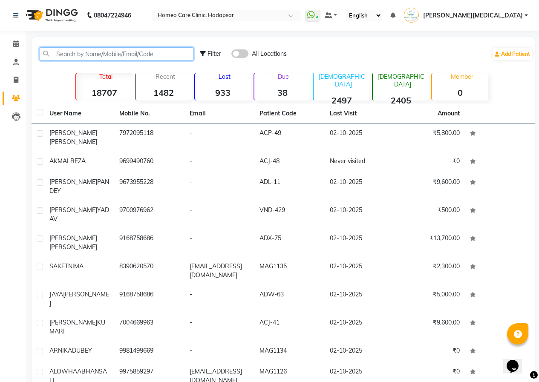
click at [77, 56] on input "text" at bounding box center [117, 53] width 154 height 13
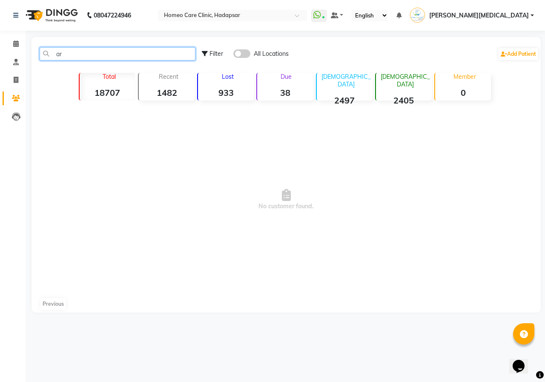
type input "a"
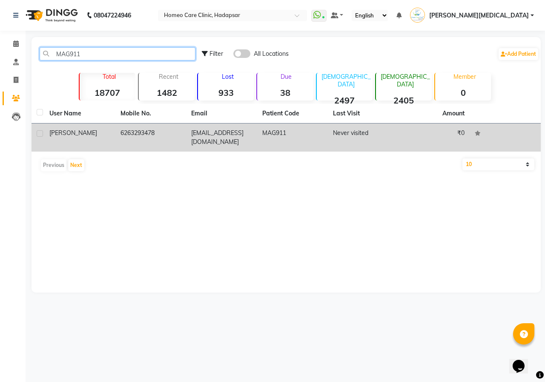
type input "MAG911"
drag, startPoint x: 132, startPoint y: 136, endPoint x: 144, endPoint y: 129, distance: 14.5
click at [132, 136] on td "6263293478" at bounding box center [150, 137] width 71 height 28
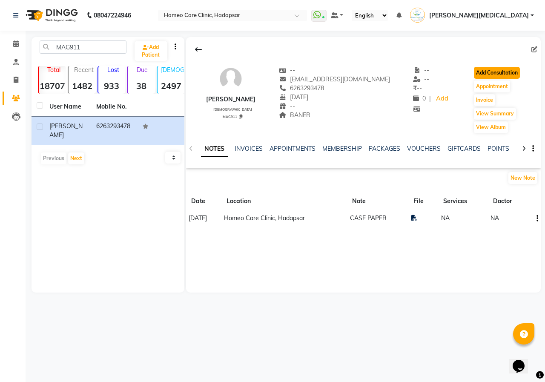
click at [489, 71] on button "Add Consultation" at bounding box center [497, 73] width 46 height 12
select select "[DEMOGRAPHIC_DATA]"
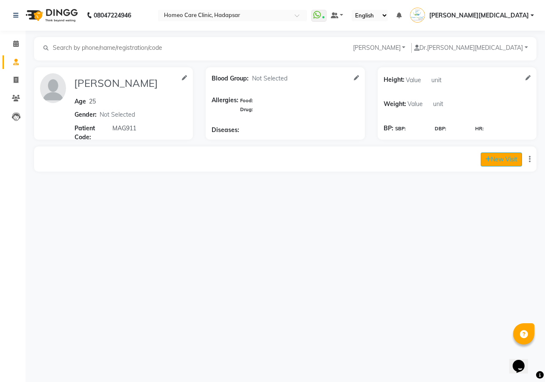
click at [509, 161] on button "New Visit" at bounding box center [501, 159] width 41 height 14
select select "1045"
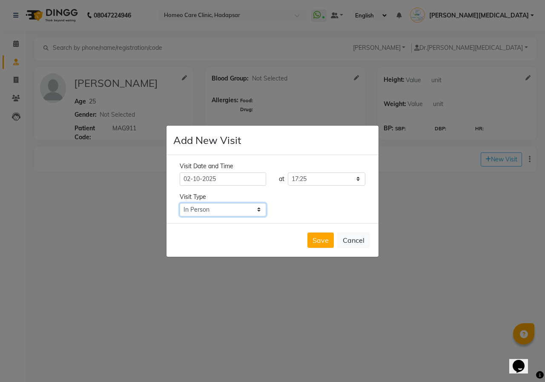
click at [248, 211] on select "Select Type In Person Video Phone Chat" at bounding box center [223, 209] width 86 height 13
select select "phone"
click at [180, 203] on select "Select Type In Person Video Phone Chat" at bounding box center [223, 209] width 86 height 13
click at [327, 236] on button "Save" at bounding box center [320, 239] width 26 height 15
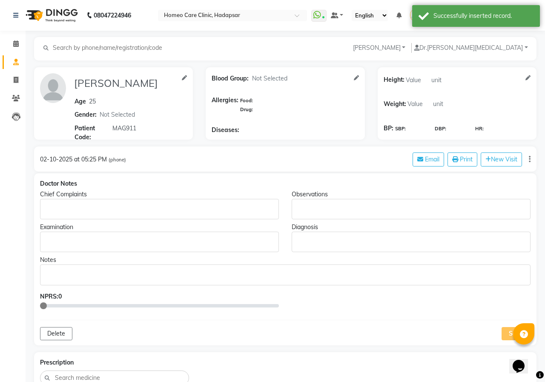
type input "[PERSON_NAME]"
type input "25"
select select "[DEMOGRAPHIC_DATA]"
type input "MAG911"
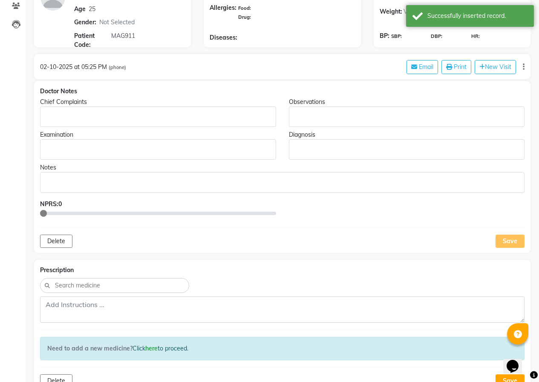
scroll to position [87, 0]
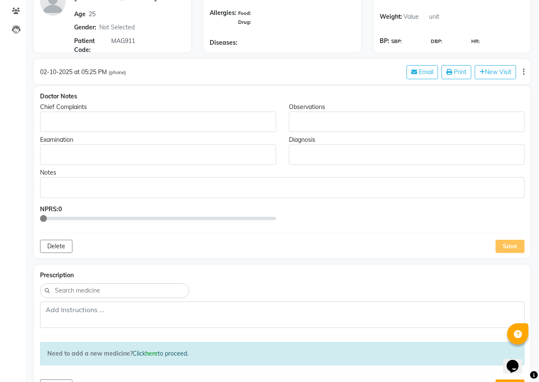
click at [50, 100] on div "Doctor Notes" at bounding box center [282, 96] width 484 height 9
click at [54, 116] on div "Rich Text Editor, main" at bounding box center [158, 122] width 236 height 20
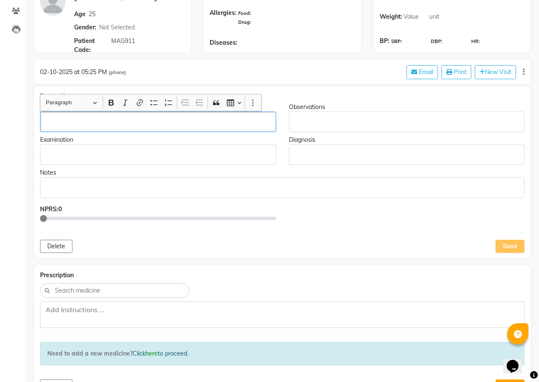
scroll to position [88, 0]
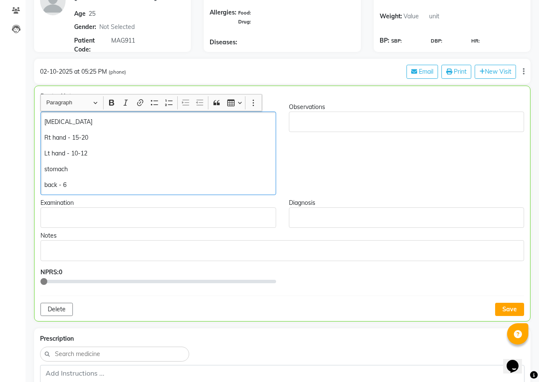
click at [79, 169] on p "stomach" at bounding box center [157, 169] width 227 height 9
click at [72, 182] on p "back - 6" at bounding box center [157, 185] width 227 height 9
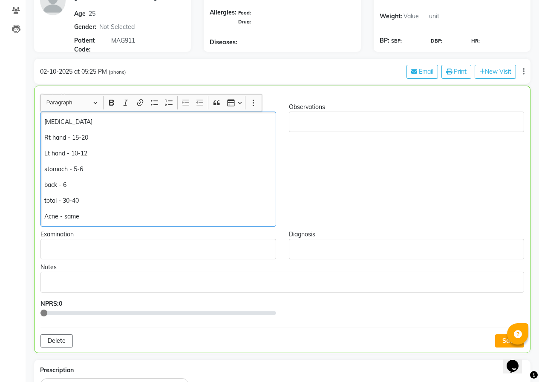
click at [77, 124] on p "[MEDICAL_DATA]" at bounding box center [157, 122] width 227 height 9
click at [44, 123] on div "[MEDICAL_DATA] - same Rt hand - 15-20 Lt hand - 10-12 stomach - 5-6 back - 6 to…" at bounding box center [157, 169] width 235 height 115
click at [45, 216] on p "Acne - same" at bounding box center [157, 216] width 227 height 9
click at [89, 213] on p "2) Acne - same" at bounding box center [157, 216] width 227 height 9
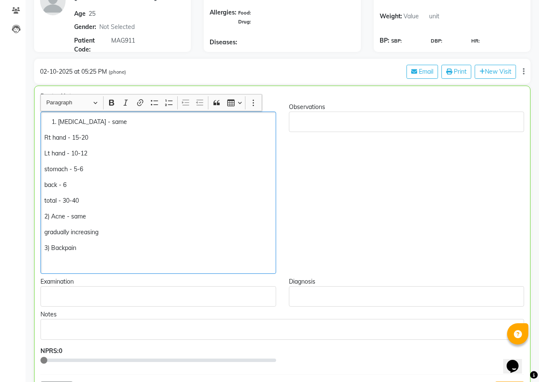
click at [92, 252] on p "3) Backpain" at bounding box center [157, 248] width 227 height 9
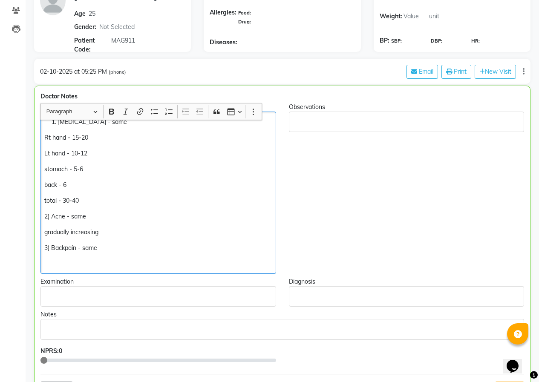
scroll to position [215, 0]
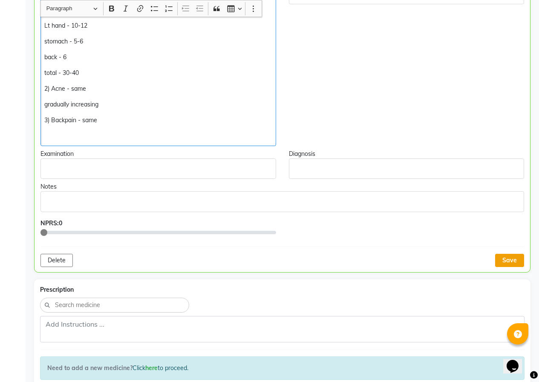
click at [513, 261] on button "Save" at bounding box center [509, 260] width 29 height 13
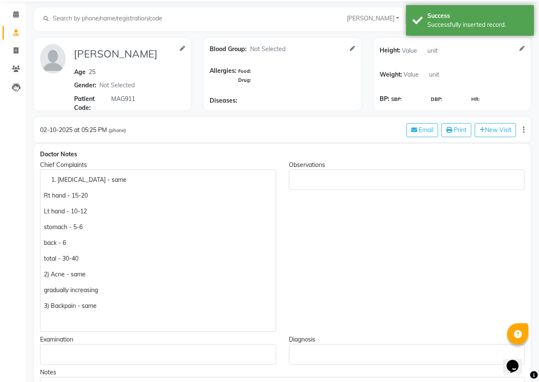
scroll to position [16, 0]
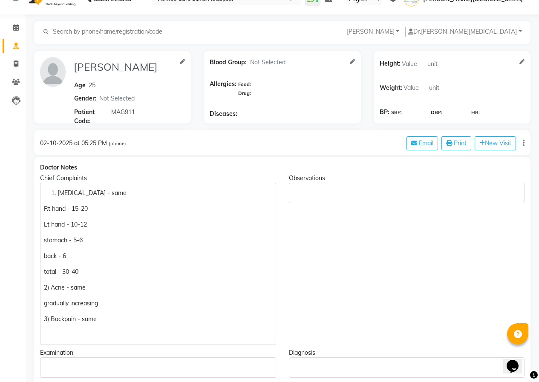
click at [49, 194] on ol "[MEDICAL_DATA] - same" at bounding box center [158, 193] width 228 height 9
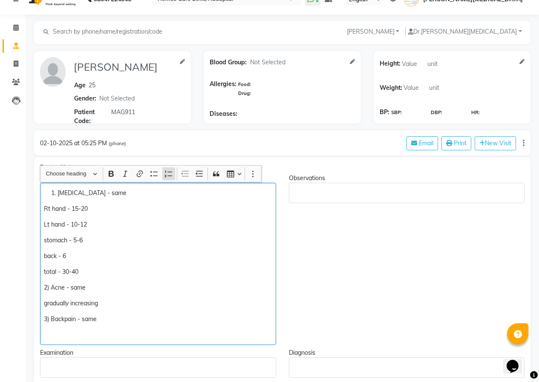
click at [50, 194] on ol "[MEDICAL_DATA] - same" at bounding box center [158, 193] width 228 height 9
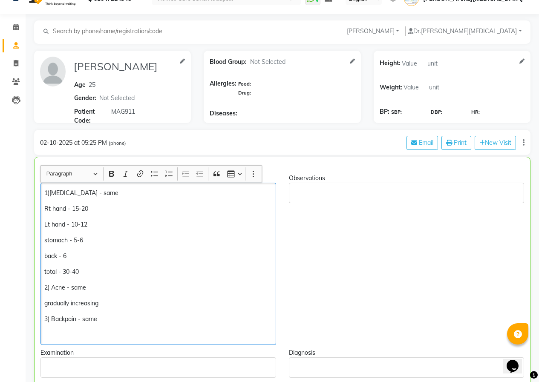
click at [154, 262] on div "1)[MEDICAL_DATA] - same Rt hand - 15-20 Lt hand - 10-12 stomach - 5-6 back - 6 …" at bounding box center [157, 264] width 235 height 162
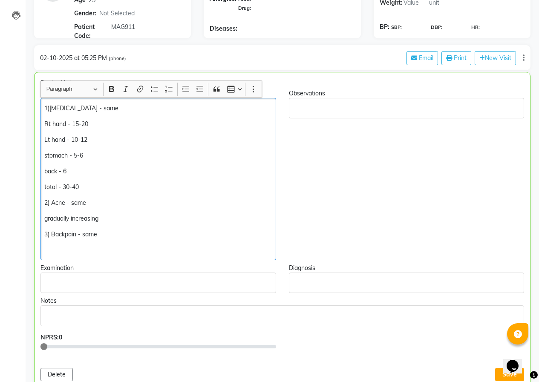
scroll to position [102, 0]
click at [115, 236] on p "3) Backpain - same" at bounding box center [157, 234] width 227 height 9
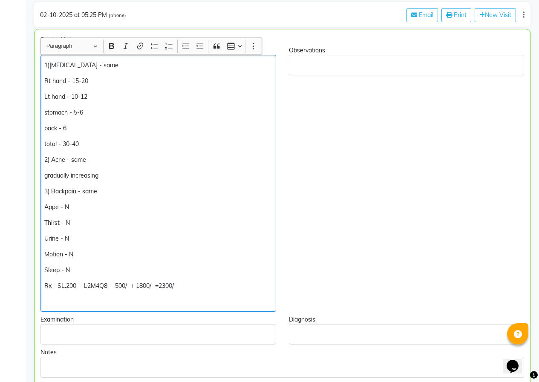
scroll to position [272, 0]
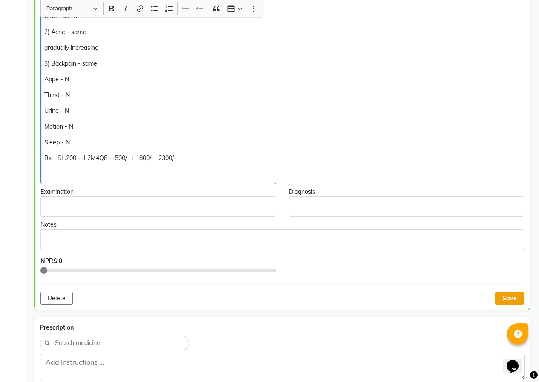
click at [506, 300] on button "Save" at bounding box center [509, 298] width 29 height 13
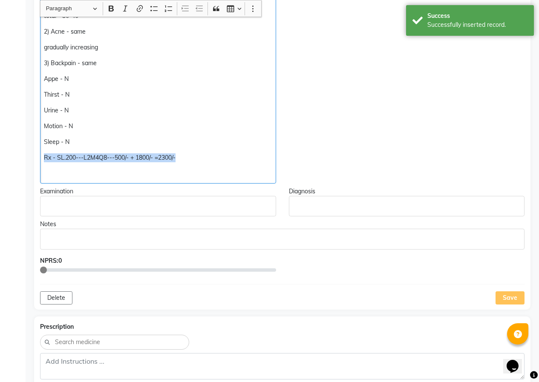
drag, startPoint x: 45, startPoint y: 158, endPoint x: 177, endPoint y: 164, distance: 132.6
click at [243, 158] on p "Rx - SL.200---L2M4Q8---500/- + 1800/- =2300/-" at bounding box center [158, 157] width 228 height 9
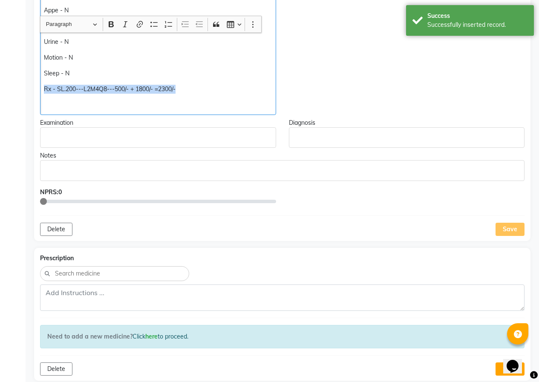
scroll to position [357, 0]
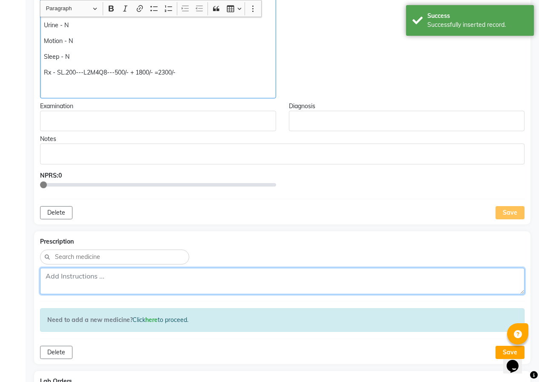
click at [77, 282] on textarea at bounding box center [282, 281] width 484 height 26
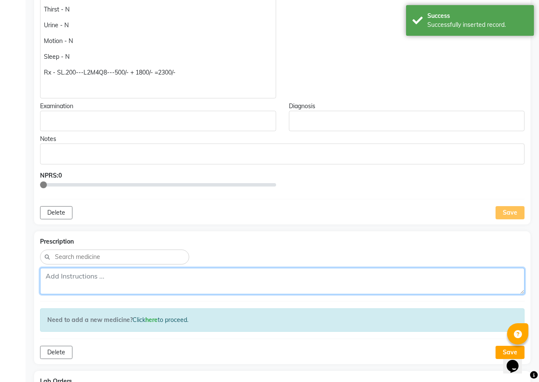
paste textarea "Rx - SL.200---L2M4Q8---500/- + 1800/- =2300/-"
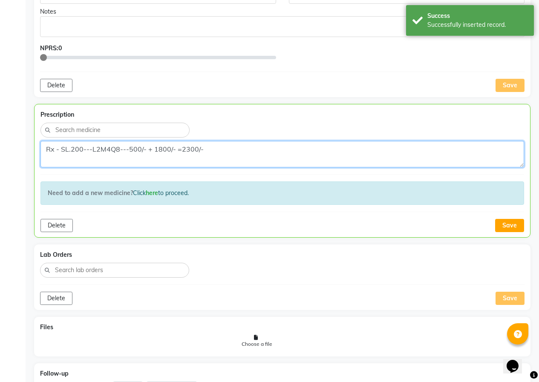
scroll to position [485, 0]
type textarea "Rx - SL.200---L2M4Q8---500/- + 1800/- =2300/-"
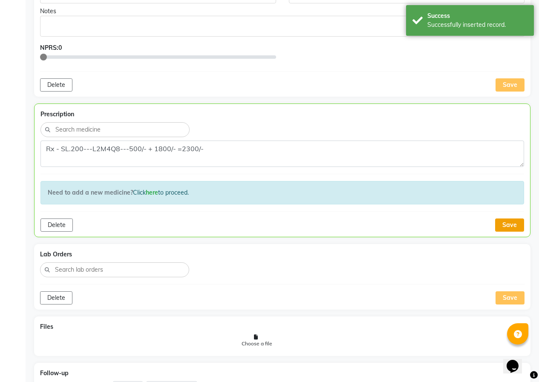
click at [503, 227] on button "Save" at bounding box center [509, 224] width 29 height 13
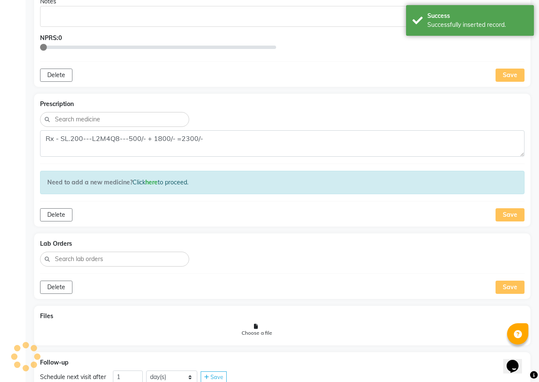
scroll to position [537, 0]
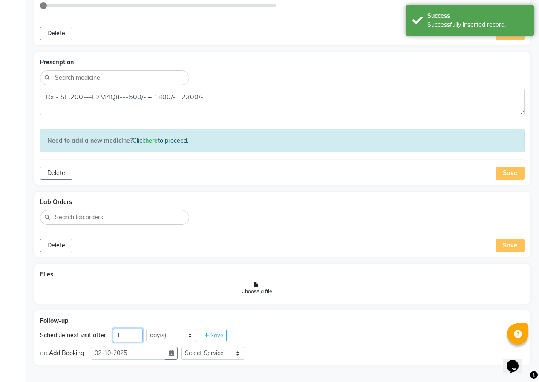
drag, startPoint x: 134, startPoint y: 338, endPoint x: 103, endPoint y: 335, distance: 31.2
click at [102, 339] on div "Schedule next visit after 1 day(s) week(s) month(s) Save" at bounding box center [282, 336] width 484 height 14
type input "38"
click at [172, 357] on button "button" at bounding box center [171, 353] width 13 height 13
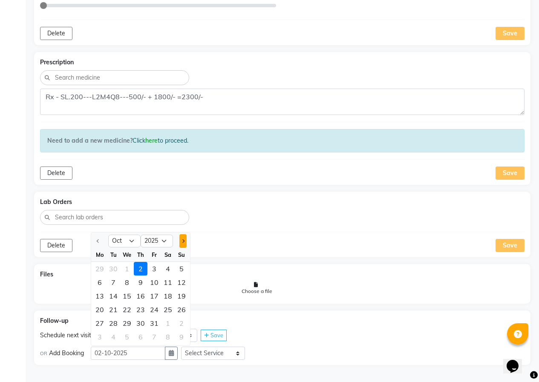
click at [184, 237] on button "Next month" at bounding box center [182, 241] width 7 height 14
select select "11"
click at [182, 283] on div "9" at bounding box center [182, 282] width 14 height 14
type input "[DATE]"
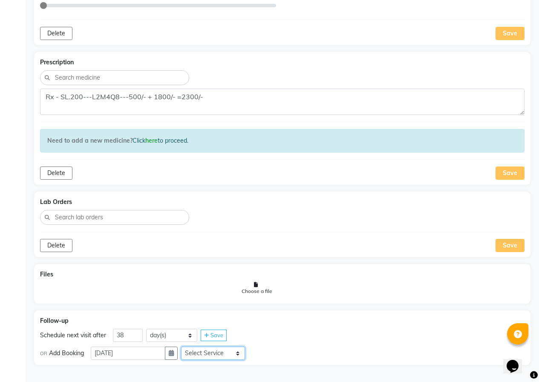
click at [205, 351] on select "Select Service In Person - Consultation Medicine Medicine 1 Hydra Facial Medi F…" at bounding box center [213, 353] width 64 height 13
select select "981031"
click at [184, 347] on select "Select Service In Person - Consultation Medicine Medicine 1 Hydra Facial Medi F…" at bounding box center [213, 353] width 64 height 13
click at [273, 353] on select "Select Slot 10:15 10:30 10:45 11:00 11:15 11:30 11:45 12:00 12:15 12:30 12:45 1…" at bounding box center [280, 353] width 64 height 13
select select "900"
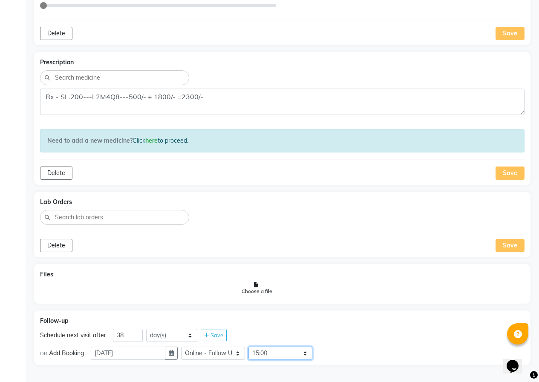
click at [252, 347] on select "Select Slot 10:15 10:30 10:45 11:00 11:15 11:30 11:45 12:00 12:15 12:30 12:45 1…" at bounding box center [280, 353] width 64 height 13
click at [324, 353] on icon at bounding box center [321, 354] width 5 height 6
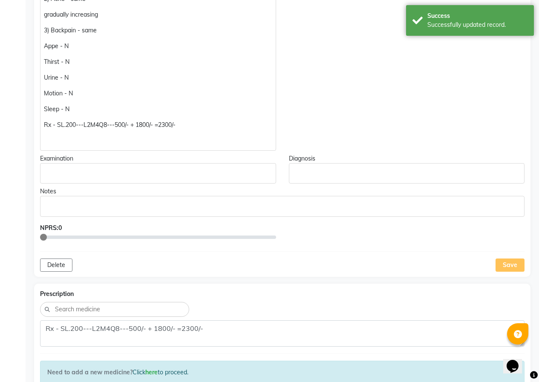
scroll to position [344, 0]
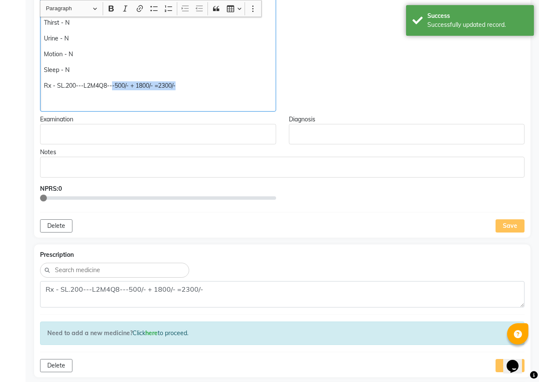
drag, startPoint x: 113, startPoint y: 86, endPoint x: 186, endPoint y: 88, distance: 72.8
click at [186, 88] on p "Rx - SL.200---L2M4Q8---500/- + 1800/- =2300/-" at bounding box center [158, 85] width 228 height 9
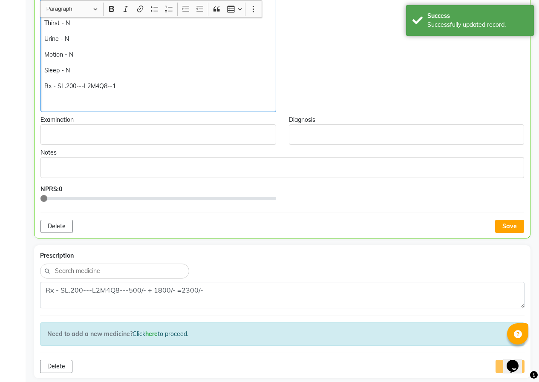
scroll to position [344, 0]
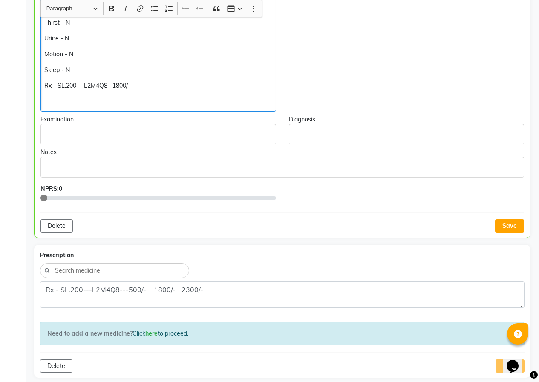
click at [113, 86] on p "Rx - SL.200---L2M4Q8--1800/-" at bounding box center [157, 85] width 227 height 9
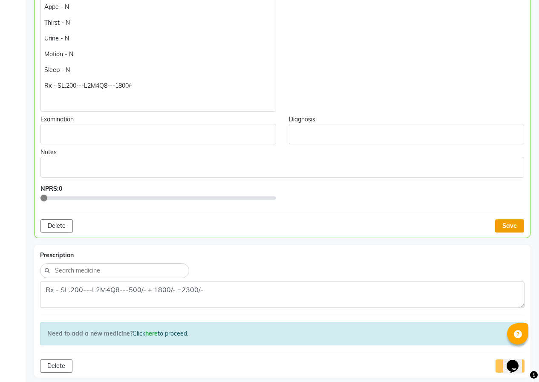
click at [514, 224] on button "Save" at bounding box center [509, 225] width 29 height 13
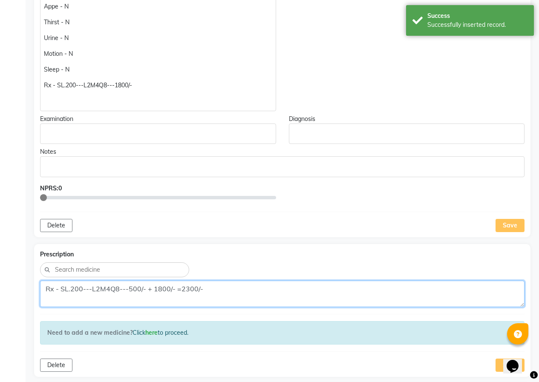
drag, startPoint x: 128, startPoint y: 289, endPoint x: 206, endPoint y: 281, distance: 78.4
click at [206, 281] on textarea "Rx - SL.200---L2M4Q8---500/- + 1800/- =2300/-" at bounding box center [282, 294] width 484 height 26
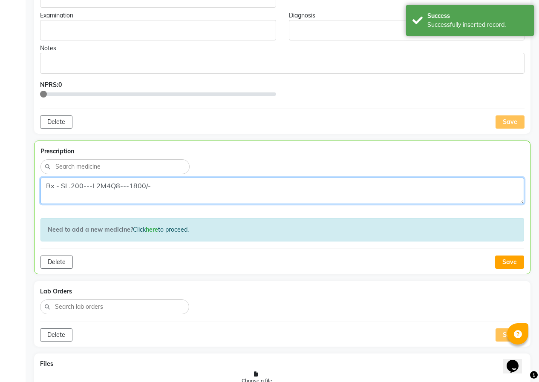
scroll to position [472, 0]
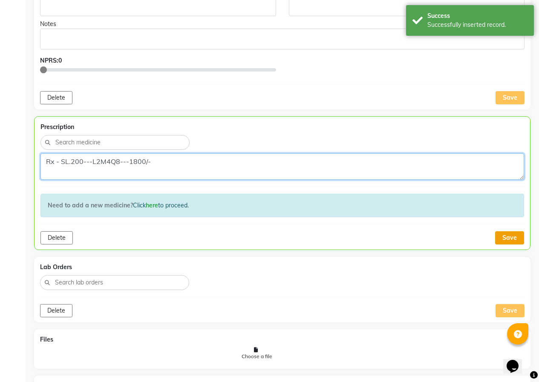
type textarea "Rx - SL.200---L2M4Q8---1800/-"
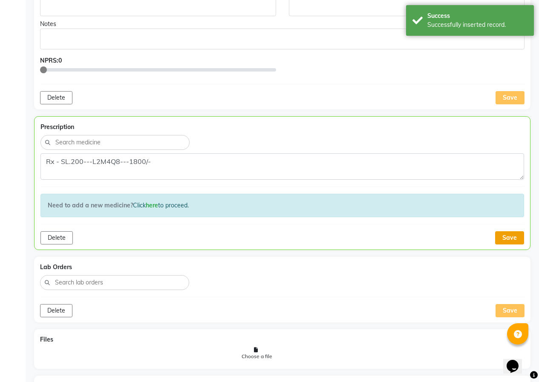
click at [505, 240] on button "Save" at bounding box center [509, 237] width 29 height 13
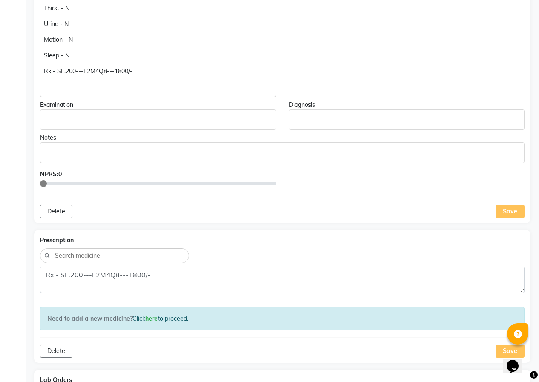
scroll to position [387, 0]
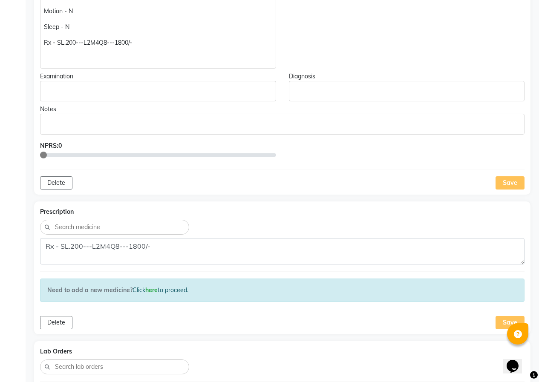
click at [505, 181] on div "Save" at bounding box center [509, 182] width 29 height 13
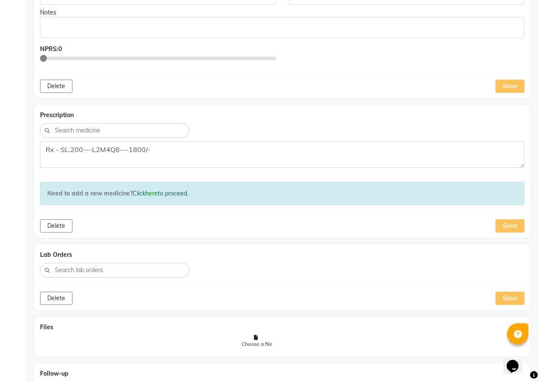
scroll to position [514, 0]
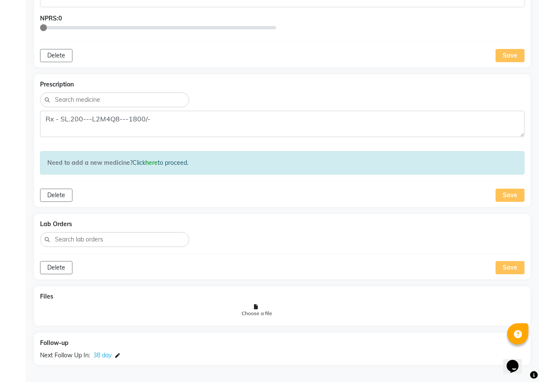
click at [498, 191] on div "Save" at bounding box center [509, 195] width 29 height 13
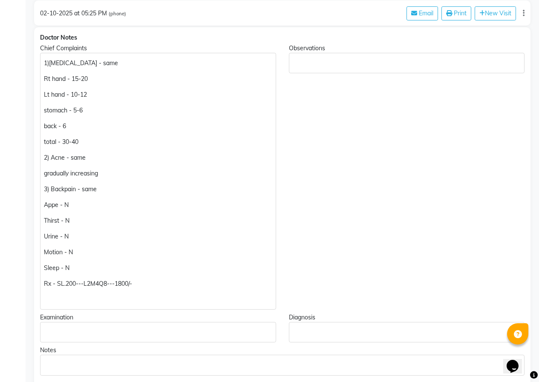
scroll to position [43, 0]
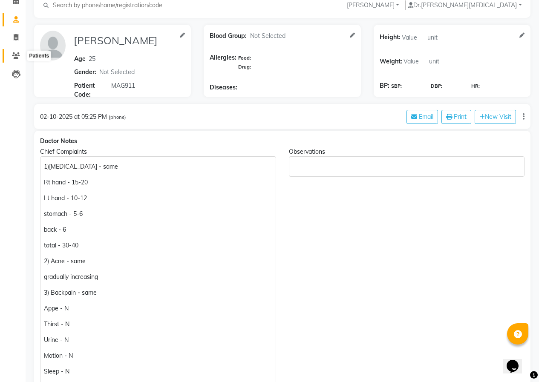
click at [20, 59] on span at bounding box center [16, 56] width 15 height 10
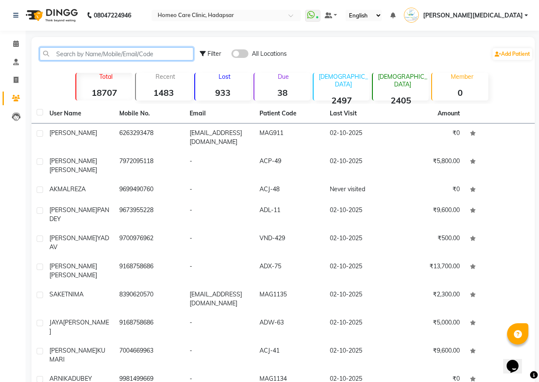
click at [95, 52] on input "text" at bounding box center [117, 53] width 154 height 13
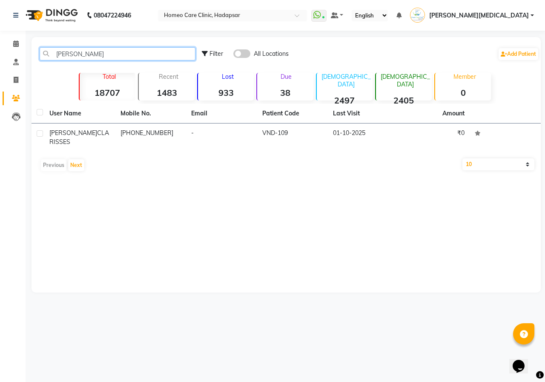
type input "[PERSON_NAME]"
click at [287, 145] on div "User Name Mobile No. Email Patient Code Last Visit Amount [PERSON_NAME] CLARISS…" at bounding box center [286, 140] width 509 height 72
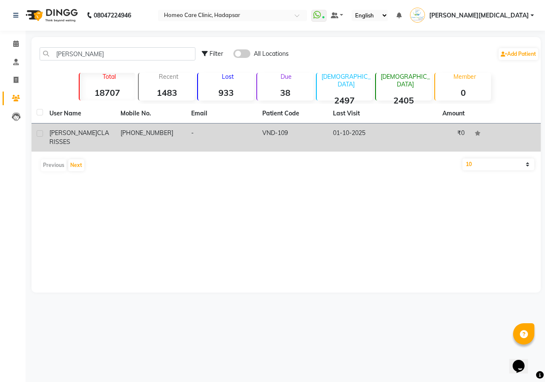
click at [294, 132] on td "VND-109" at bounding box center [292, 137] width 71 height 28
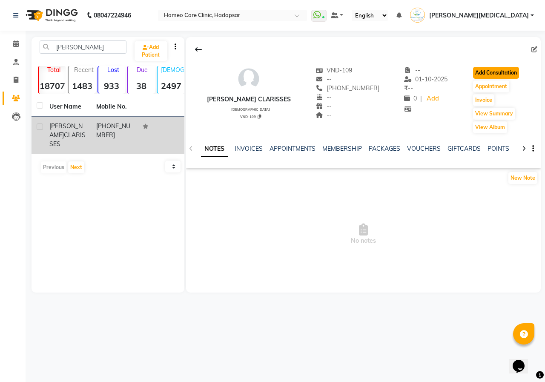
click at [495, 74] on button "Add Consultation" at bounding box center [496, 73] width 46 height 12
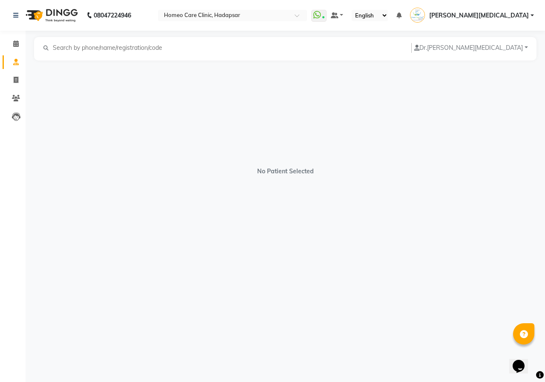
select select "[DEMOGRAPHIC_DATA]"
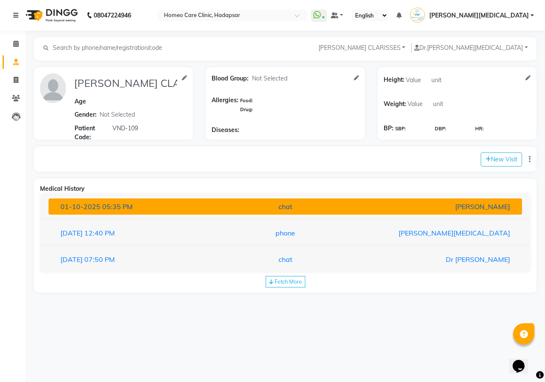
click at [149, 209] on div "[DATE] 05:35 PM" at bounding box center [131, 206] width 154 height 10
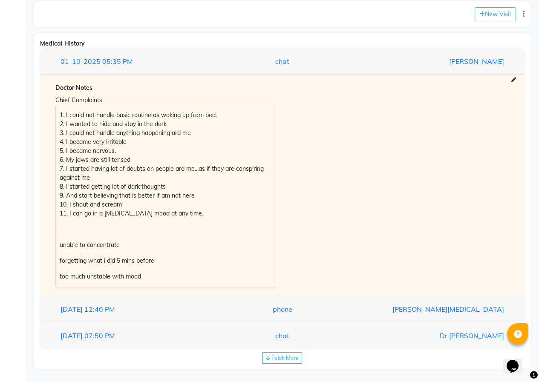
scroll to position [149, 0]
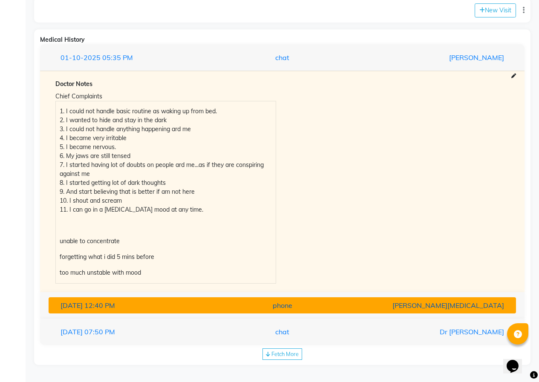
click at [209, 305] on div "phone" at bounding box center [282, 305] width 152 height 10
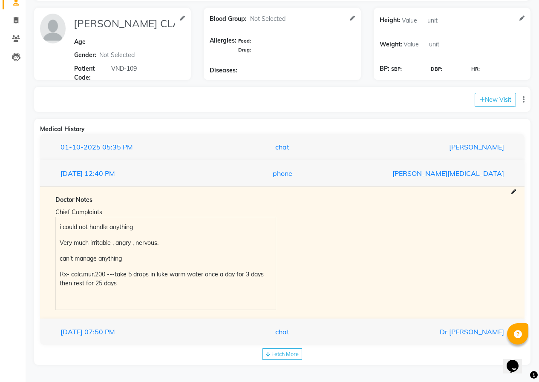
scroll to position [60, 0]
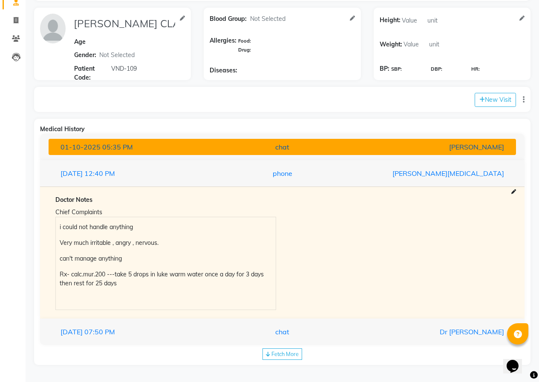
click at [210, 146] on div "chat" at bounding box center [282, 147] width 152 height 10
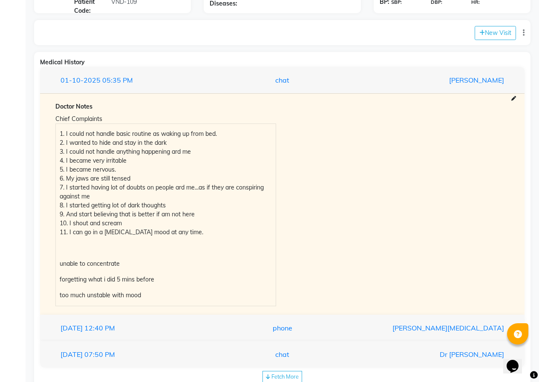
scroll to position [145, 0]
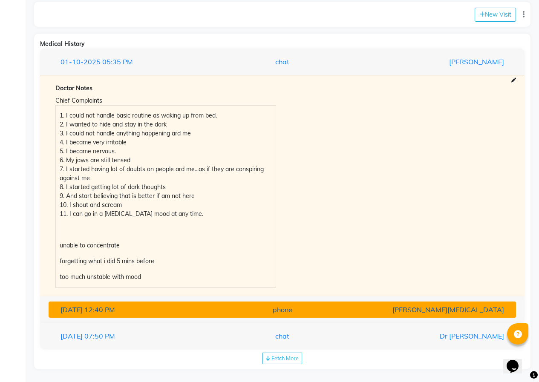
click at [311, 314] on div "phone" at bounding box center [282, 309] width 152 height 10
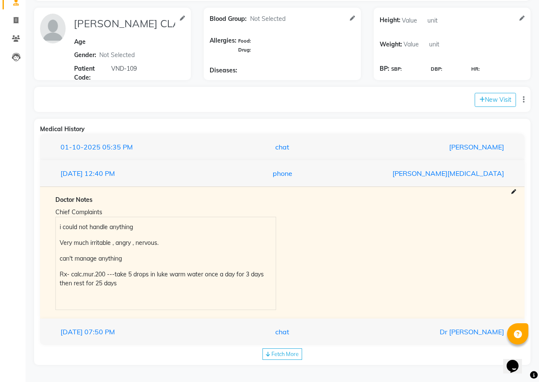
scroll to position [60, 0]
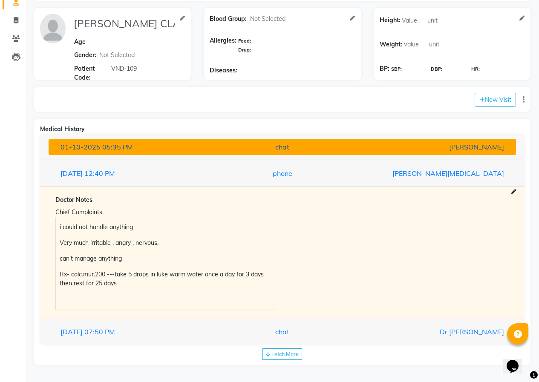
click at [83, 149] on span "01-10-2025" at bounding box center [80, 147] width 40 height 9
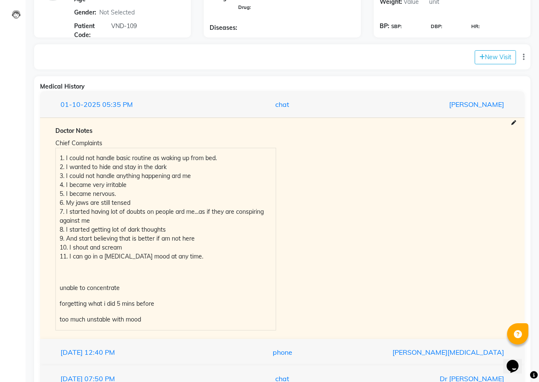
scroll to position [145, 0]
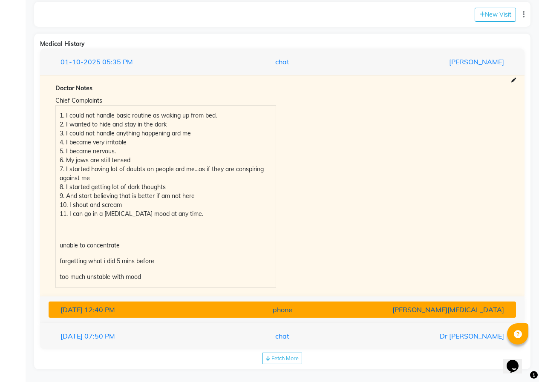
click at [94, 301] on button "[DATE] 12:40 PM phone [PERSON_NAME][MEDICAL_DATA]" at bounding box center [282, 309] width 467 height 16
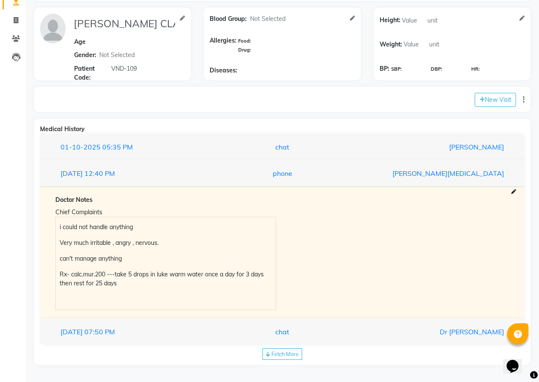
scroll to position [60, 0]
